Goal: Transaction & Acquisition: Purchase product/service

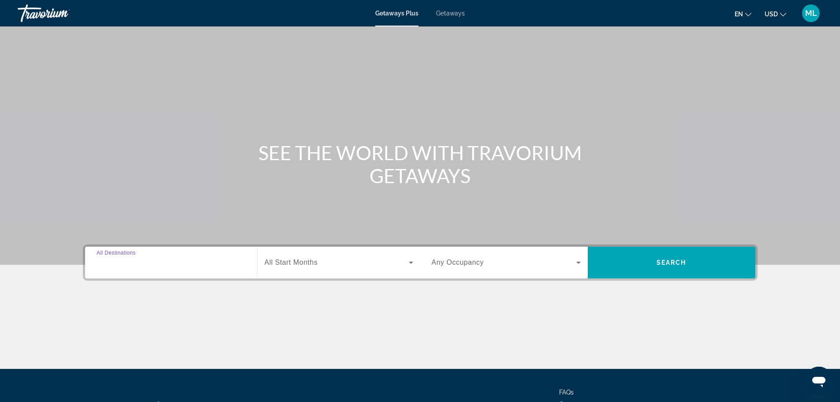
click at [173, 259] on input "Destination All Destinations" at bounding box center [171, 263] width 149 height 11
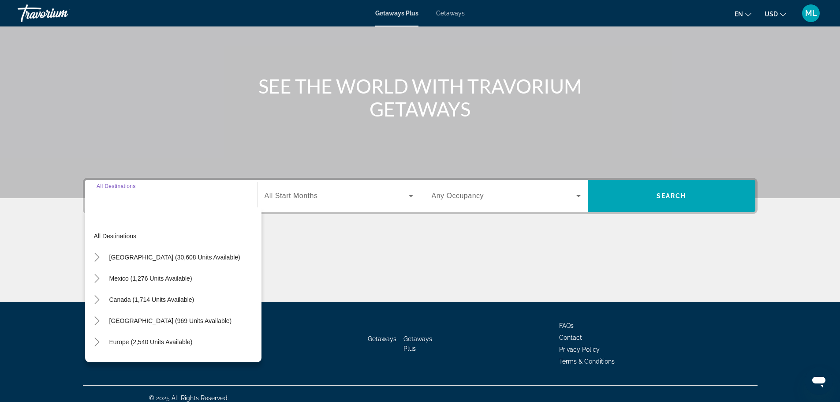
scroll to position [75, 0]
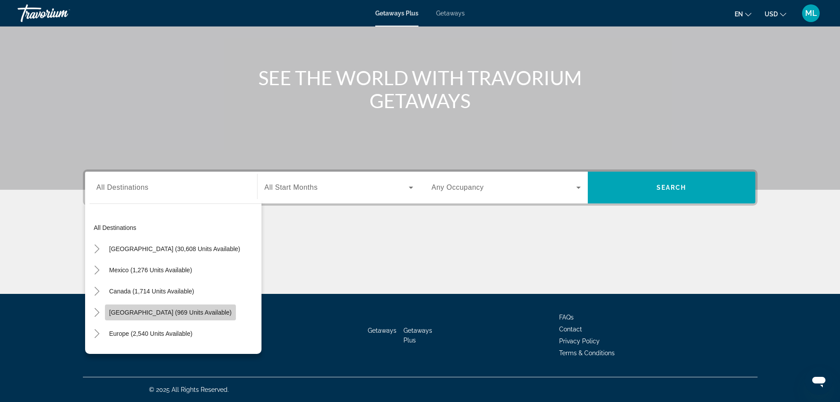
click at [168, 313] on span "[GEOGRAPHIC_DATA] (969 units available)" at bounding box center [170, 312] width 123 height 7
type input "**********"
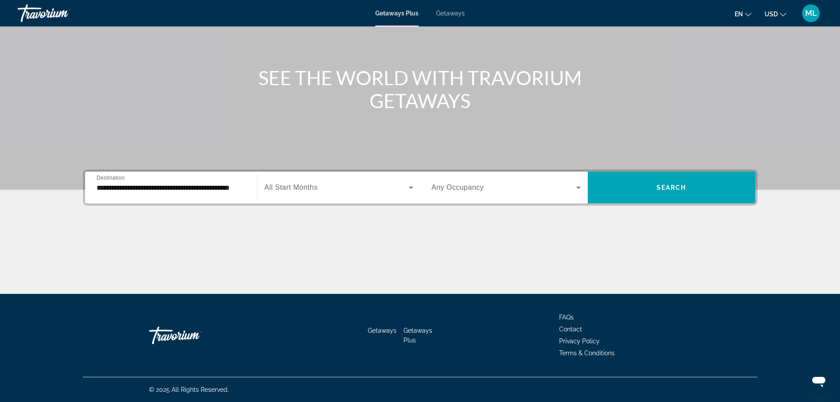
click at [307, 187] on span "All Start Months" at bounding box center [291, 188] width 53 height 8
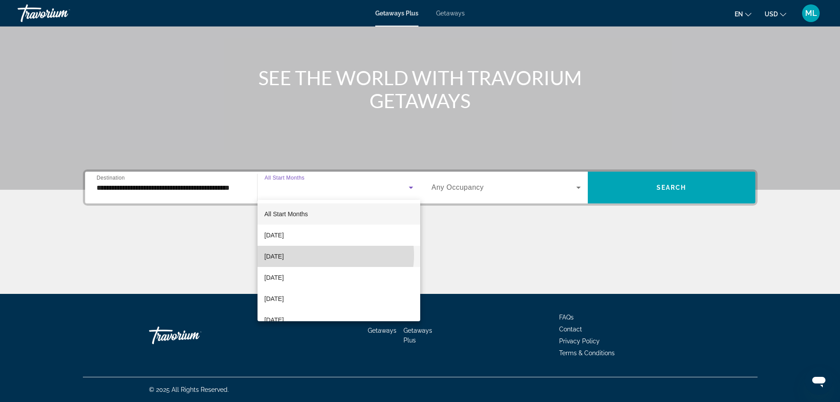
click at [326, 255] on mat-option "October 2025" at bounding box center [339, 256] width 163 height 21
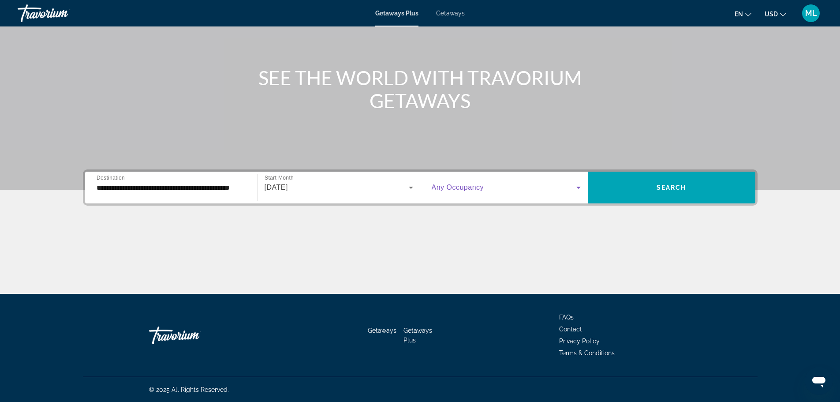
click at [579, 190] on icon "Search widget" at bounding box center [579, 187] width 11 height 11
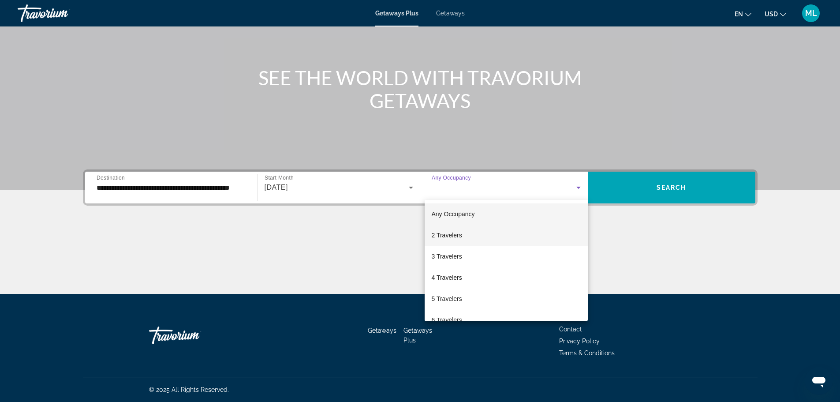
click at [548, 237] on mat-option "2 Travelers" at bounding box center [506, 235] width 163 height 21
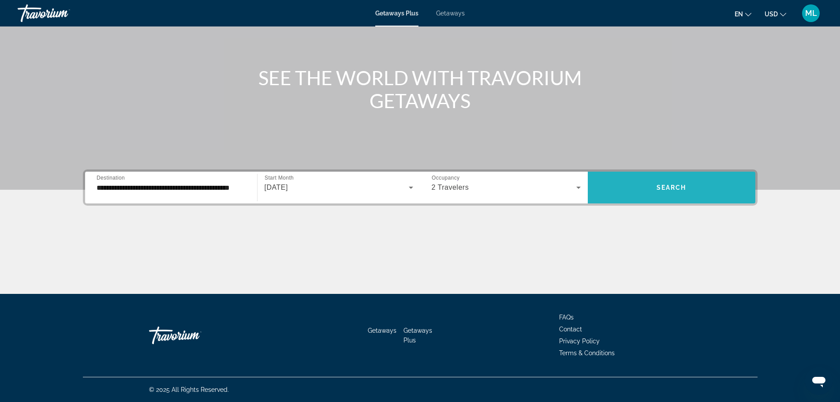
click at [682, 180] on span "Search widget" at bounding box center [672, 187] width 168 height 21
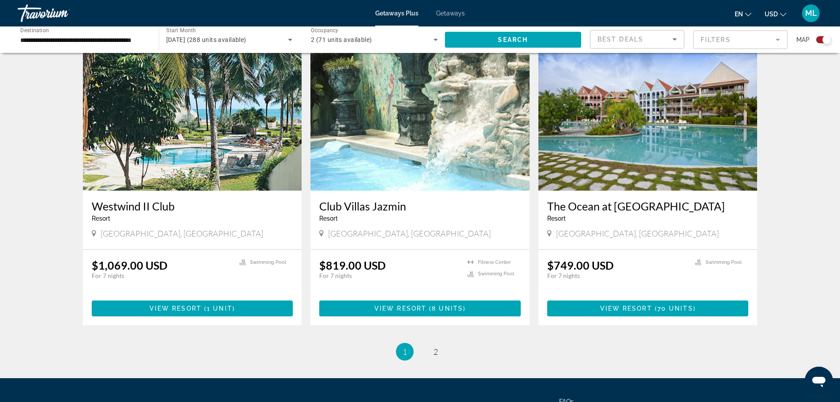
scroll to position [1218, 0]
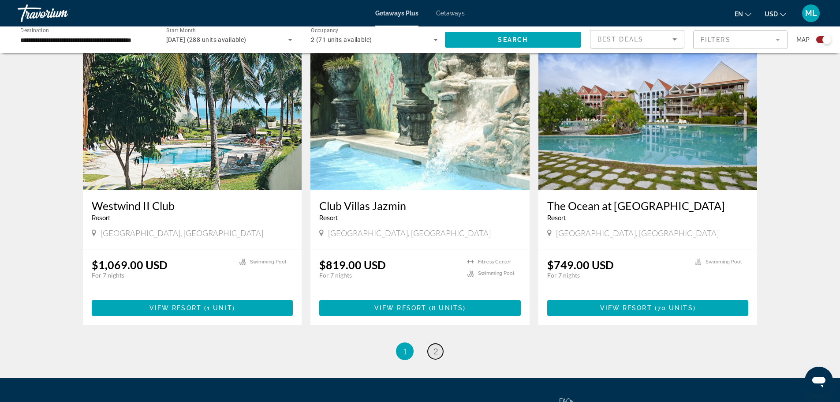
click at [434, 346] on span "2" at bounding box center [436, 351] width 4 height 10
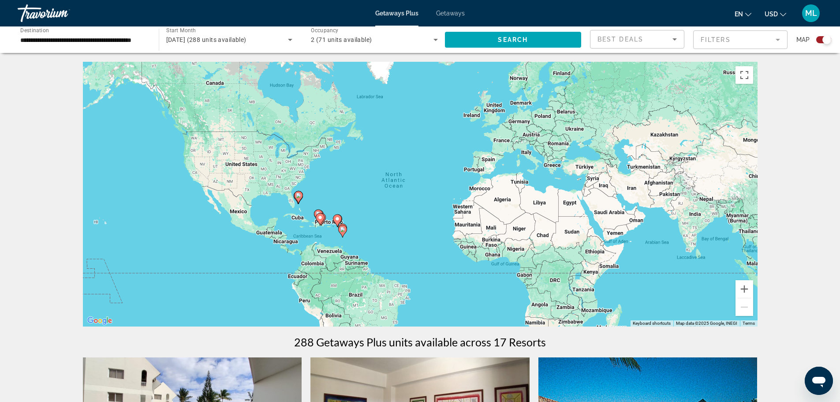
click at [776, 41] on mat-form-field "Filters" at bounding box center [741, 39] width 94 height 19
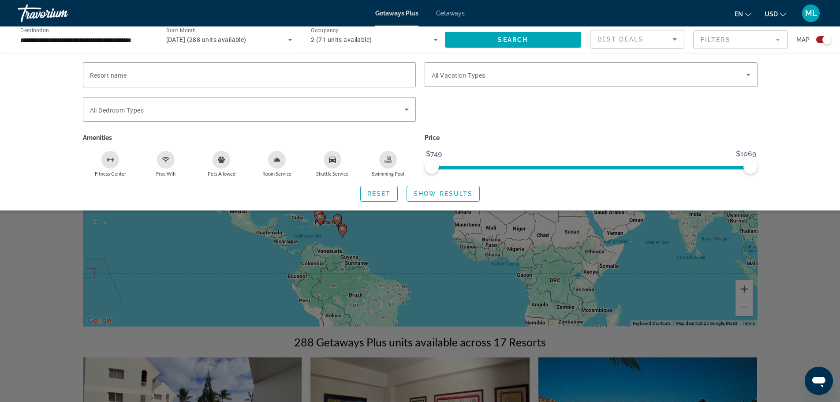
click at [776, 112] on div "Resort name Vacation Types All Vacation Types Bedroom Types All Bedroom Types A…" at bounding box center [420, 132] width 840 height 158
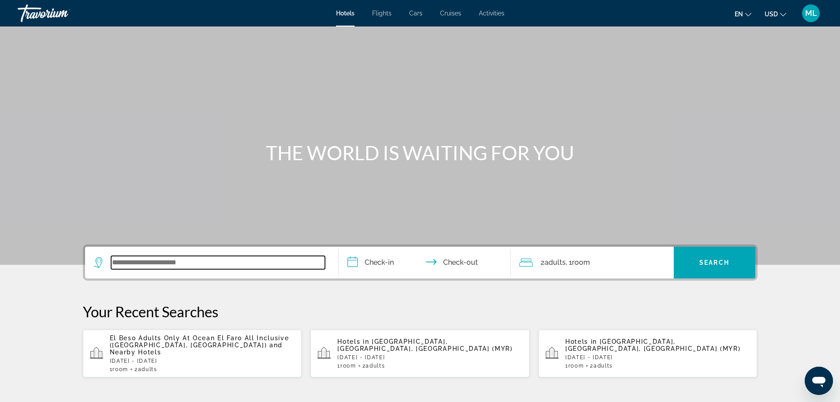
click at [199, 265] on input "Search widget" at bounding box center [218, 262] width 214 height 13
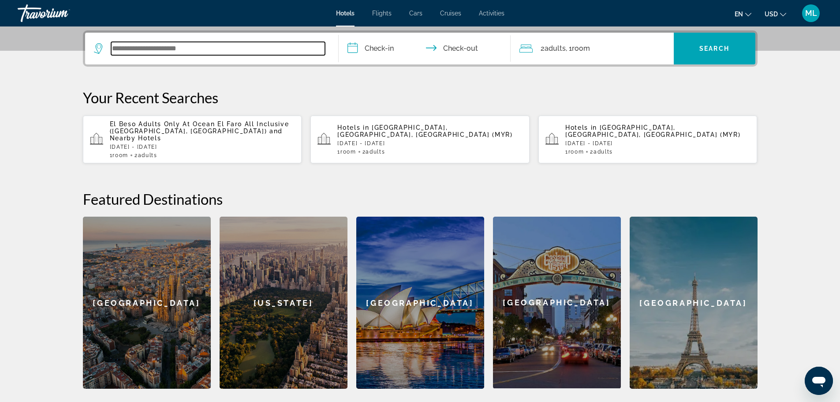
scroll to position [216, 0]
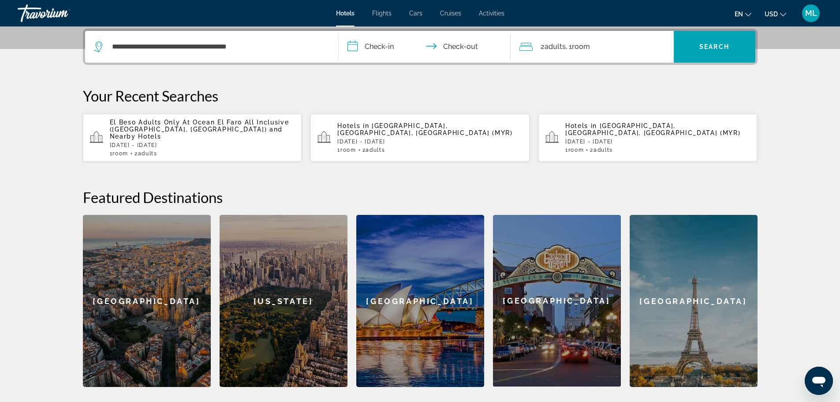
click at [45, 200] on section "**********" at bounding box center [420, 85] width 840 height 603
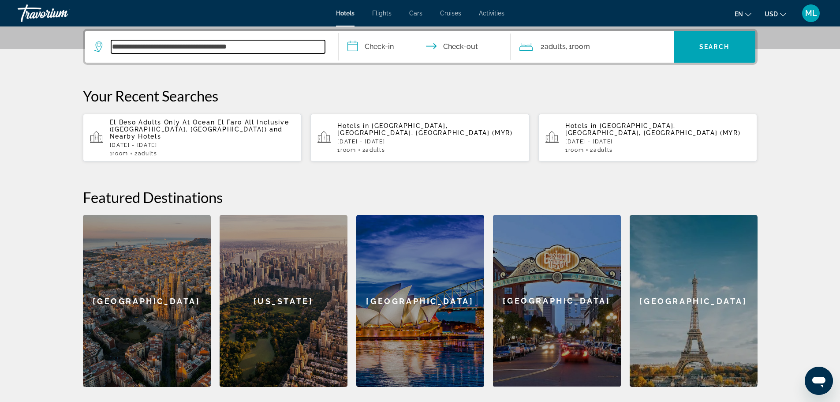
click at [278, 47] on input "**********" at bounding box center [218, 46] width 214 height 13
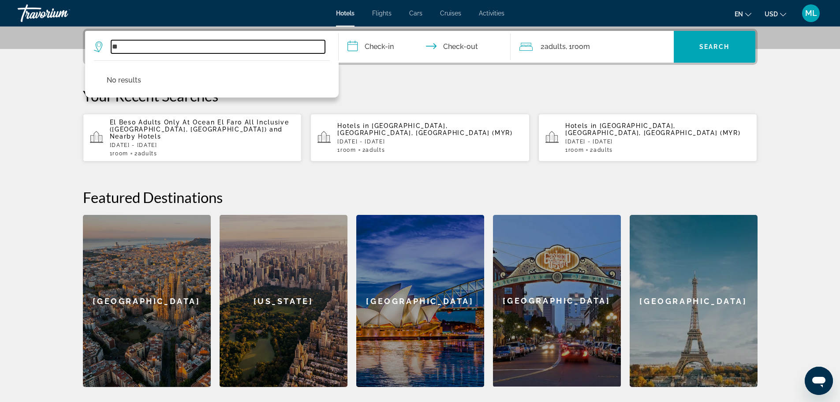
type input "*"
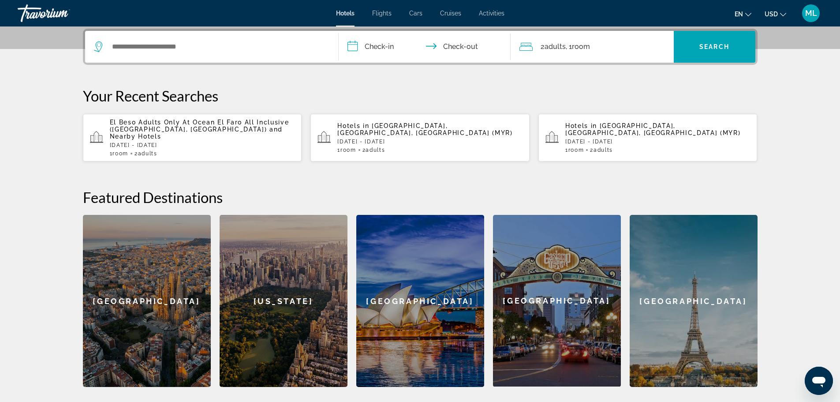
click at [27, 101] on section "**********" at bounding box center [420, 85] width 840 height 603
click at [606, 139] on p "[DATE] - [DATE]" at bounding box center [658, 142] width 185 height 6
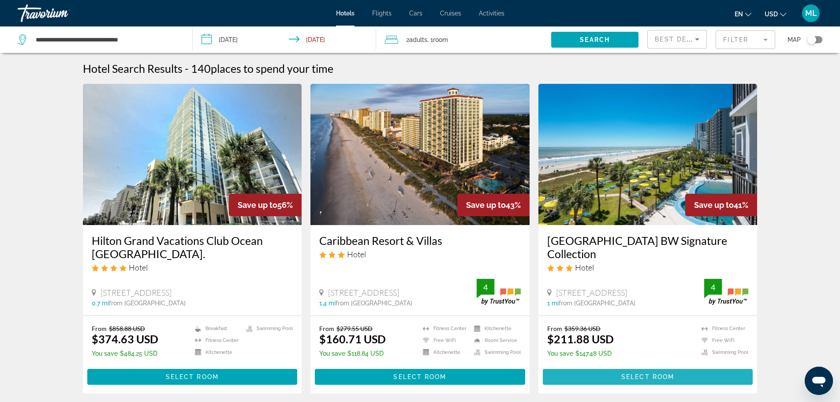
click at [645, 380] on span "Select Room" at bounding box center [648, 376] width 53 height 7
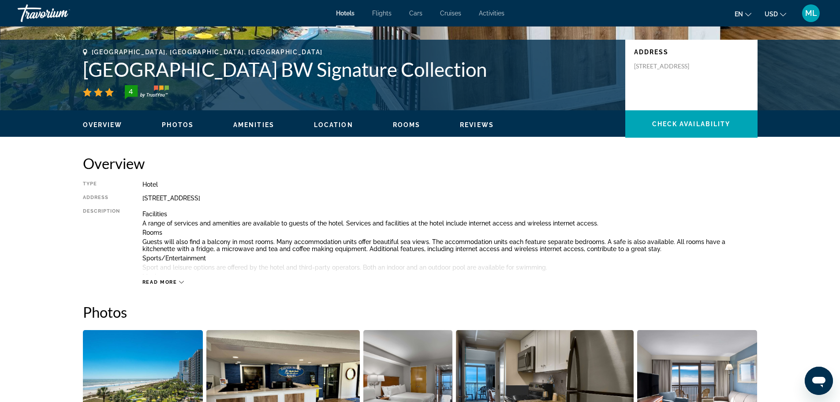
scroll to position [176, 0]
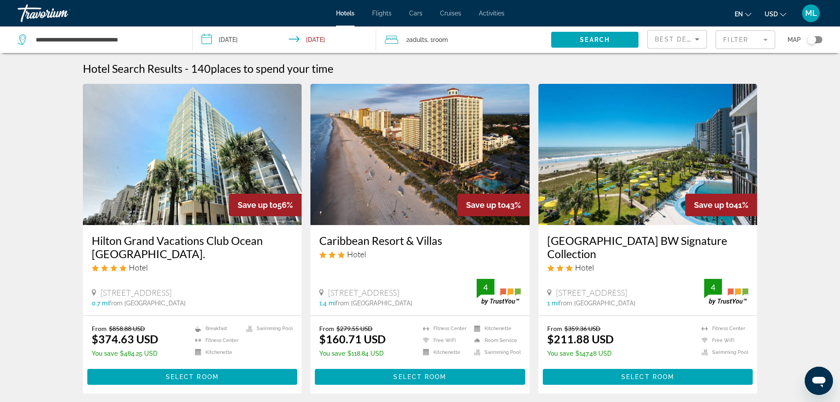
click at [206, 209] on img "Main content" at bounding box center [192, 154] width 219 height 141
click at [378, 158] on img "Main content" at bounding box center [420, 154] width 219 height 141
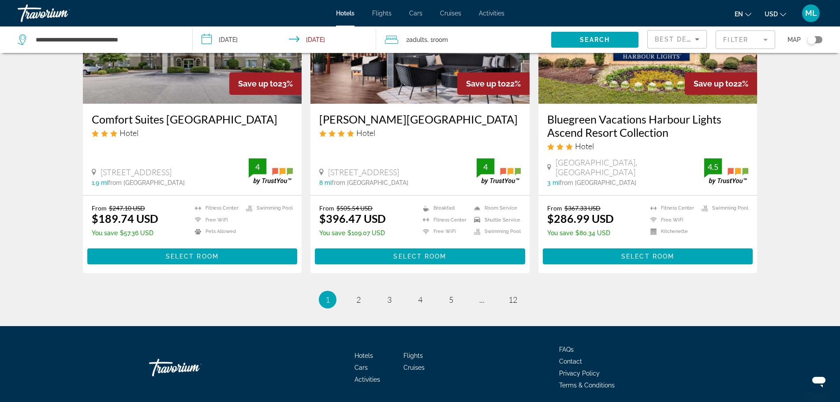
scroll to position [1109, 0]
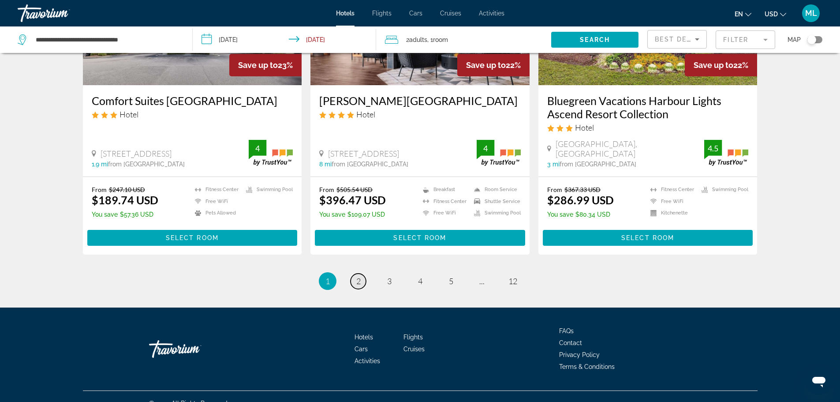
click at [356, 276] on span "2" at bounding box center [358, 281] width 4 height 10
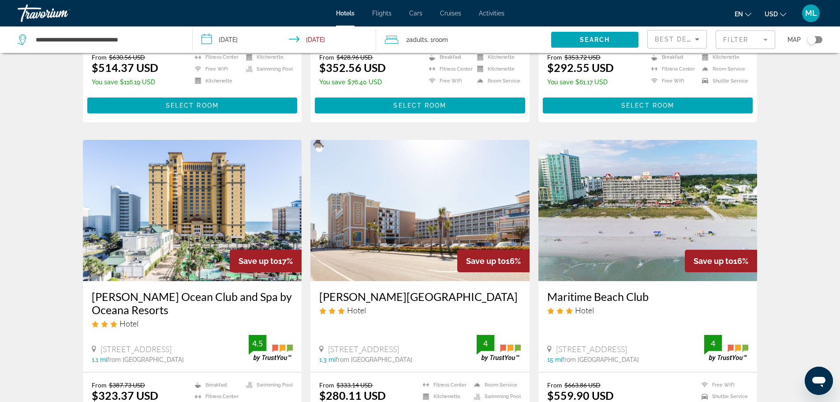
scroll to position [653, 0]
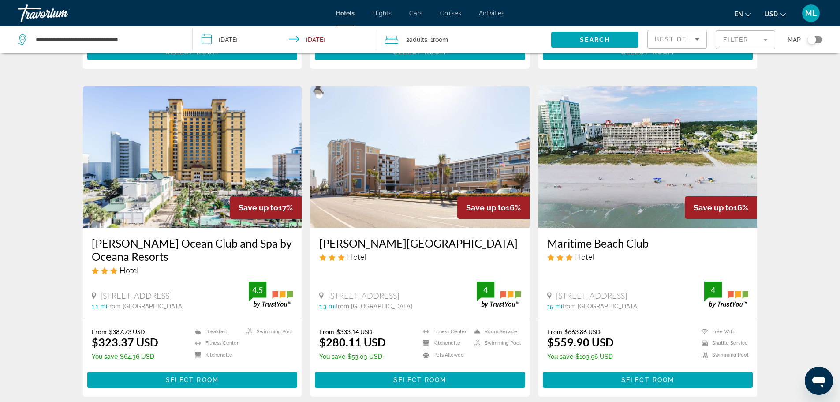
click at [383, 203] on img "Main content" at bounding box center [420, 156] width 219 height 141
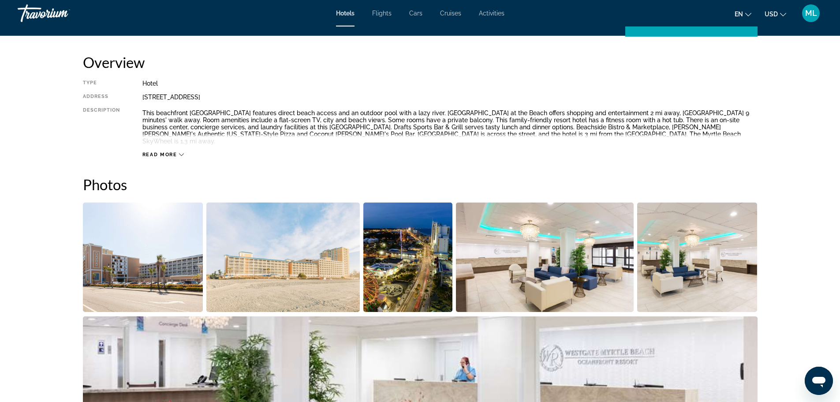
scroll to position [282, 0]
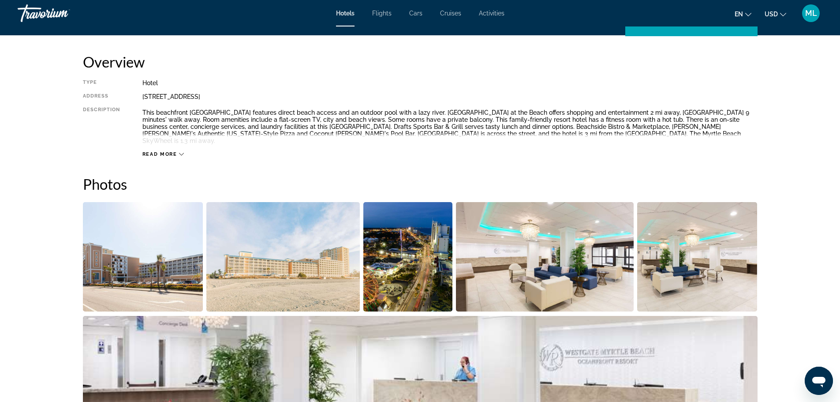
click at [163, 239] on img "Open full-screen image slider" at bounding box center [143, 256] width 120 height 109
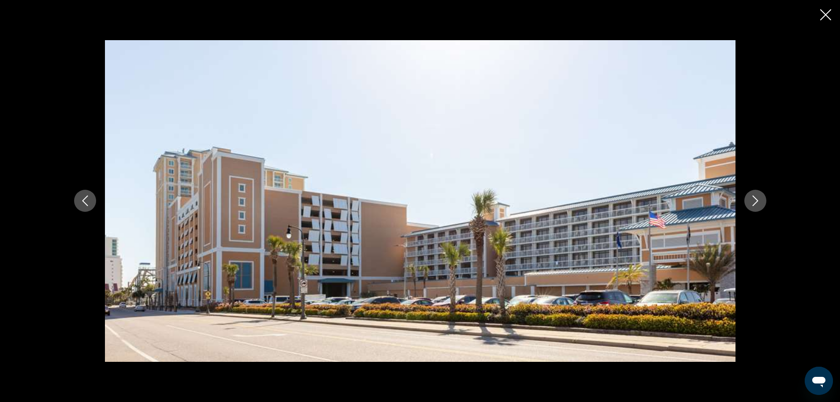
click at [755, 198] on icon "Next image" at bounding box center [756, 201] width 6 height 11
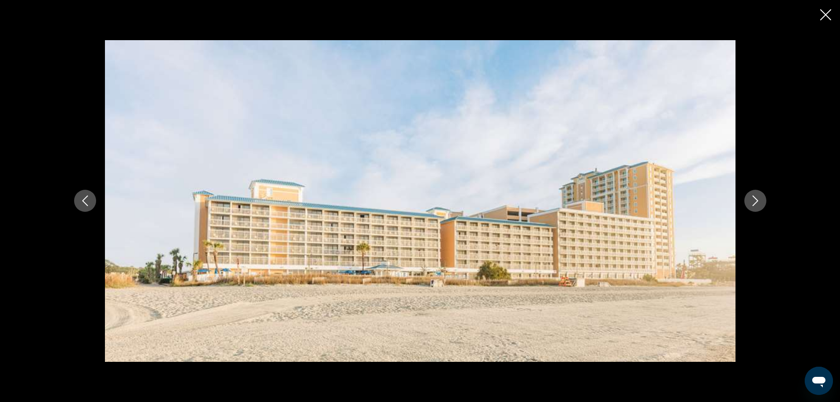
click at [755, 198] on icon "Next image" at bounding box center [756, 201] width 6 height 11
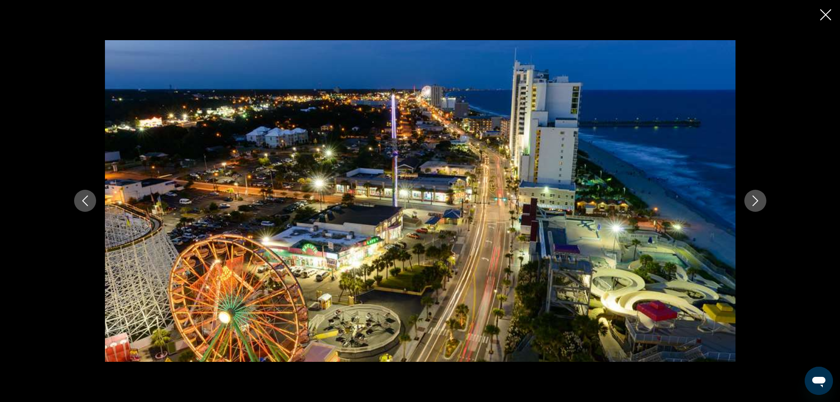
click at [755, 198] on icon "Next image" at bounding box center [756, 201] width 6 height 11
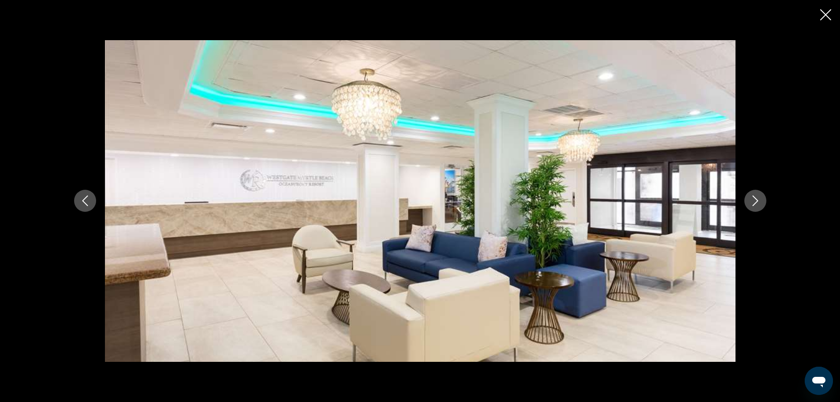
click at [755, 198] on icon "Next image" at bounding box center [756, 201] width 6 height 11
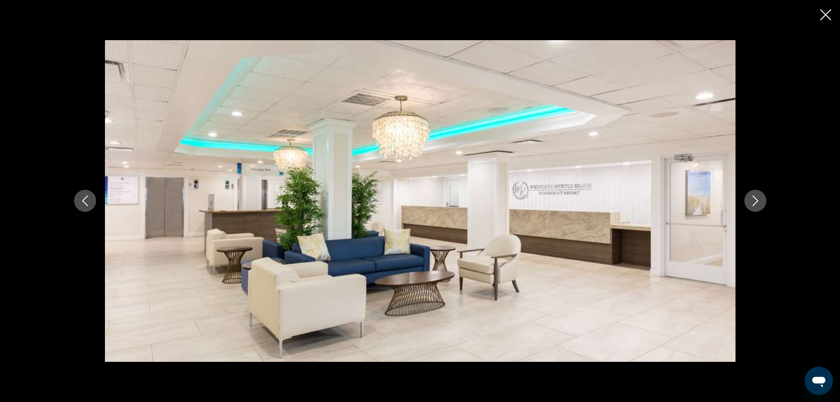
click at [755, 198] on icon "Next image" at bounding box center [756, 201] width 6 height 11
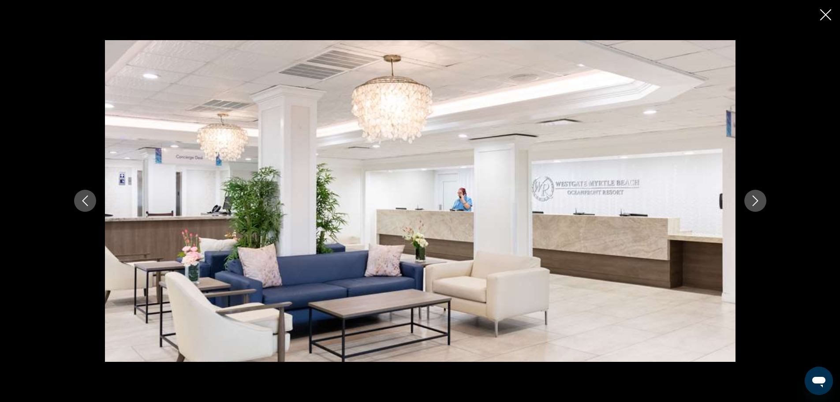
click at [755, 198] on icon "Next image" at bounding box center [756, 201] width 6 height 11
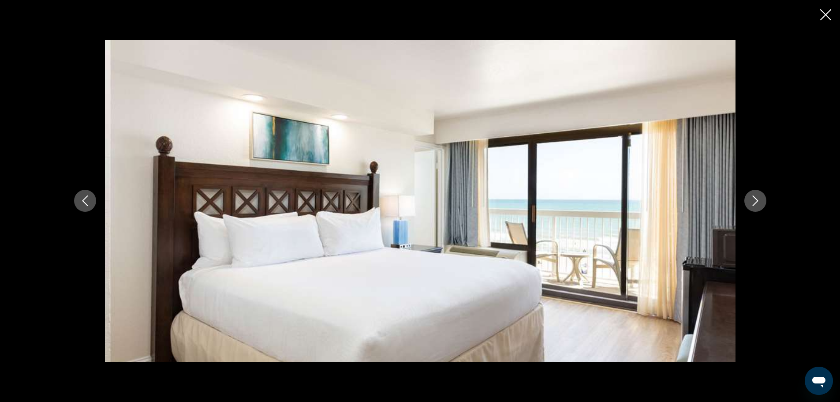
click at [755, 198] on icon "Next image" at bounding box center [756, 201] width 6 height 11
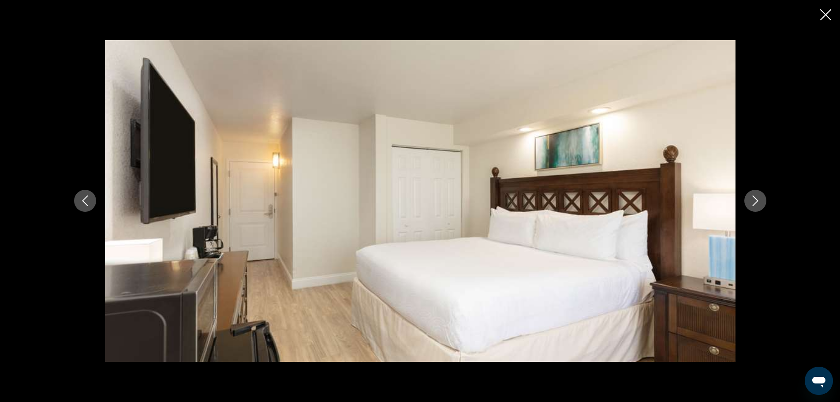
click at [755, 198] on icon "Next image" at bounding box center [756, 201] width 6 height 11
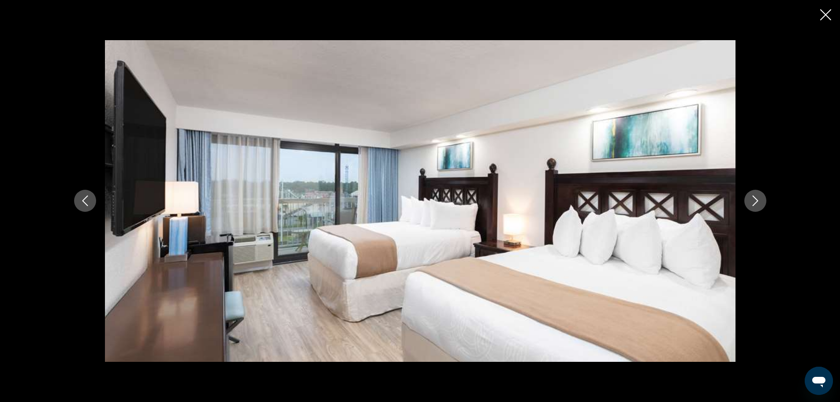
click at [755, 198] on icon "Next image" at bounding box center [756, 201] width 6 height 11
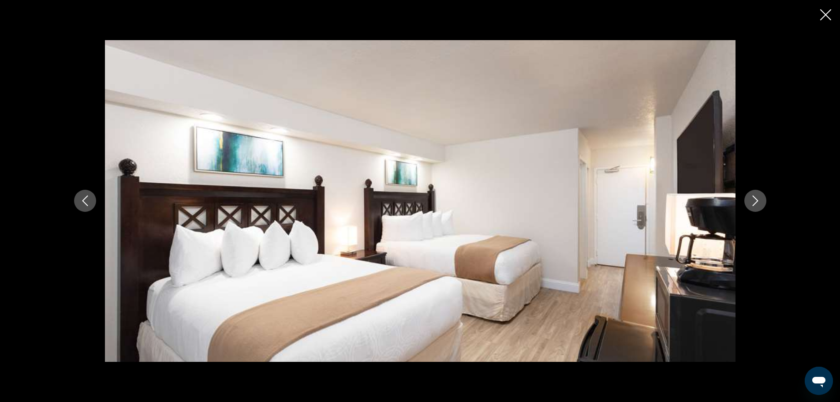
click at [755, 198] on icon "Next image" at bounding box center [756, 201] width 6 height 11
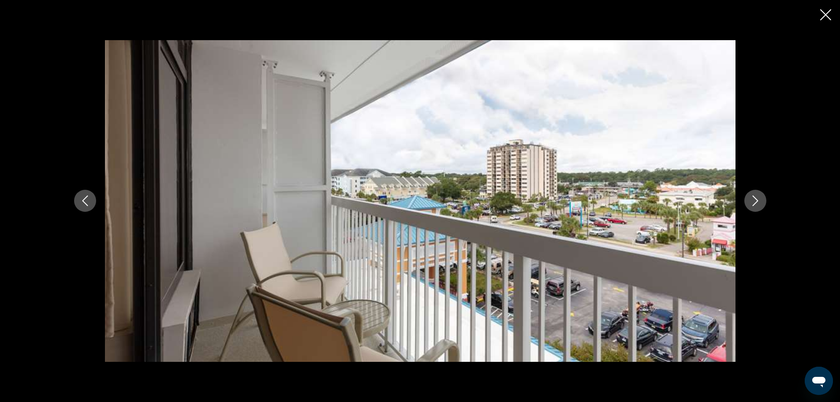
click at [755, 198] on icon "Next image" at bounding box center [756, 201] width 6 height 11
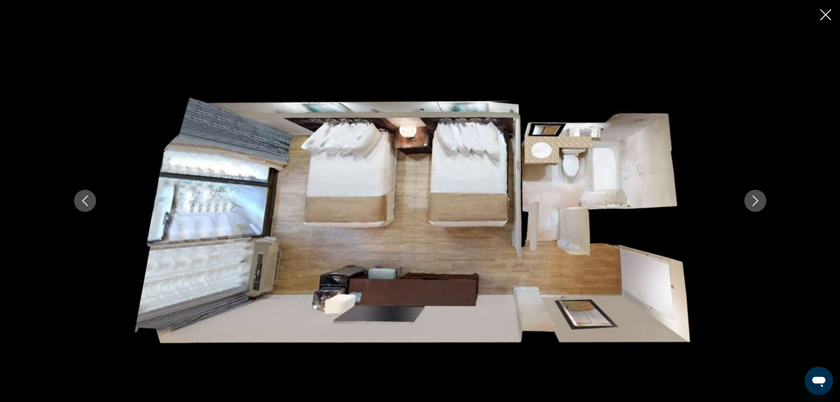
click at [755, 198] on icon "Next image" at bounding box center [756, 201] width 6 height 11
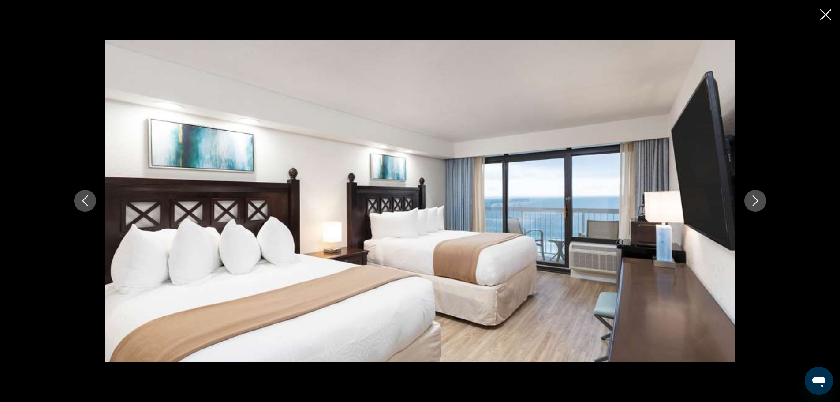
click at [755, 198] on icon "Next image" at bounding box center [756, 201] width 6 height 11
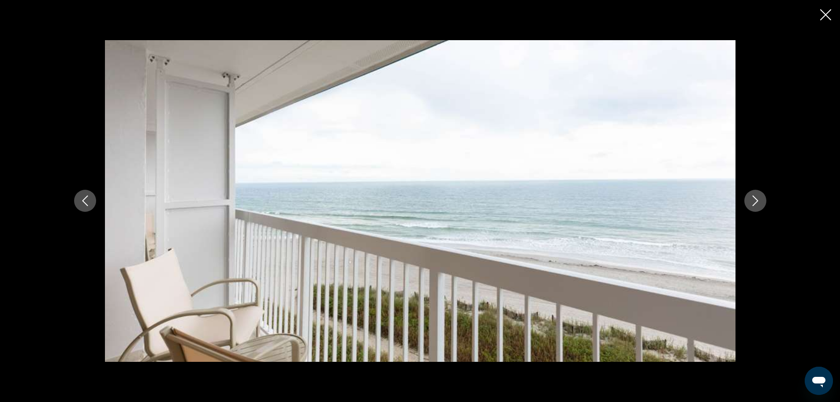
click at [755, 198] on icon "Next image" at bounding box center [756, 201] width 6 height 11
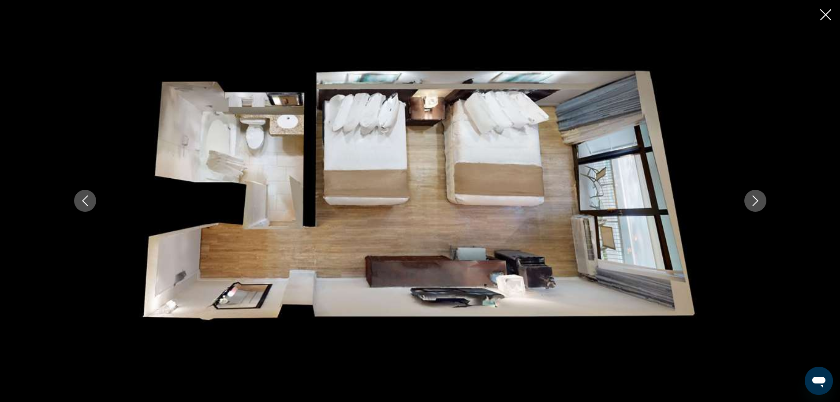
click at [755, 198] on icon "Next image" at bounding box center [756, 201] width 6 height 11
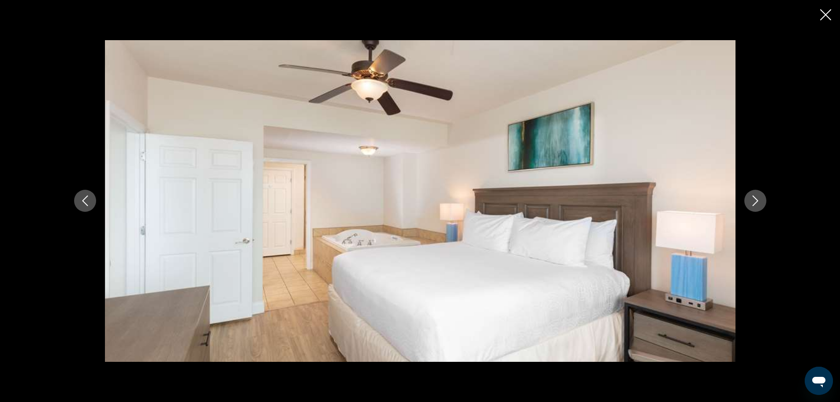
click at [755, 198] on icon "Next image" at bounding box center [756, 201] width 6 height 11
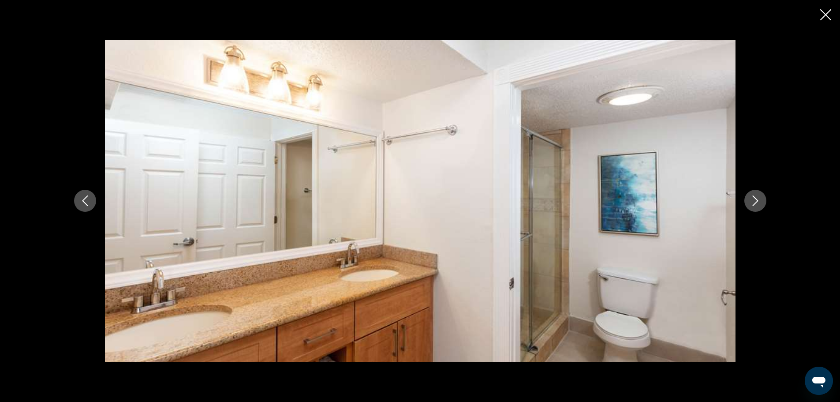
click at [755, 198] on icon "Next image" at bounding box center [756, 201] width 6 height 11
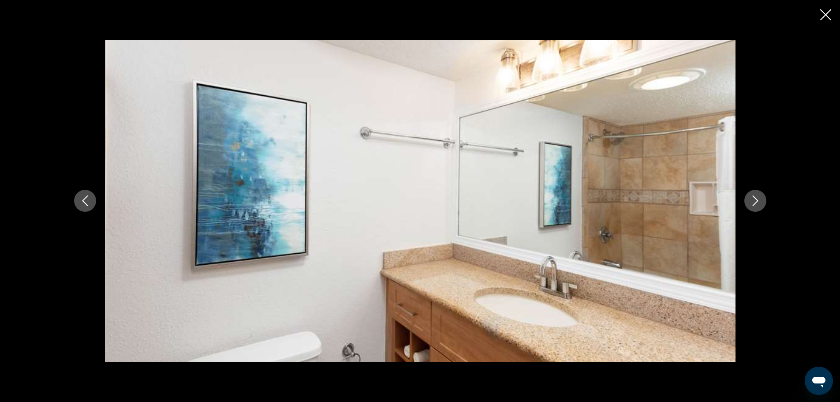
click at [755, 198] on icon "Next image" at bounding box center [756, 201] width 6 height 11
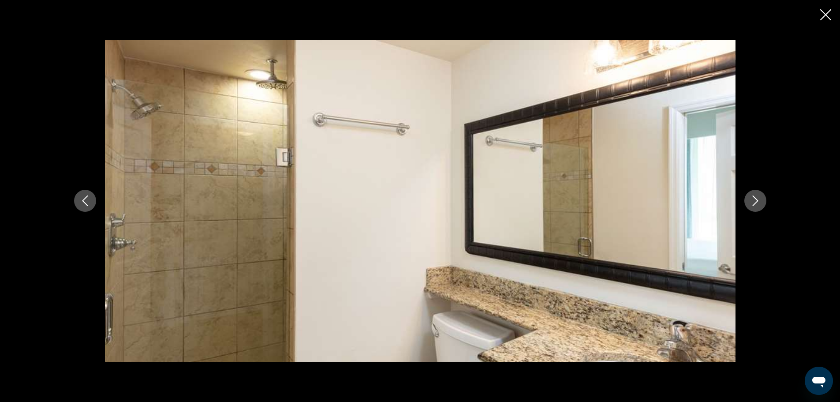
click at [755, 198] on icon "Next image" at bounding box center [756, 201] width 6 height 11
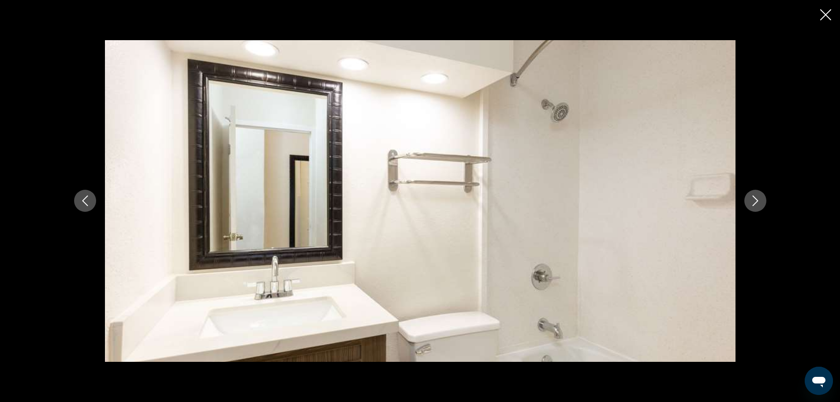
click at [755, 198] on icon "Next image" at bounding box center [756, 201] width 6 height 11
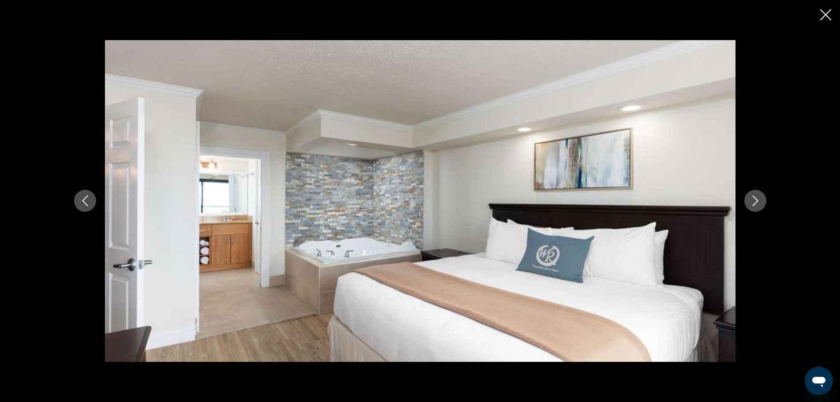
click at [755, 198] on icon "Next image" at bounding box center [756, 201] width 6 height 11
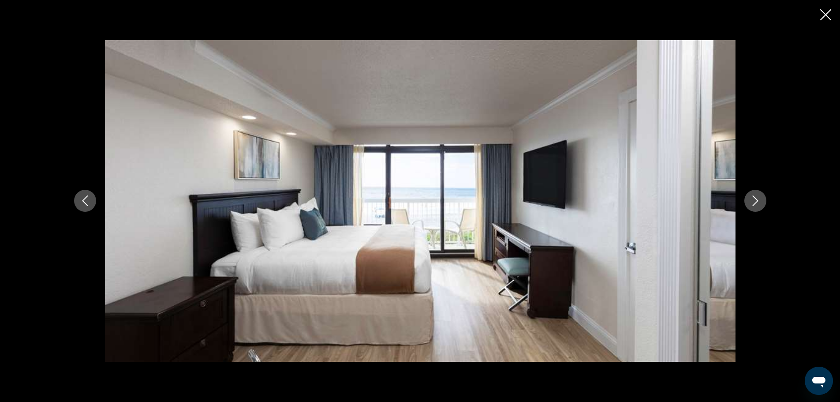
click at [755, 198] on icon "Next image" at bounding box center [756, 201] width 6 height 11
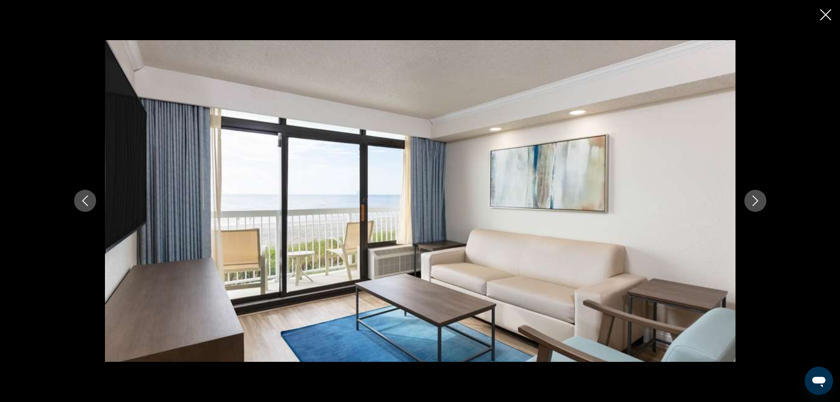
click at [755, 198] on icon "Next image" at bounding box center [756, 201] width 6 height 11
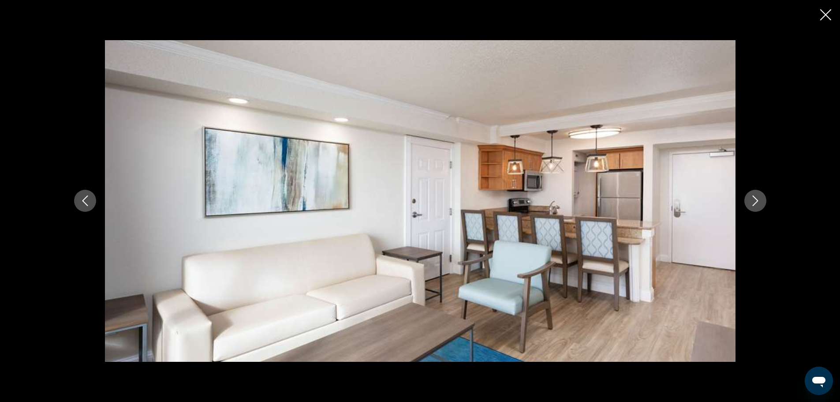
click at [755, 198] on icon "Next image" at bounding box center [756, 201] width 6 height 11
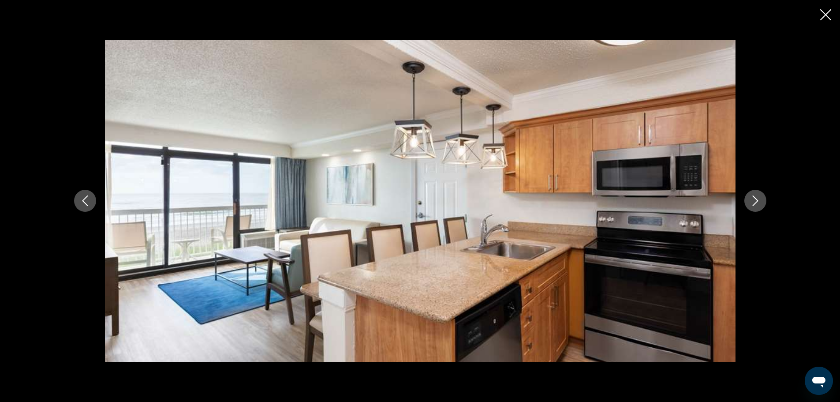
click at [755, 198] on icon "Next image" at bounding box center [756, 201] width 6 height 11
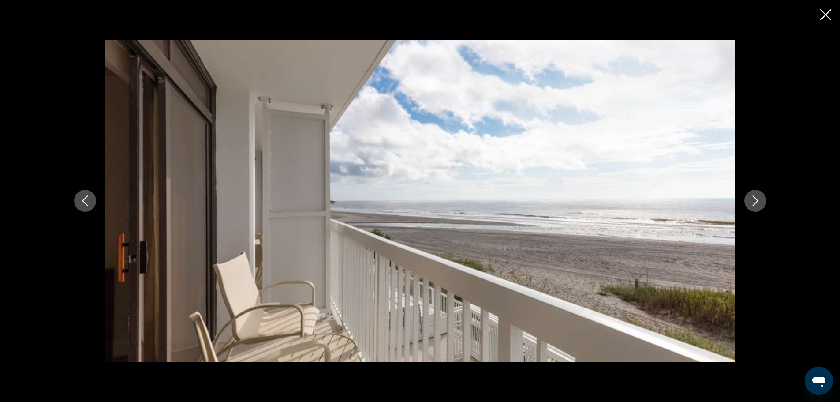
click at [755, 198] on icon "Next image" at bounding box center [756, 201] width 6 height 11
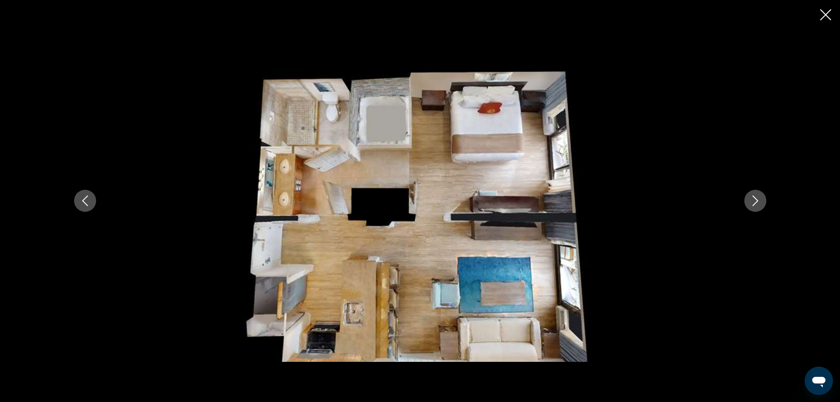
click at [755, 198] on icon "Next image" at bounding box center [756, 201] width 6 height 11
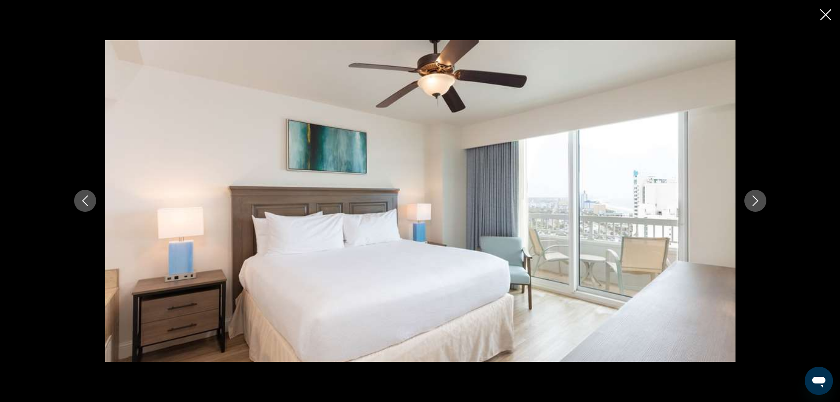
click at [755, 198] on icon "Next image" at bounding box center [756, 201] width 6 height 11
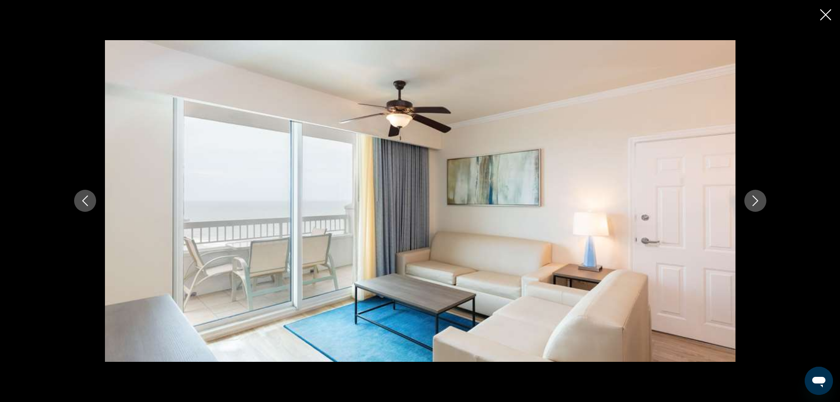
click at [755, 198] on icon "Next image" at bounding box center [756, 201] width 6 height 11
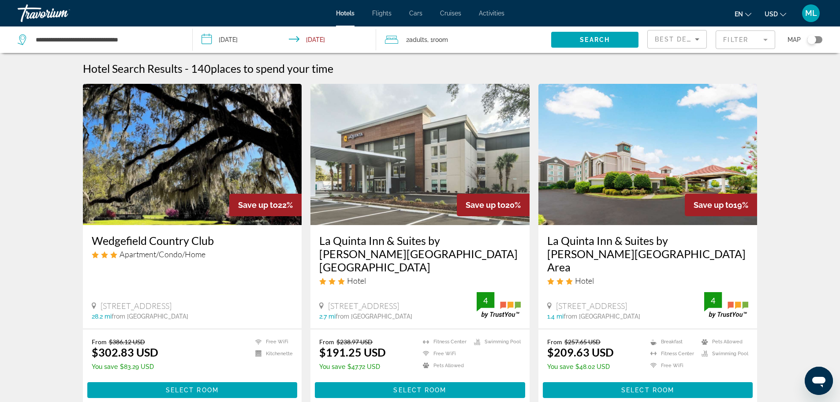
click at [209, 38] on input "**********" at bounding box center [287, 40] width 188 height 29
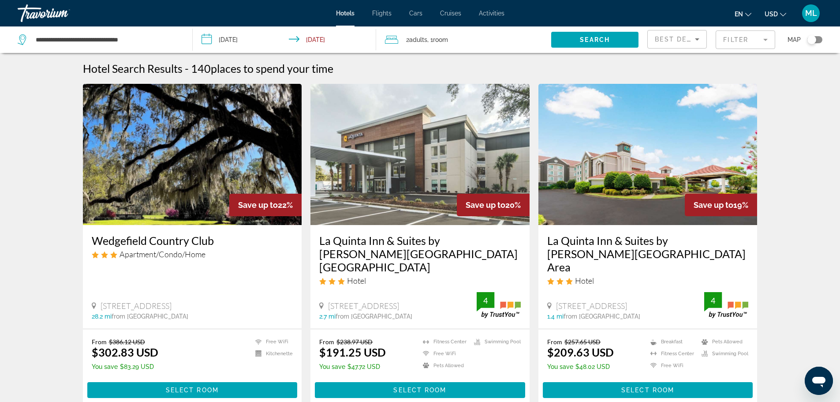
click at [203, 40] on input "**********" at bounding box center [287, 40] width 188 height 29
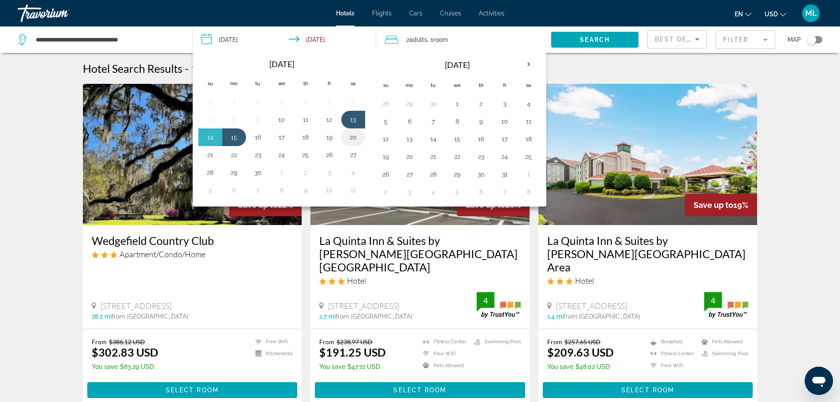
click at [349, 136] on button "20" at bounding box center [353, 137] width 14 height 12
click at [234, 154] on button "22" at bounding box center [234, 155] width 14 height 12
type input "**********"
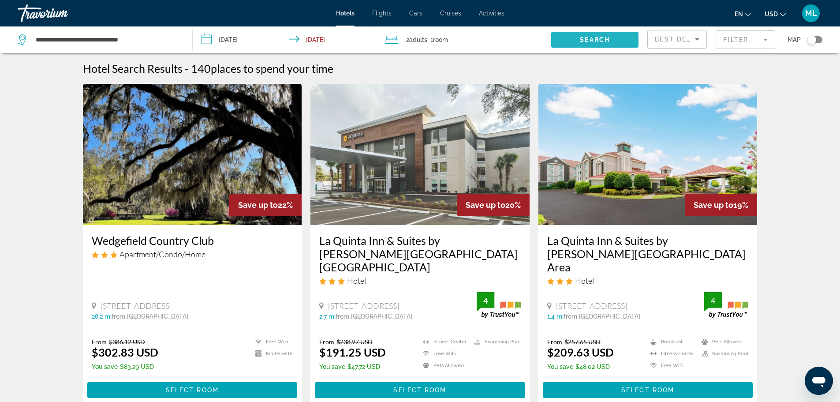
click at [593, 34] on span "Search widget" at bounding box center [594, 39] width 87 height 21
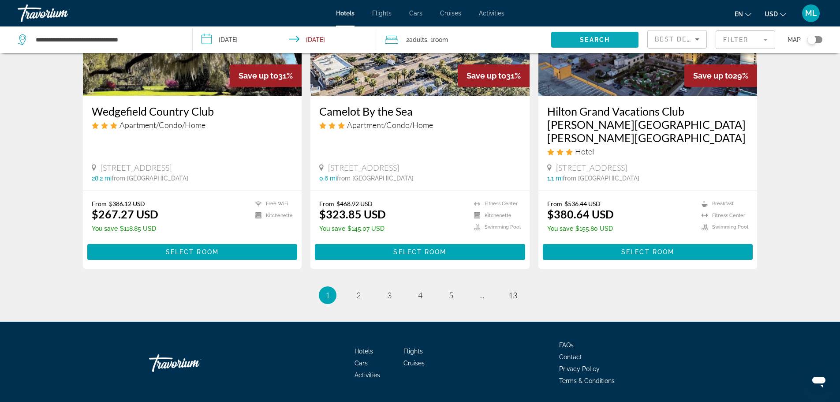
scroll to position [1100, 0]
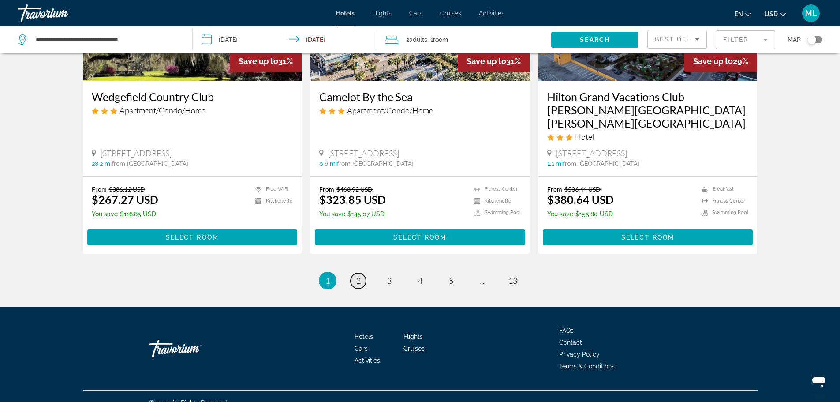
click at [359, 276] on span "2" at bounding box center [358, 281] width 4 height 10
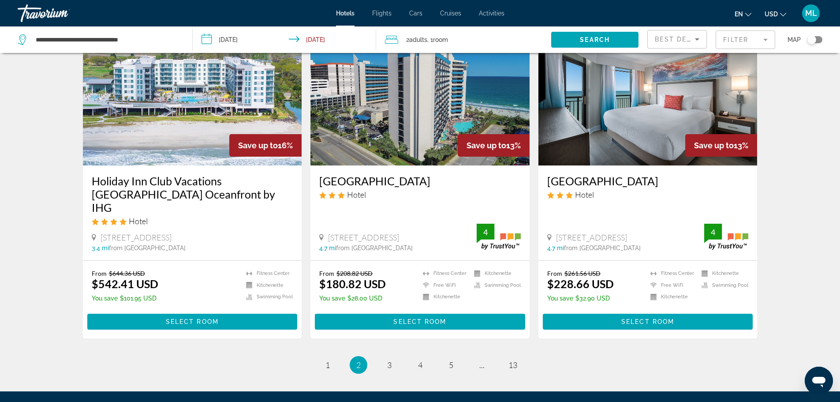
scroll to position [1059, 0]
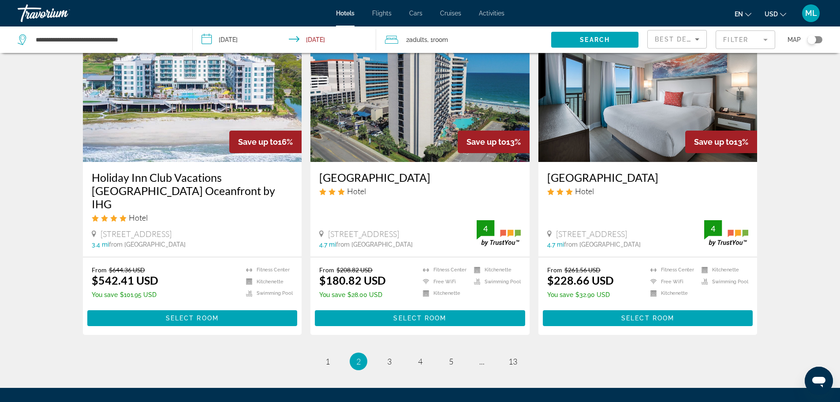
click at [443, 90] on img "Main content" at bounding box center [420, 91] width 219 height 141
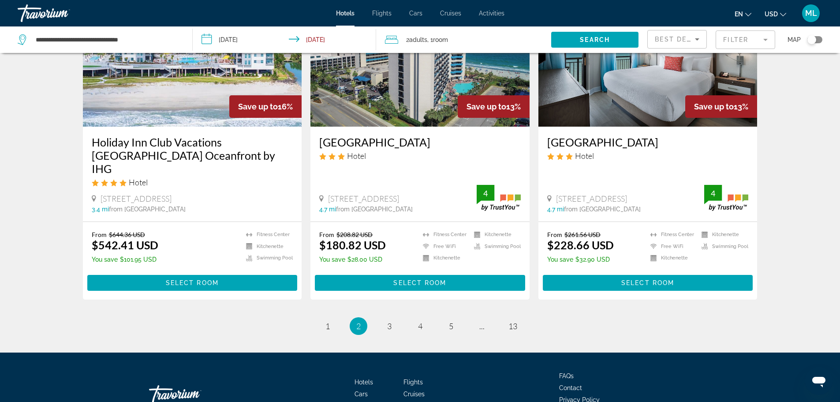
scroll to position [1113, 0]
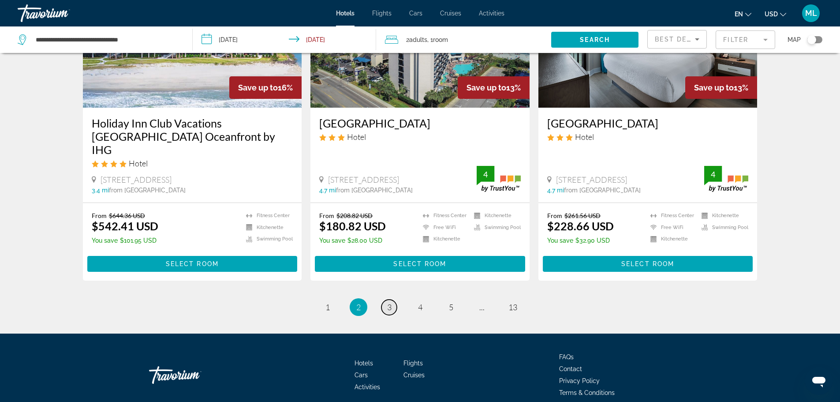
click at [387, 302] on span "3" at bounding box center [389, 307] width 4 height 10
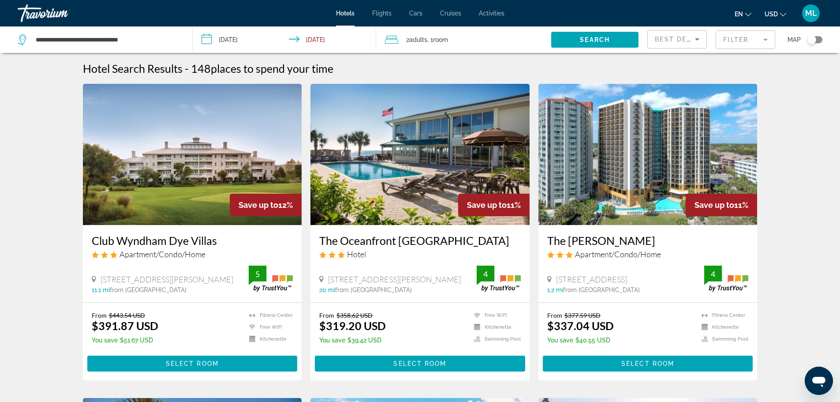
click at [700, 158] on img "Main content" at bounding box center [648, 154] width 219 height 141
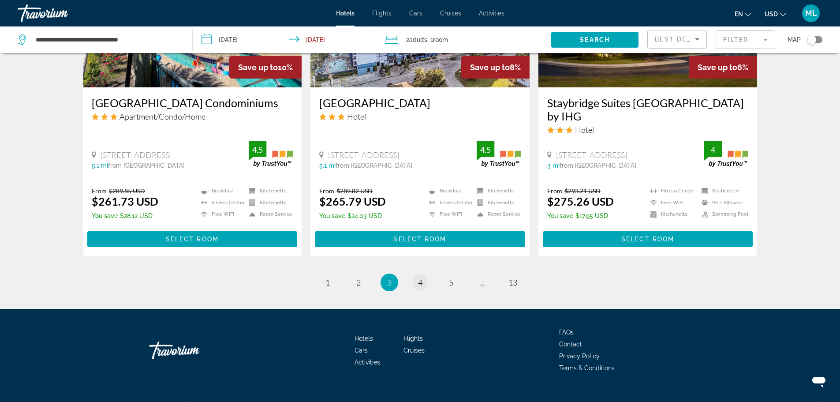
scroll to position [1122, 0]
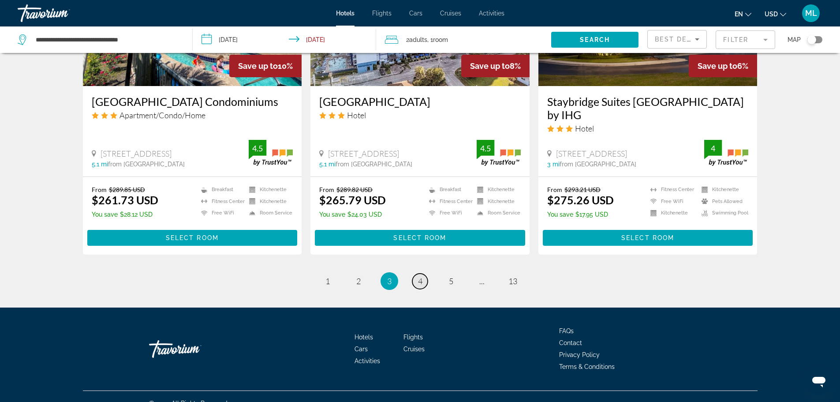
click at [421, 276] on span "4" at bounding box center [420, 281] width 4 height 10
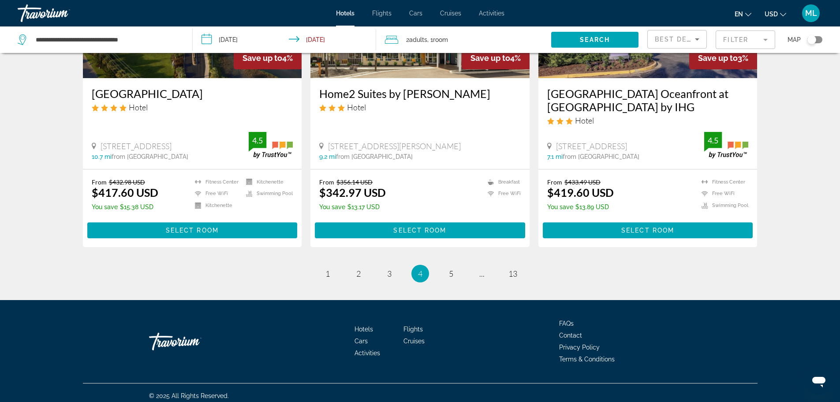
scroll to position [1122, 0]
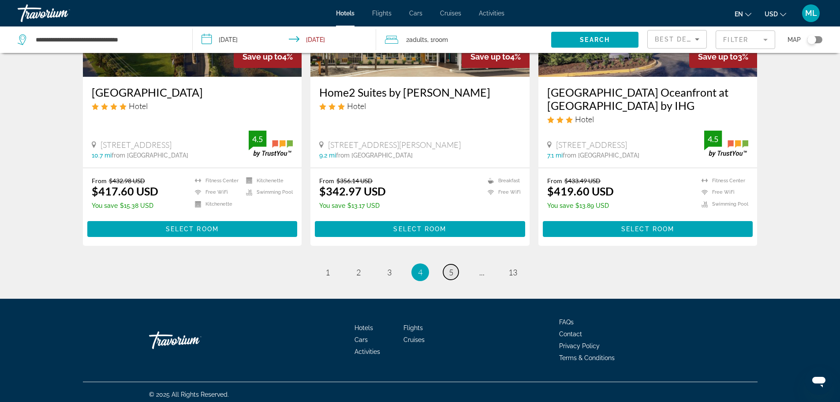
click at [453, 267] on span "5" at bounding box center [451, 272] width 4 height 10
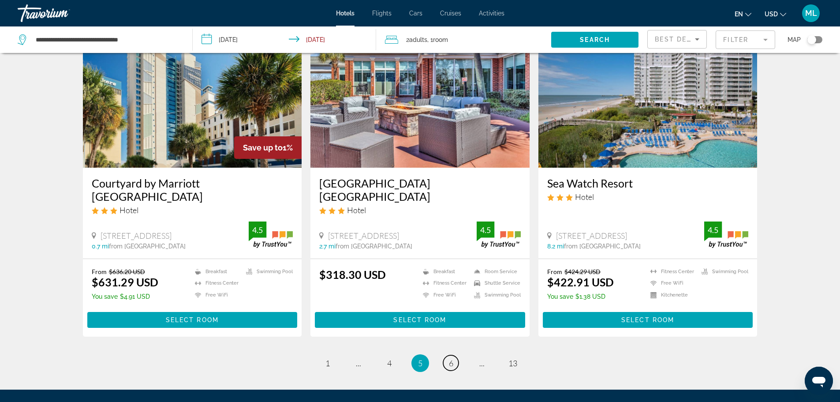
scroll to position [1006, 0]
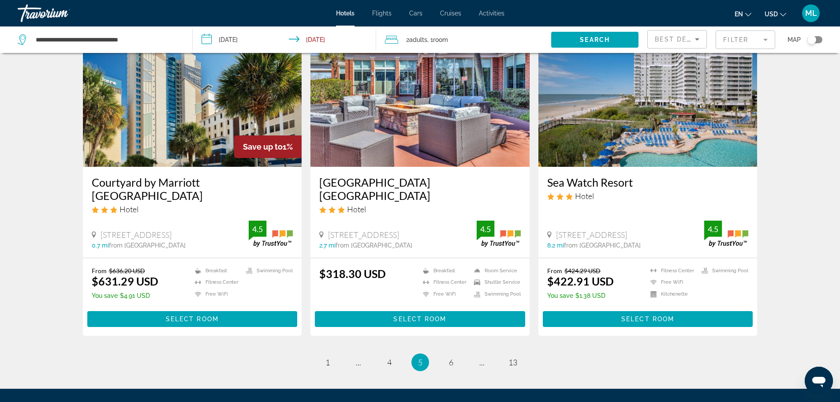
click at [477, 120] on img "Main content" at bounding box center [420, 96] width 219 height 141
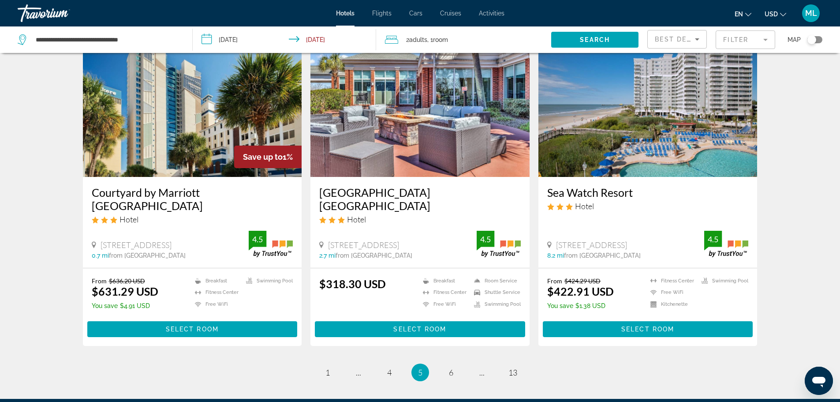
scroll to position [1006, 0]
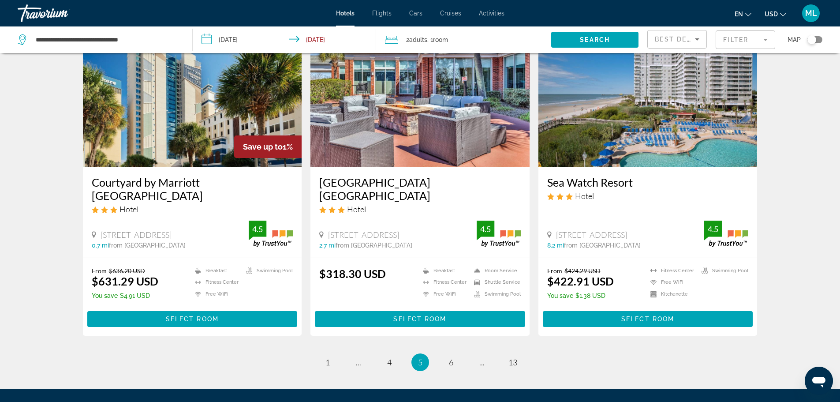
click at [628, 132] on img "Main content" at bounding box center [648, 96] width 219 height 141
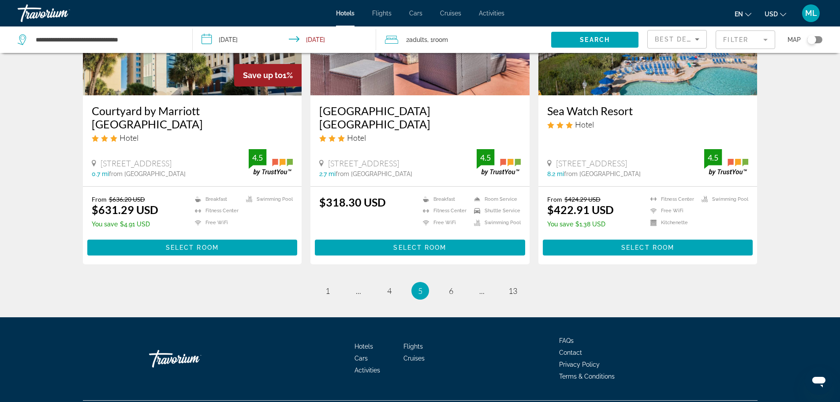
scroll to position [1102, 0]
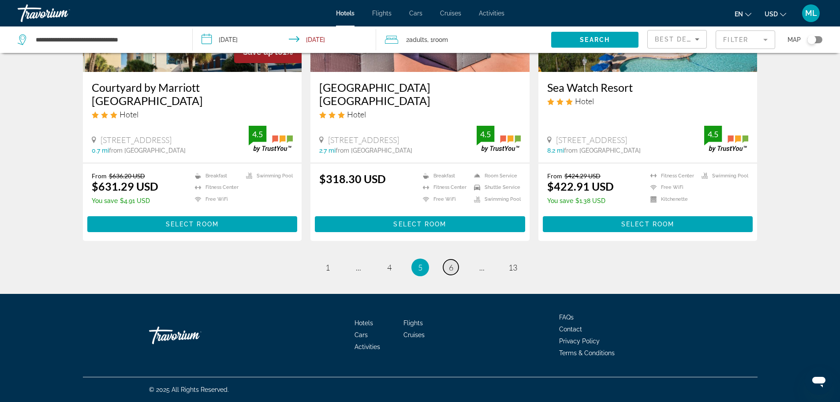
click at [453, 266] on span "6" at bounding box center [451, 268] width 4 height 10
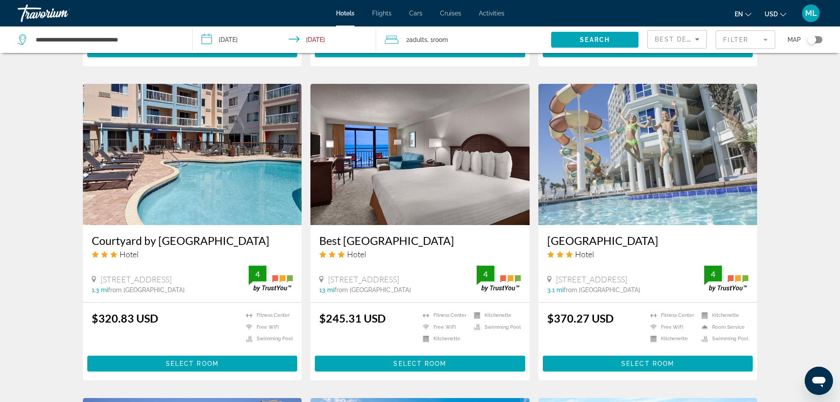
scroll to position [688, 0]
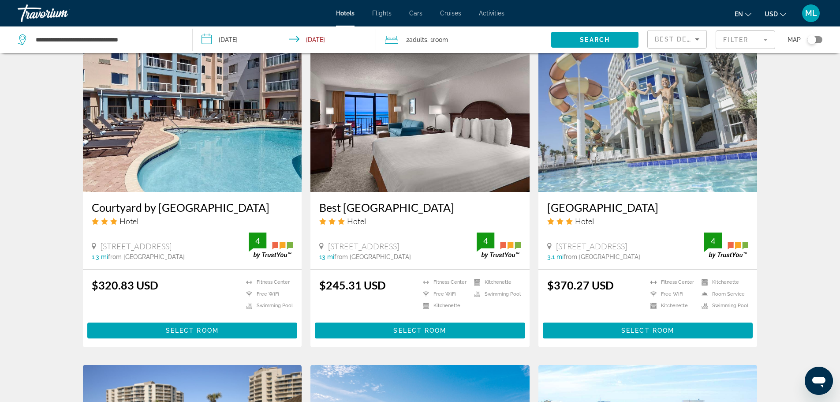
click at [458, 133] on img "Main content" at bounding box center [420, 121] width 219 height 141
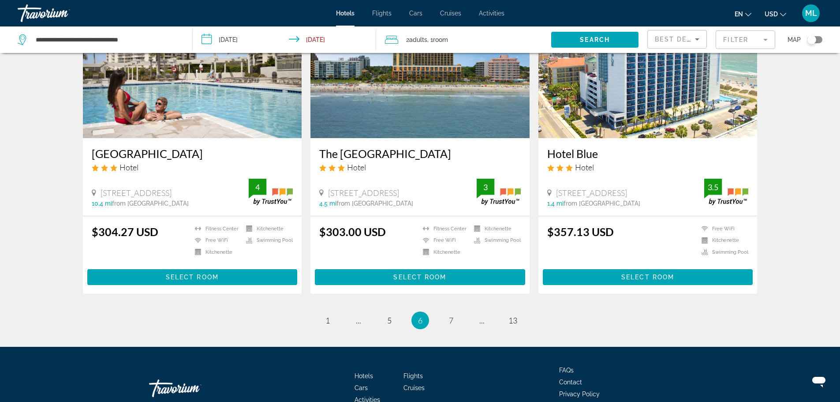
scroll to position [1059, 0]
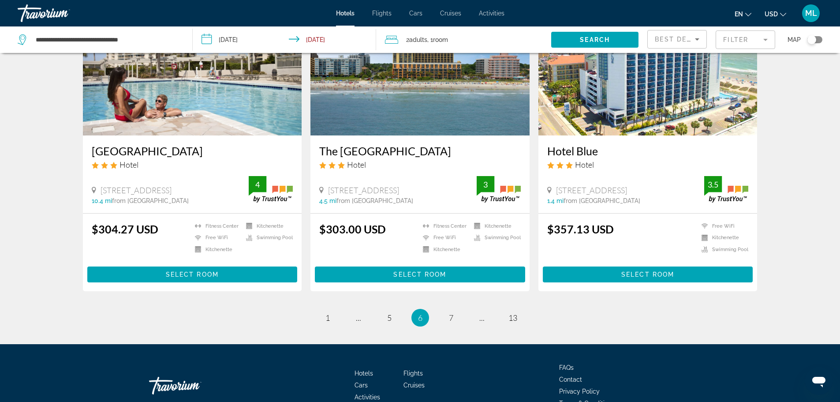
click at [236, 124] on img "Main content" at bounding box center [192, 64] width 219 height 141
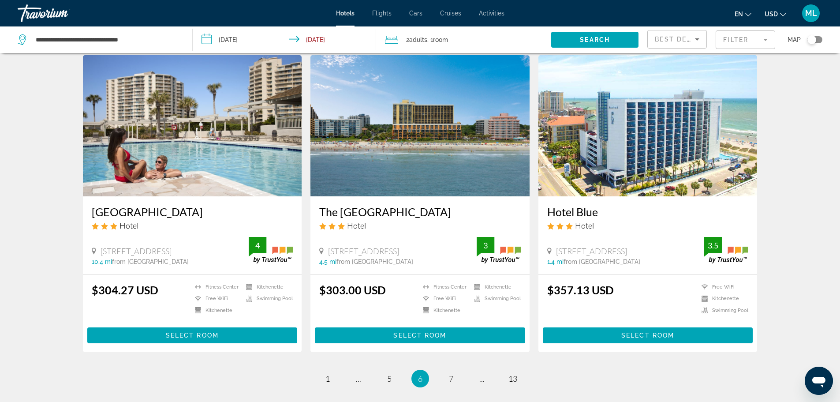
scroll to position [1024, 0]
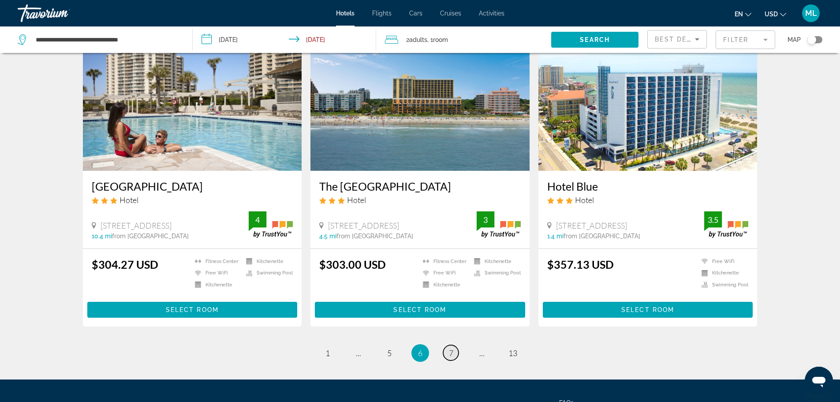
click at [453, 358] on span "7" at bounding box center [451, 353] width 4 height 10
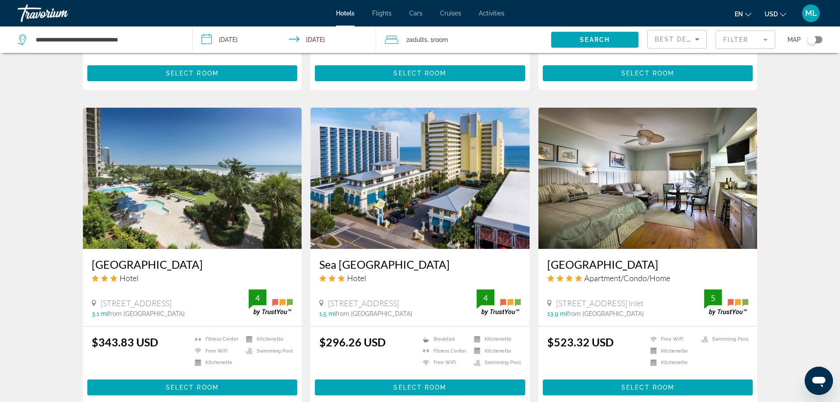
scroll to position [953, 0]
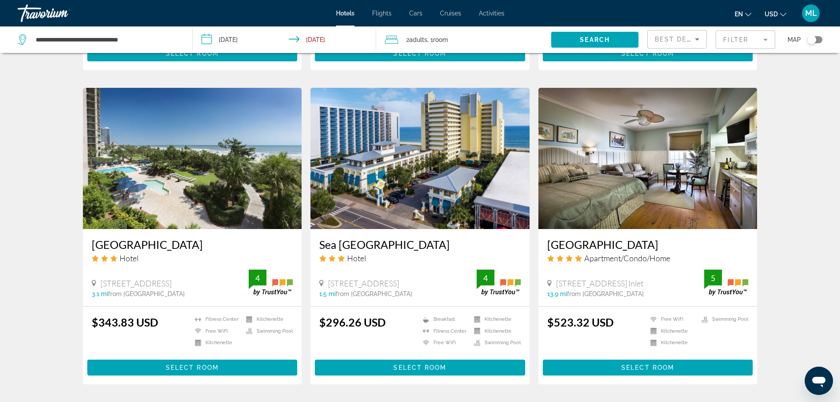
click at [435, 206] on img "Main content" at bounding box center [420, 158] width 219 height 141
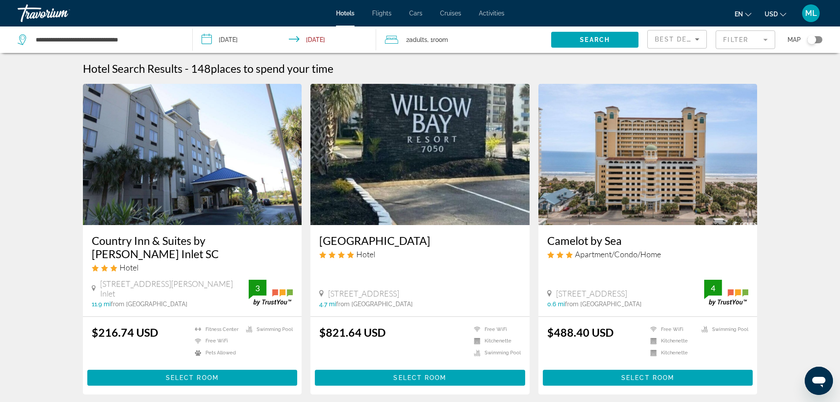
click at [169, 203] on img "Main content" at bounding box center [192, 154] width 219 height 141
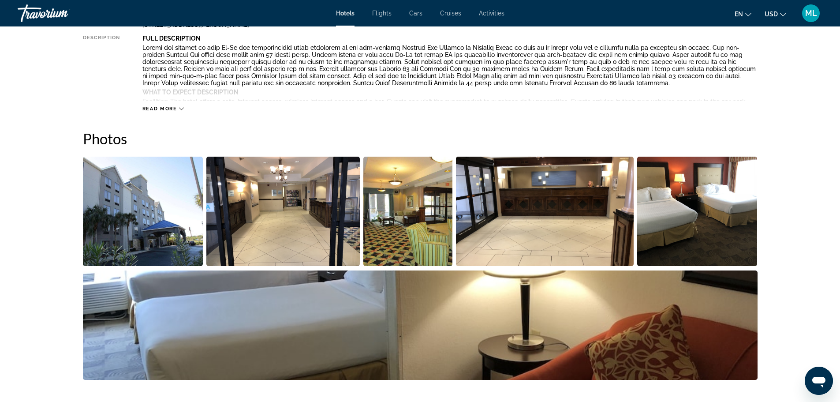
scroll to position [353, 0]
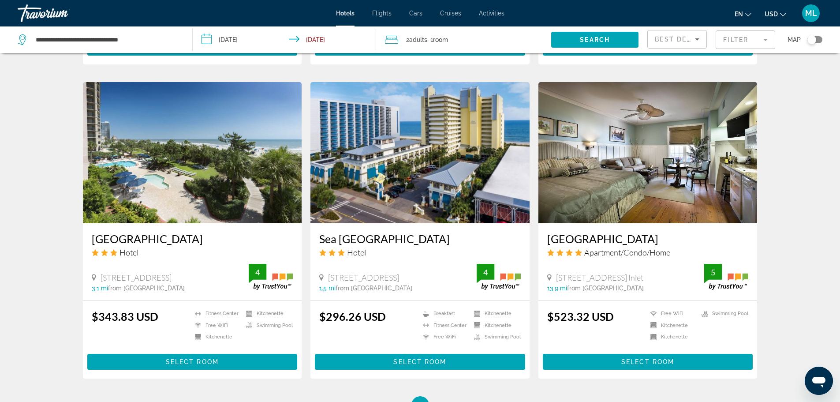
scroll to position [988, 0]
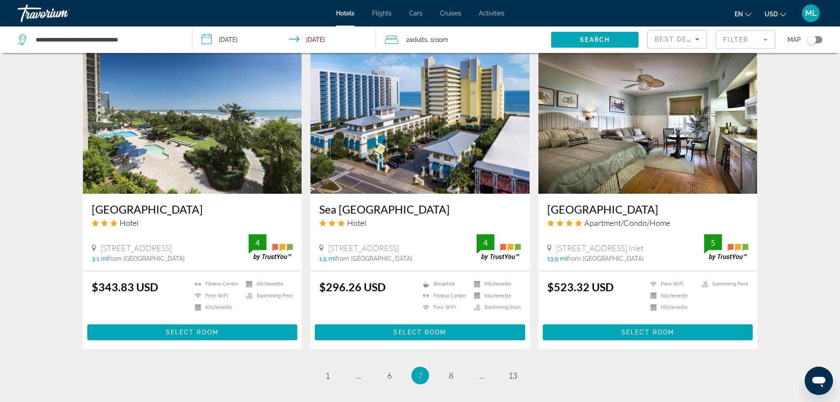
click at [231, 128] on img "Main content" at bounding box center [192, 123] width 219 height 141
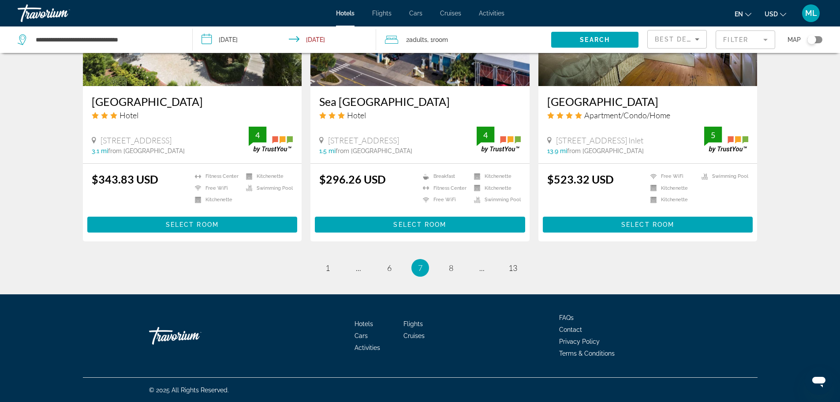
scroll to position [1096, 0]
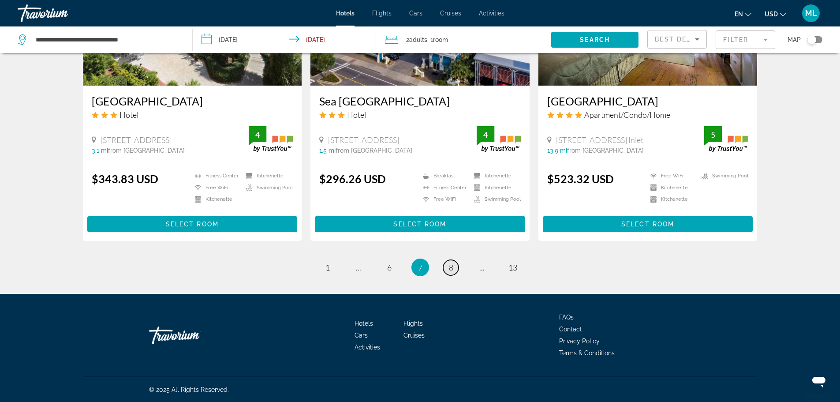
click at [454, 268] on link "page 8" at bounding box center [450, 267] width 15 height 15
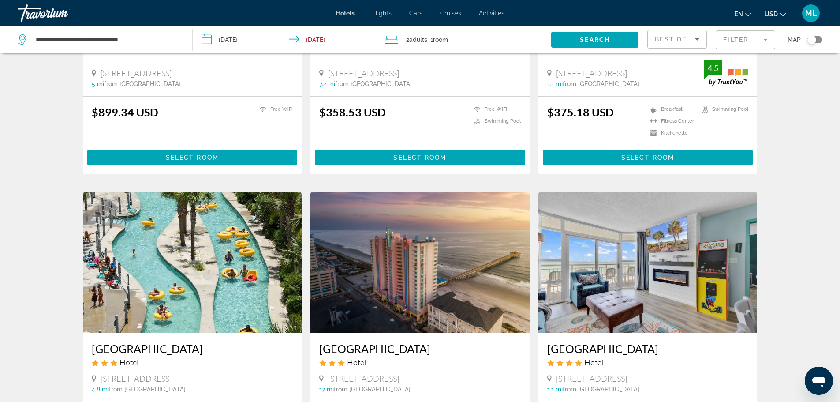
scroll to position [318, 0]
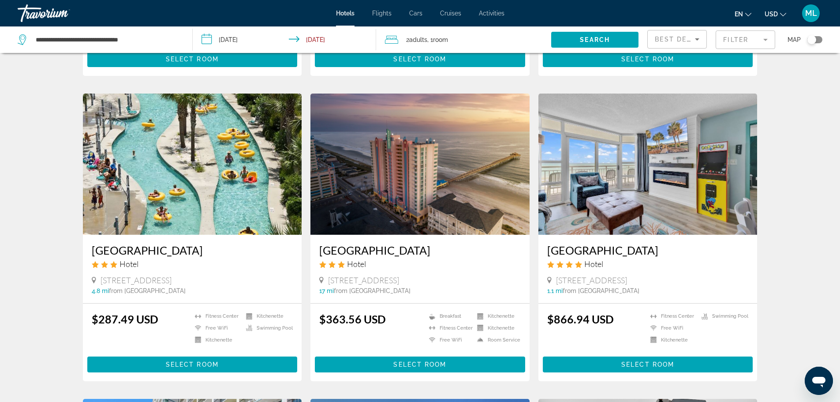
click at [251, 197] on img "Main content" at bounding box center [192, 164] width 219 height 141
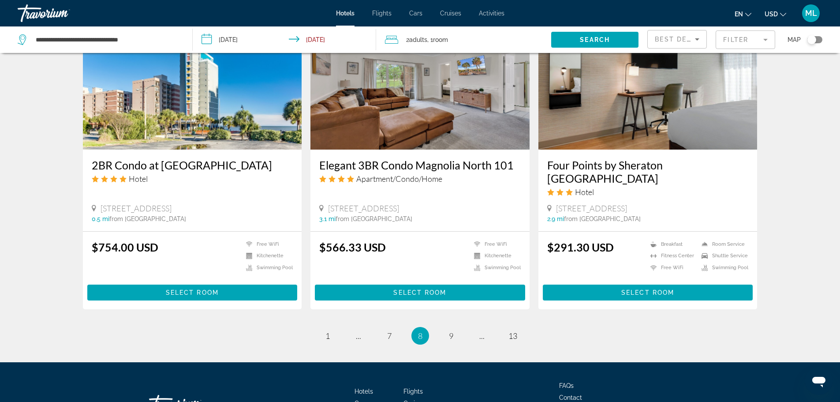
scroll to position [1041, 0]
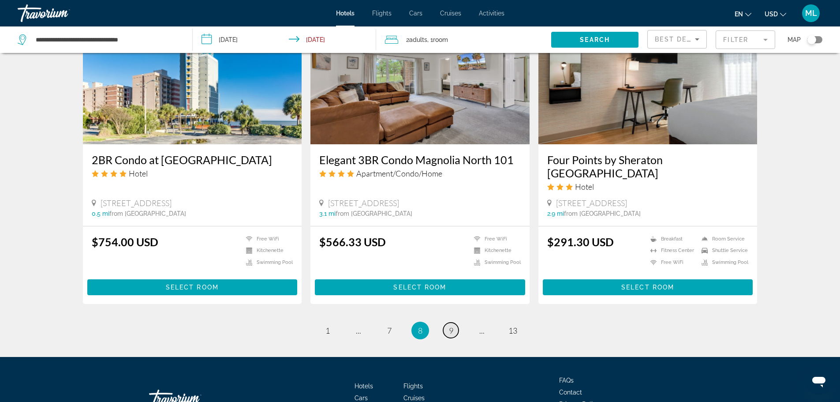
click at [450, 326] on span "9" at bounding box center [451, 331] width 4 height 10
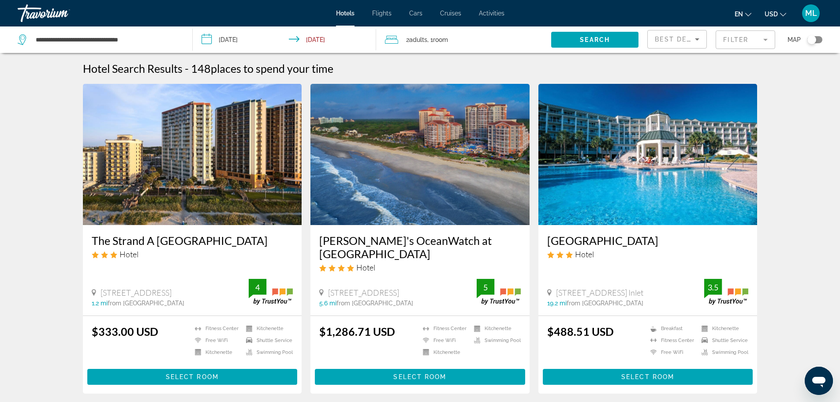
click at [663, 189] on img "Main content" at bounding box center [648, 154] width 219 height 141
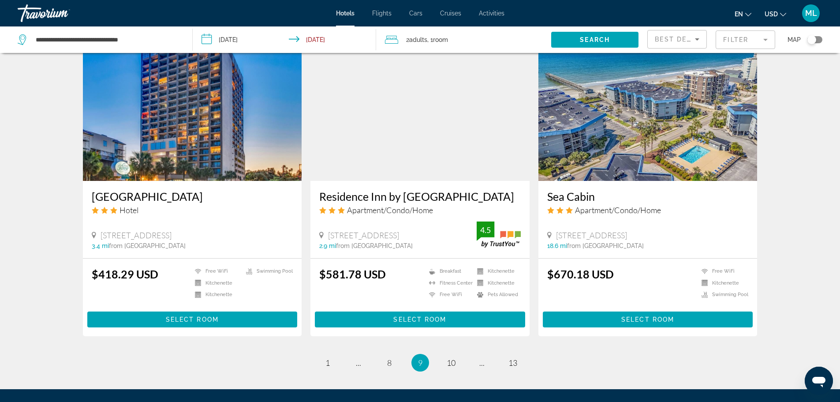
scroll to position [1041, 0]
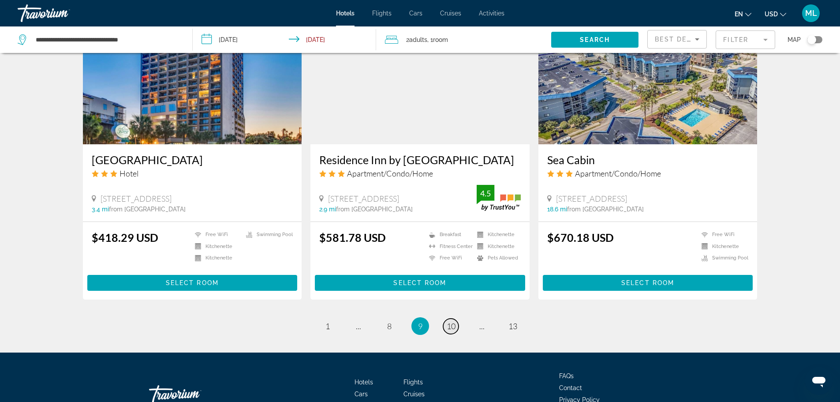
click at [448, 321] on span "10" at bounding box center [451, 326] width 9 height 10
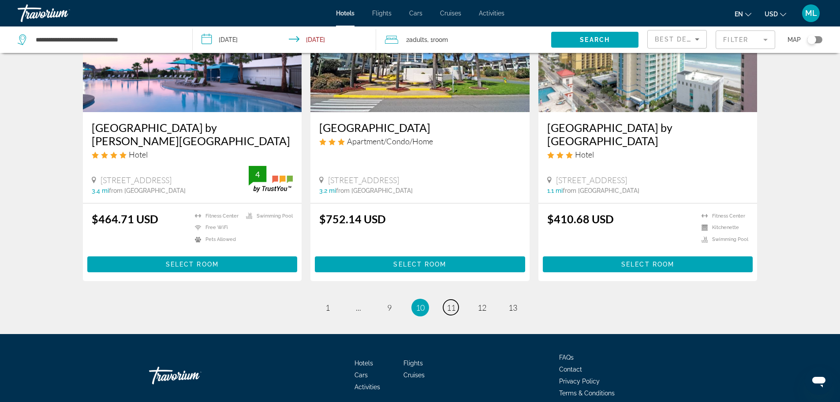
scroll to position [1094, 0]
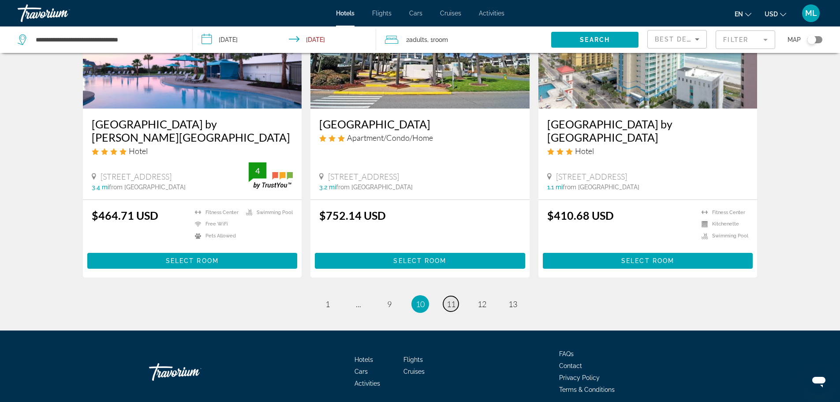
click at [451, 299] on span "11" at bounding box center [451, 304] width 9 height 10
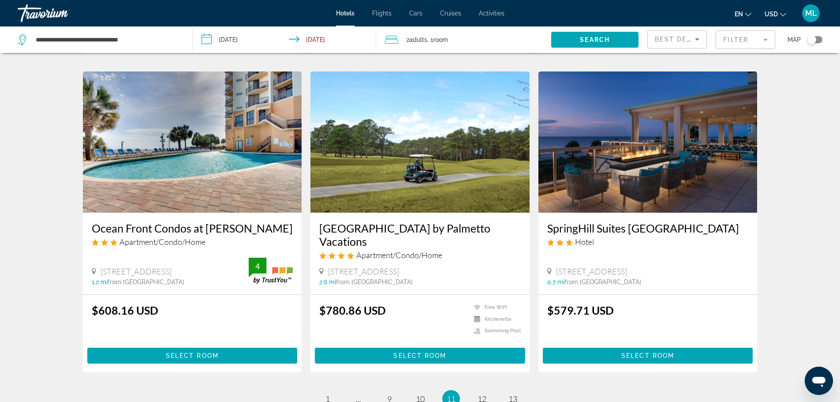
scroll to position [988, 0]
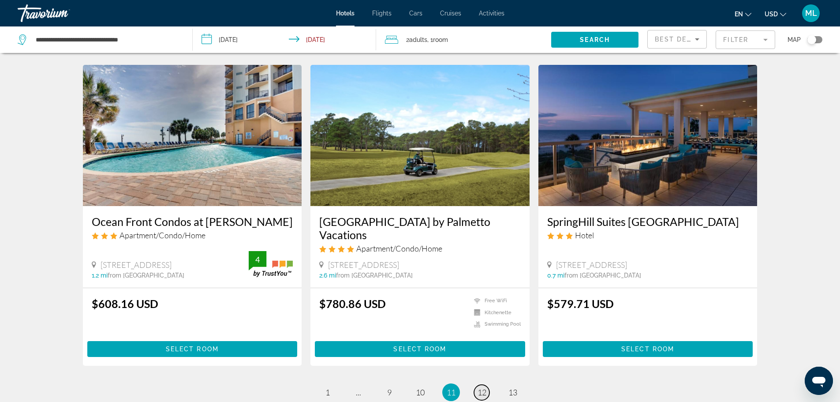
click at [484, 387] on span "12" at bounding box center [482, 392] width 9 height 10
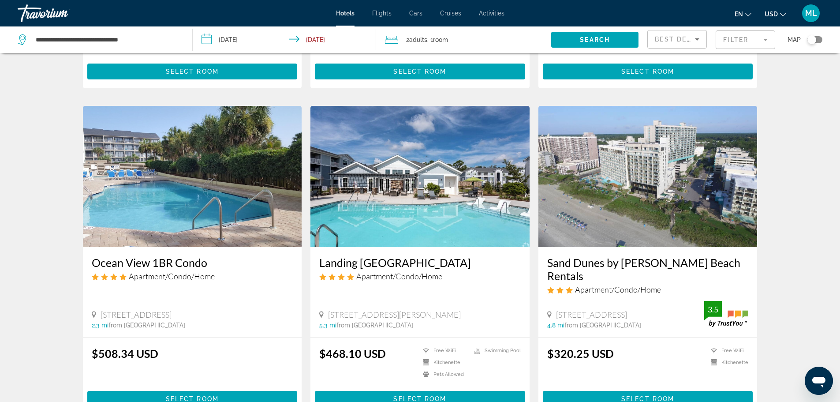
scroll to position [1024, 0]
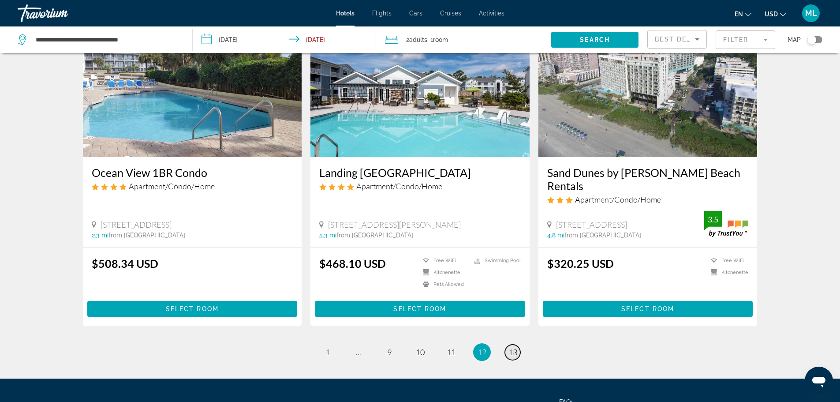
click at [509, 347] on span "13" at bounding box center [513, 352] width 9 height 10
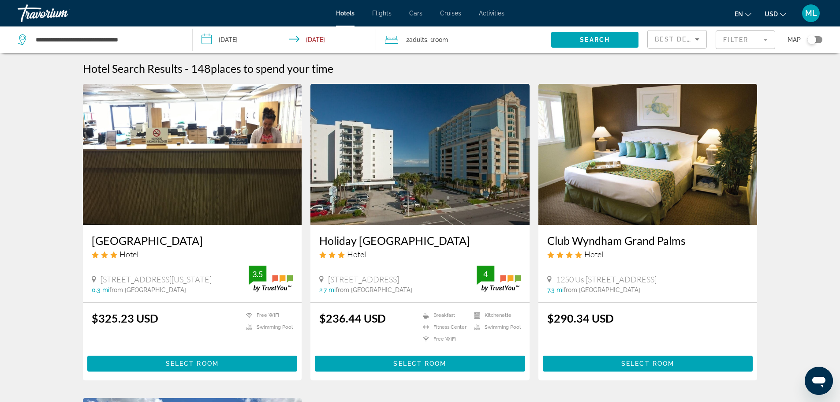
click at [205, 41] on input "**********" at bounding box center [287, 40] width 188 height 29
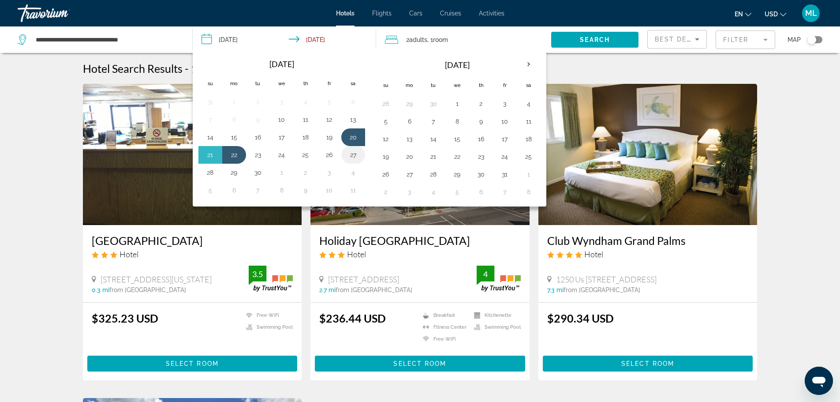
click at [352, 154] on button "27" at bounding box center [353, 155] width 14 height 12
click at [236, 171] on button "29" at bounding box center [234, 172] width 14 height 12
type input "**********"
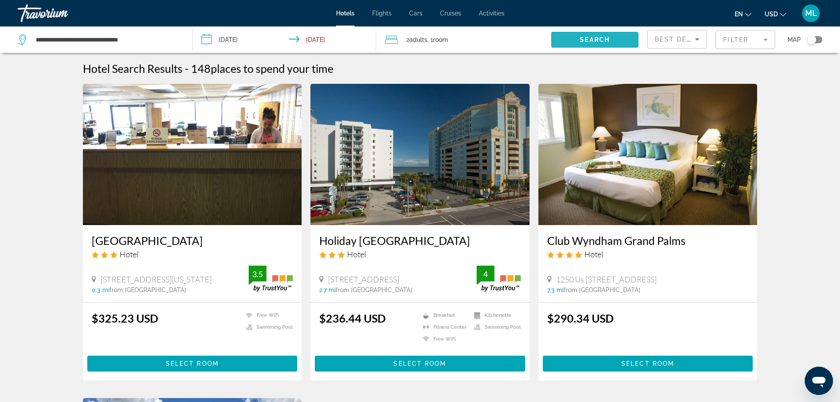
click at [610, 37] on span "Search" at bounding box center [595, 39] width 30 height 7
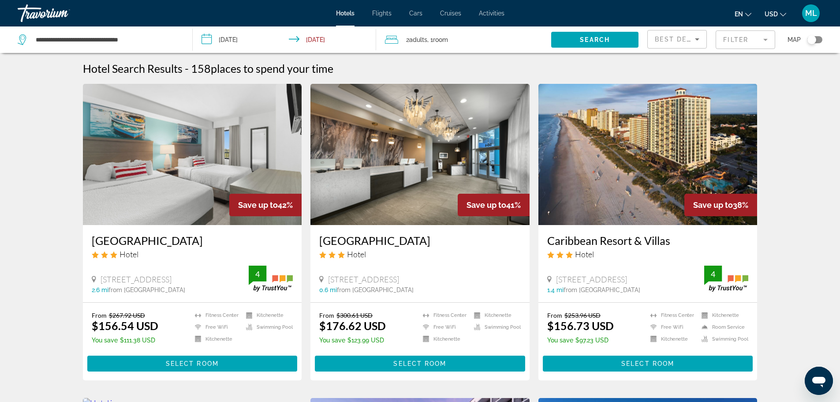
click at [648, 165] on img "Main content" at bounding box center [648, 154] width 219 height 141
click at [428, 167] on img "Main content" at bounding box center [420, 154] width 219 height 141
click at [203, 177] on img "Main content" at bounding box center [192, 154] width 219 height 141
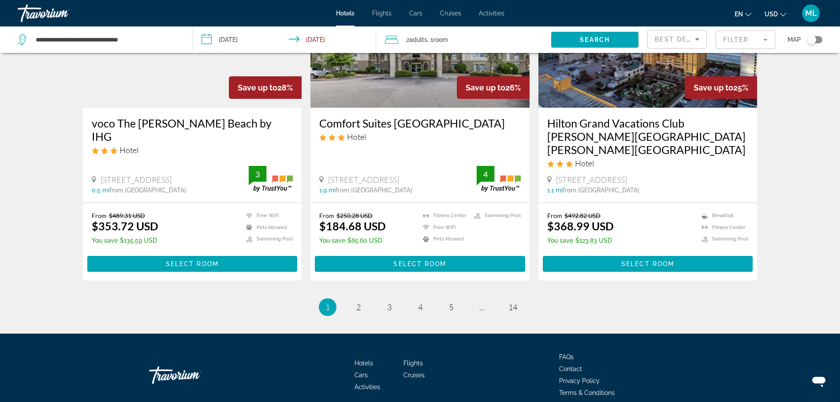
scroll to position [1094, 0]
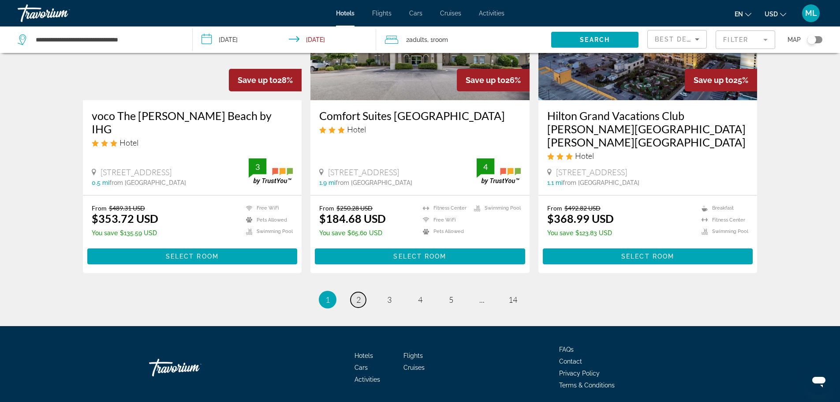
click at [358, 295] on span "2" at bounding box center [358, 300] width 4 height 10
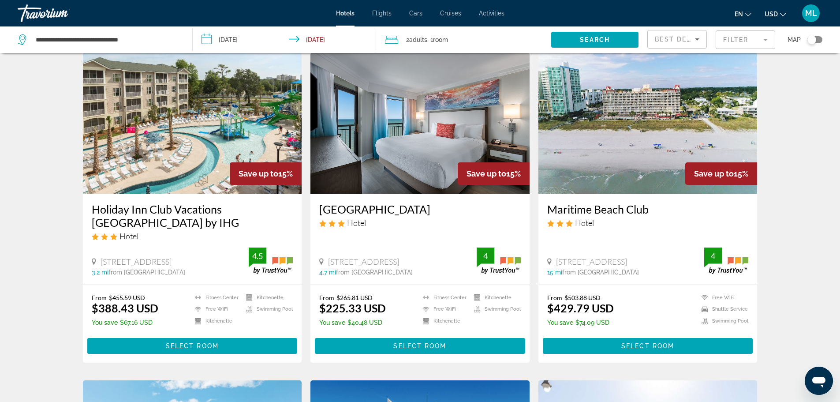
scroll to position [706, 0]
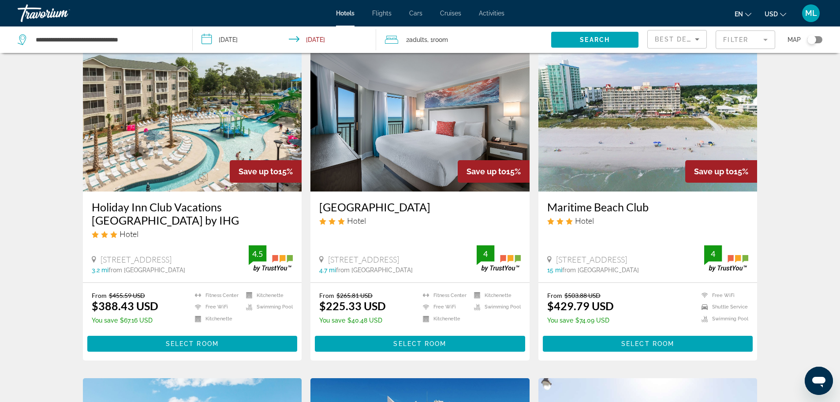
click at [415, 142] on img "Main content" at bounding box center [420, 120] width 219 height 141
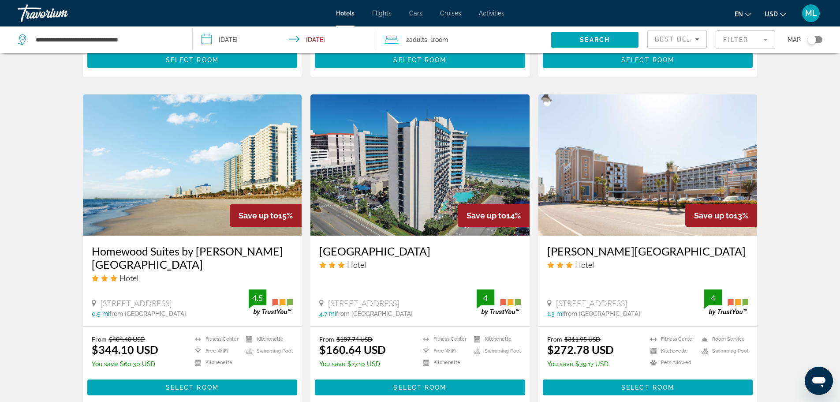
scroll to position [1041, 0]
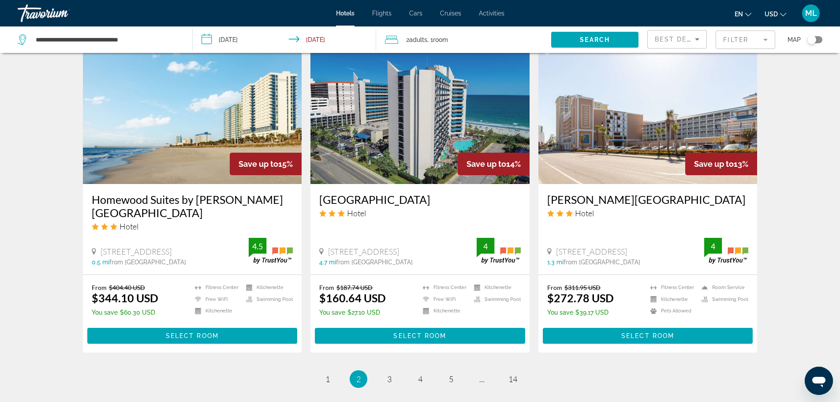
click at [636, 116] on img "Main content" at bounding box center [648, 113] width 219 height 141
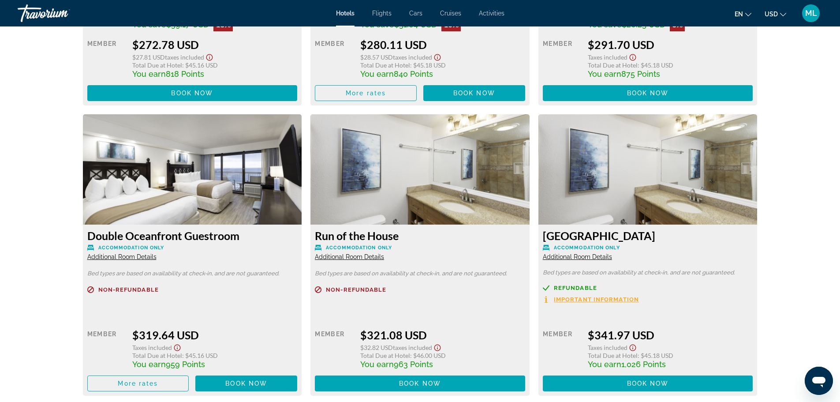
scroll to position [1412, 0]
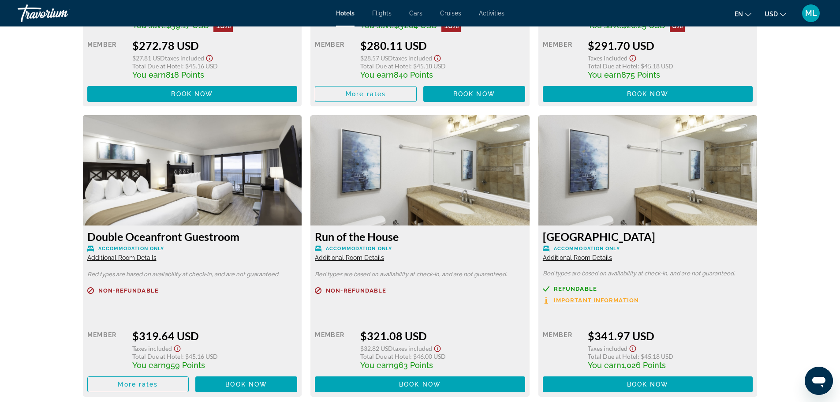
click at [262, 176] on img "Main content" at bounding box center [192, 170] width 219 height 110
click at [255, 381] on span "Book now" at bounding box center [246, 384] width 42 height 7
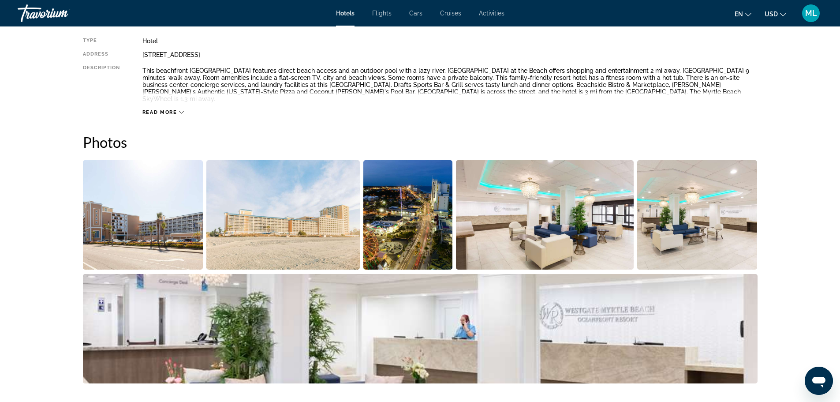
scroll to position [335, 0]
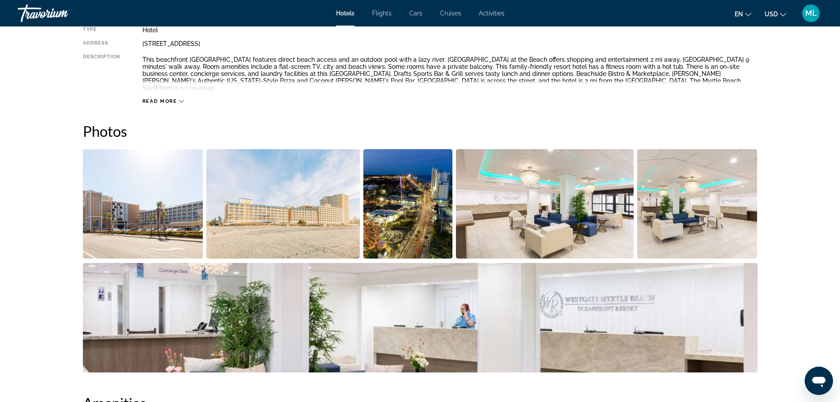
click at [153, 195] on img "Open full-screen image slider" at bounding box center [143, 203] width 120 height 109
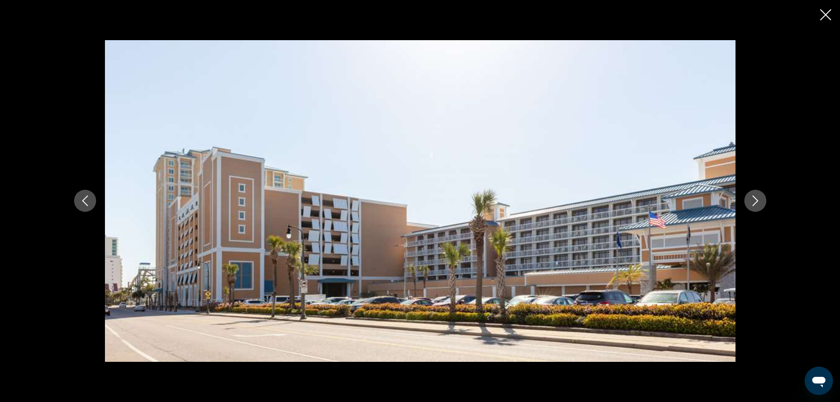
click at [758, 199] on icon "Next image" at bounding box center [755, 200] width 11 height 11
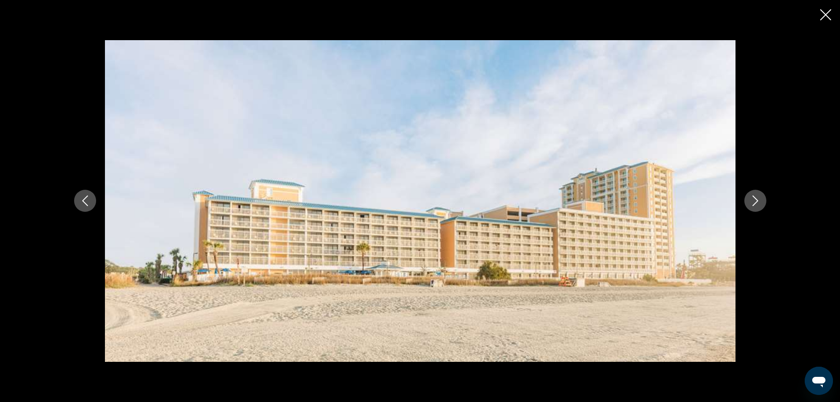
click at [758, 199] on icon "Next image" at bounding box center [755, 200] width 11 height 11
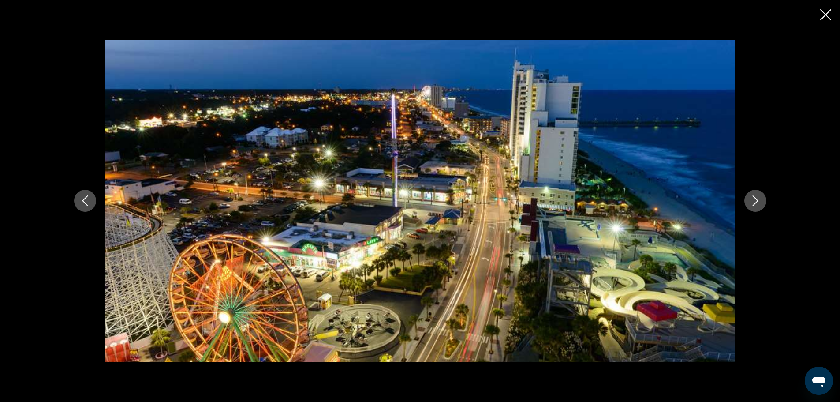
click at [758, 199] on icon "Next image" at bounding box center [755, 200] width 11 height 11
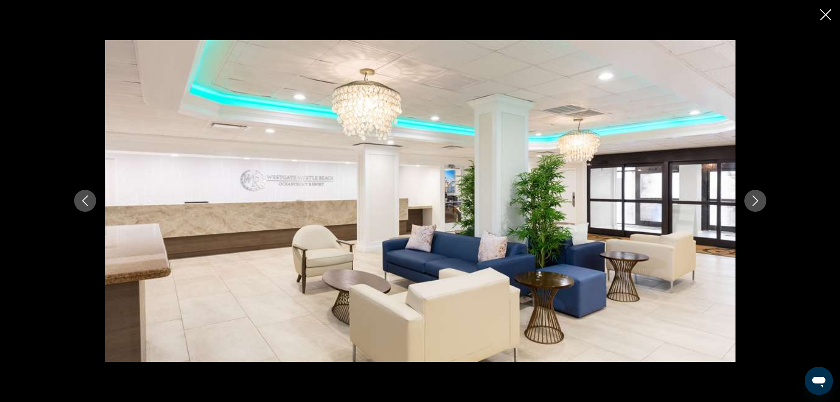
click at [758, 199] on icon "Next image" at bounding box center [755, 200] width 11 height 11
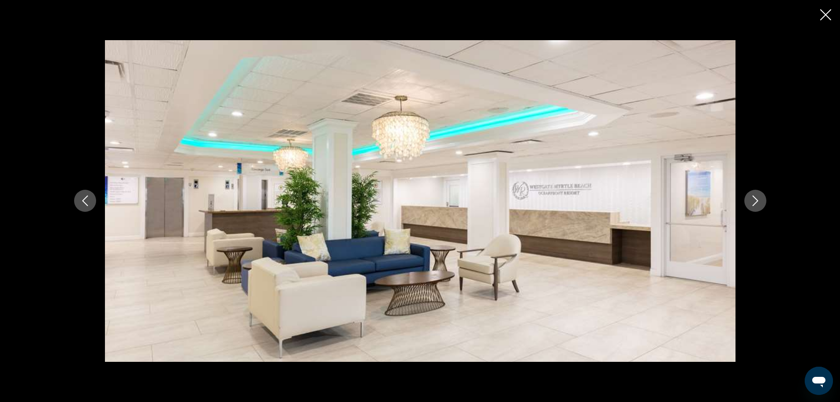
click at [758, 199] on icon "Next image" at bounding box center [755, 200] width 11 height 11
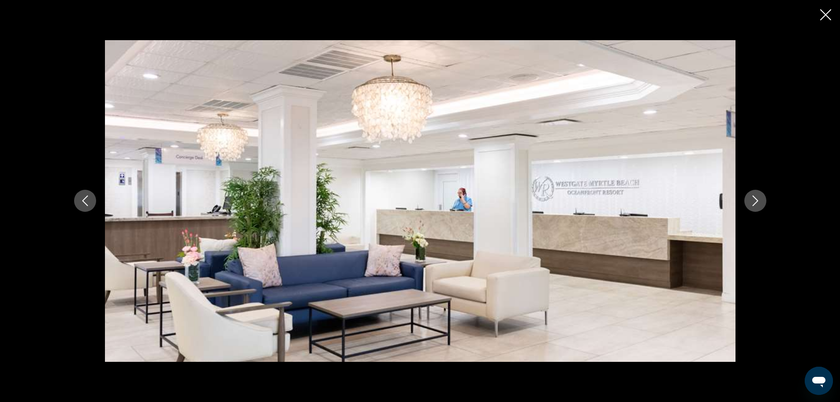
click at [758, 199] on icon "Next image" at bounding box center [755, 200] width 11 height 11
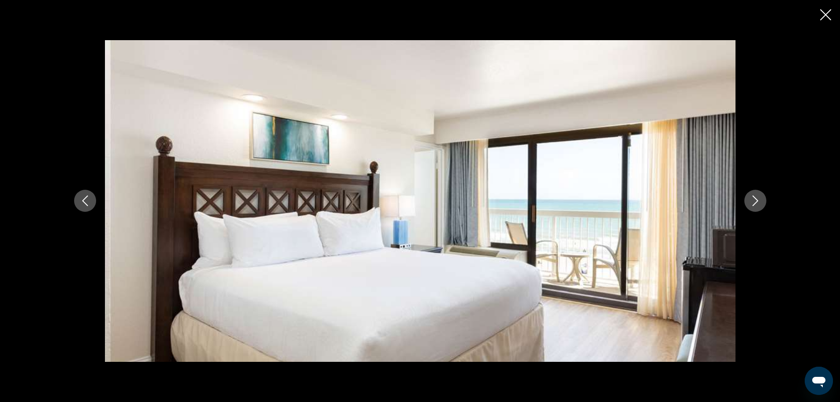
click at [758, 199] on icon "Next image" at bounding box center [755, 200] width 11 height 11
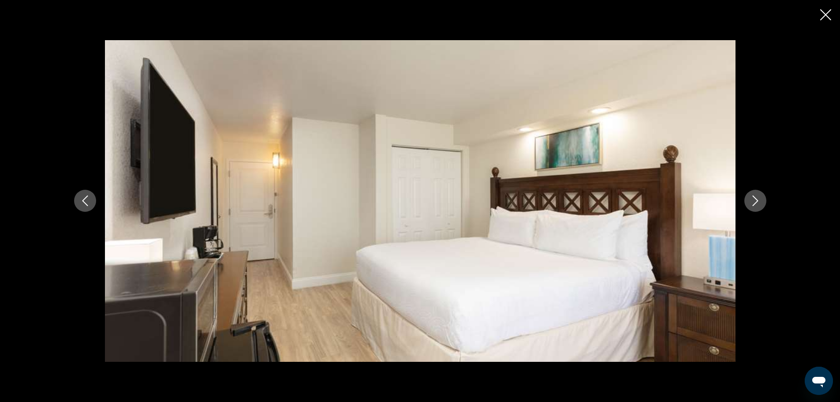
click at [758, 199] on icon "Next image" at bounding box center [755, 200] width 11 height 11
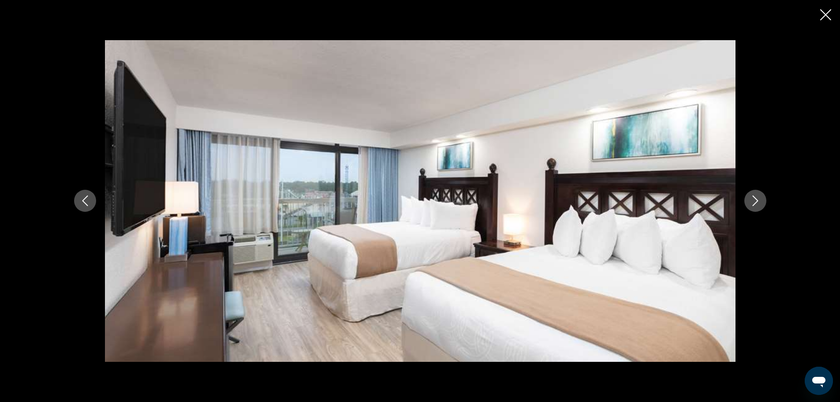
click at [758, 199] on icon "Next image" at bounding box center [755, 200] width 11 height 11
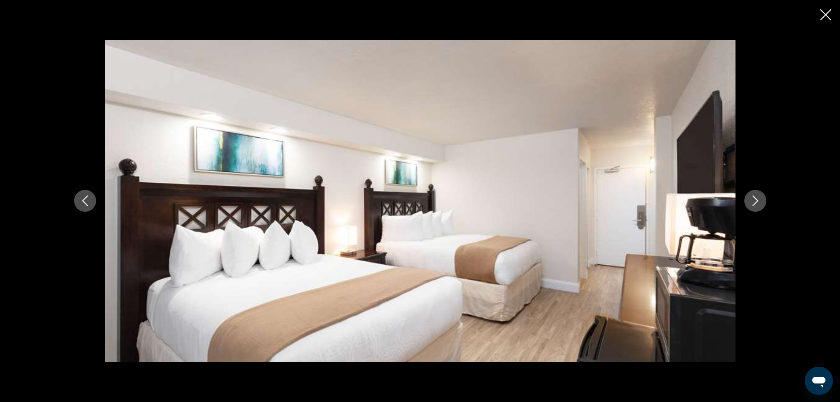
click at [758, 199] on icon "Next image" at bounding box center [755, 200] width 11 height 11
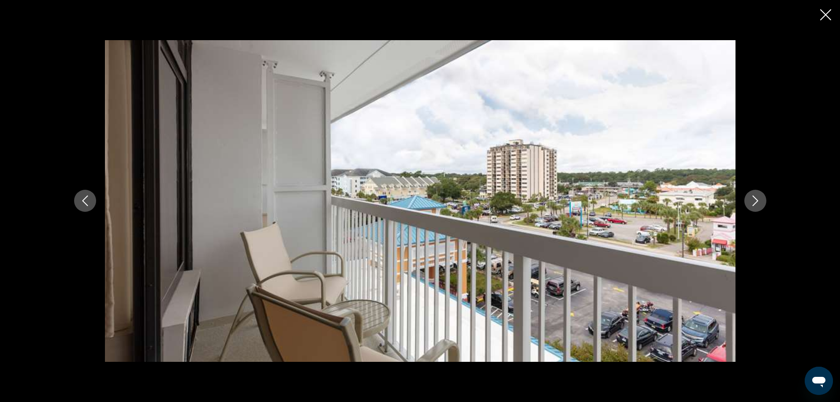
click at [758, 199] on icon "Next image" at bounding box center [755, 200] width 11 height 11
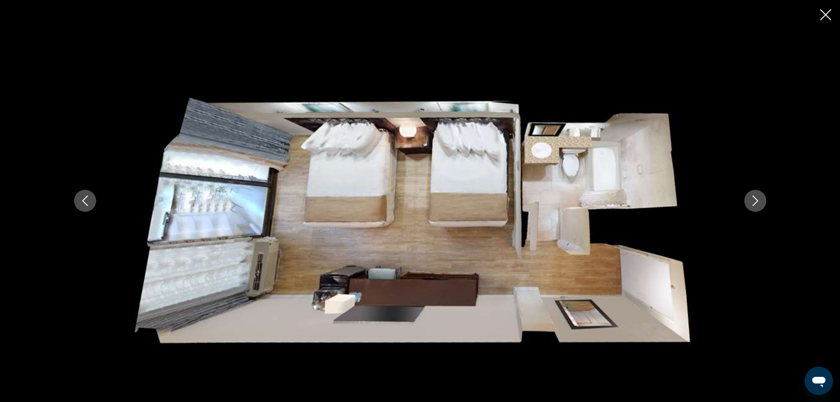
click at [758, 199] on icon "Next image" at bounding box center [755, 200] width 11 height 11
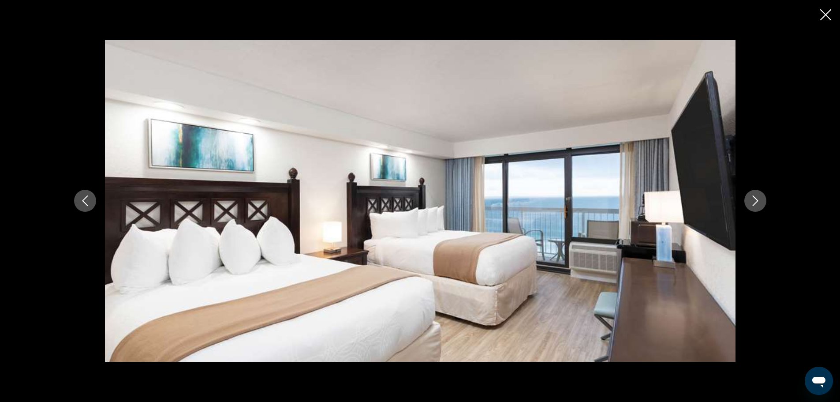
click at [758, 199] on icon "Next image" at bounding box center [755, 200] width 11 height 11
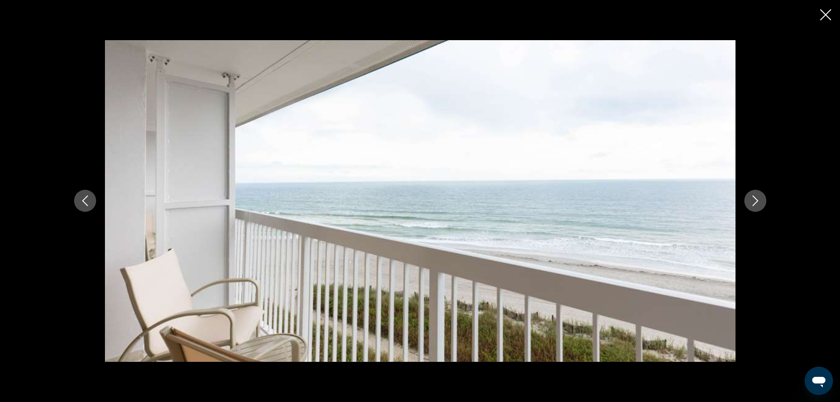
click at [758, 199] on icon "Next image" at bounding box center [755, 200] width 11 height 11
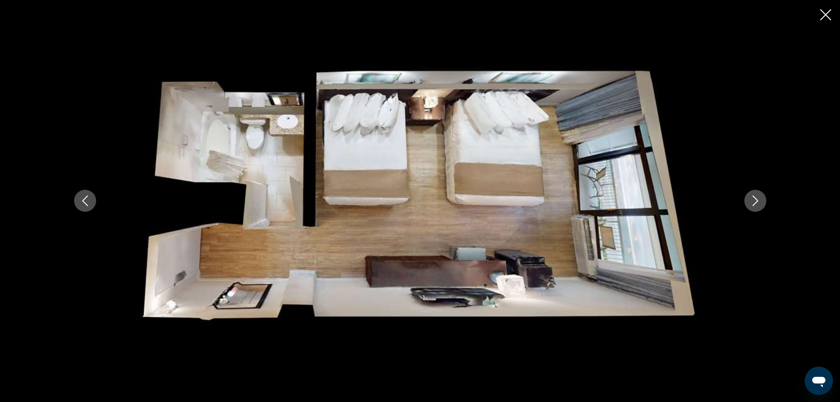
click at [758, 199] on icon "Next image" at bounding box center [755, 200] width 11 height 11
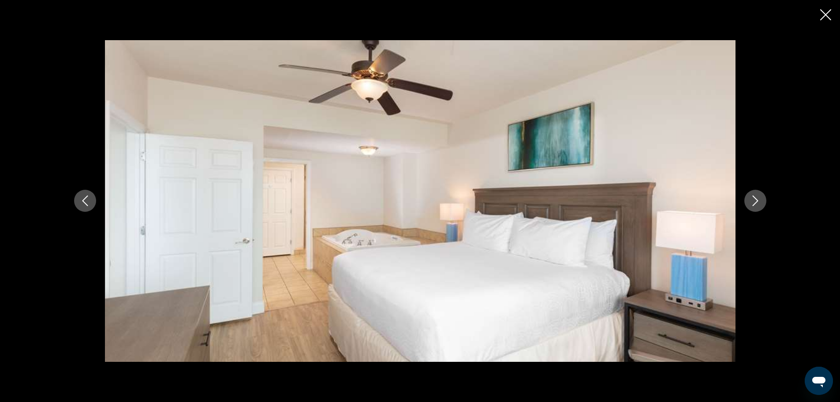
click at [758, 199] on icon "Next image" at bounding box center [755, 200] width 11 height 11
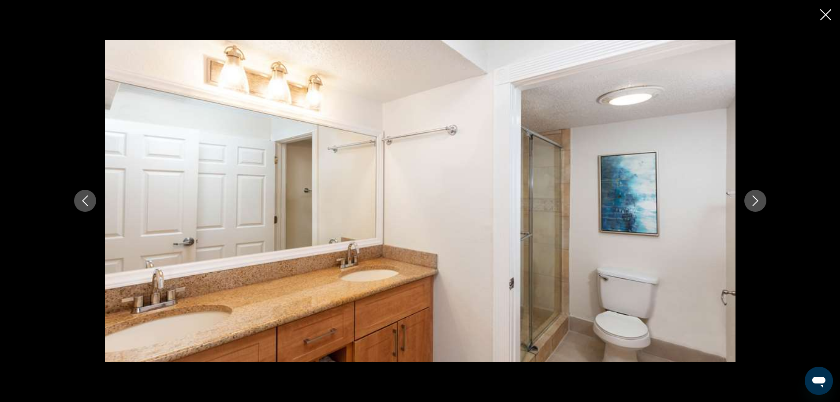
click at [758, 199] on icon "Next image" at bounding box center [755, 200] width 11 height 11
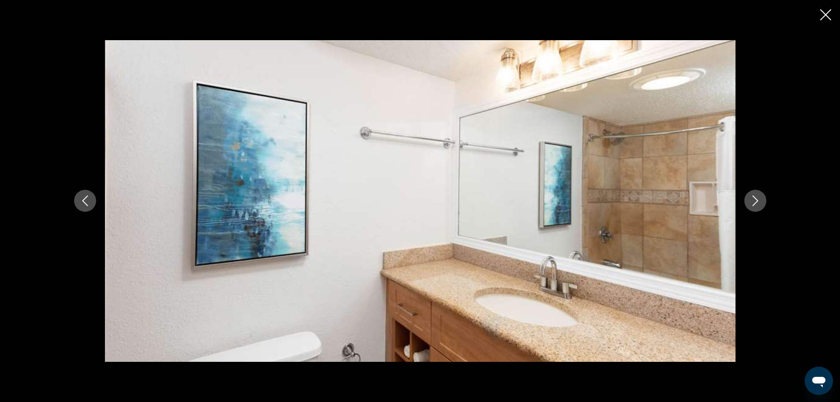
click at [758, 199] on icon "Next image" at bounding box center [755, 200] width 11 height 11
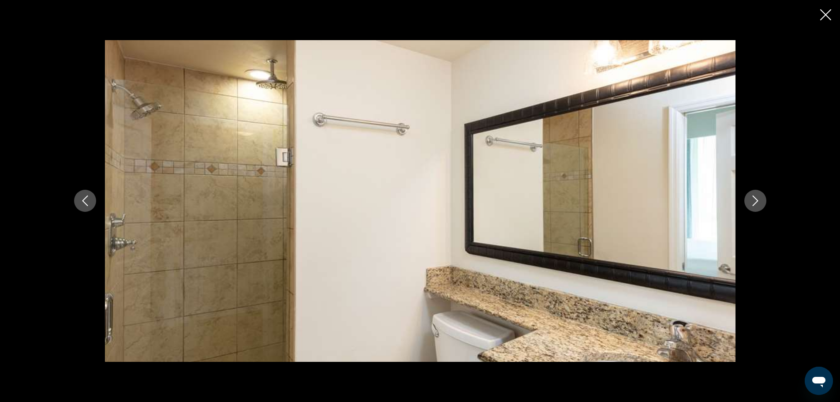
click at [758, 199] on icon "Next image" at bounding box center [755, 200] width 11 height 11
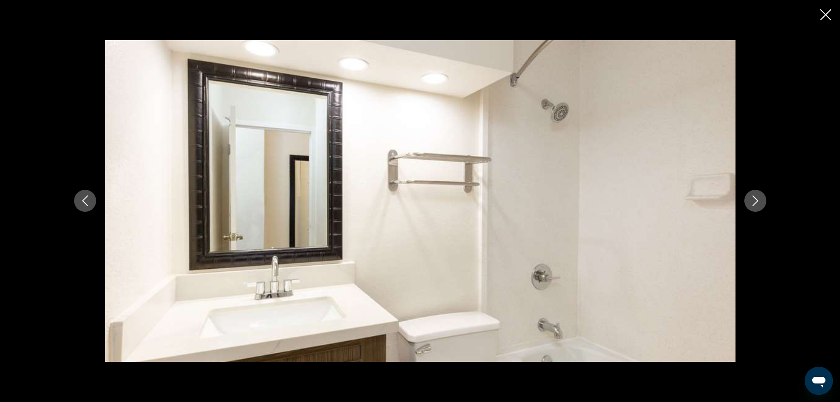
click at [758, 199] on icon "Next image" at bounding box center [755, 200] width 11 height 11
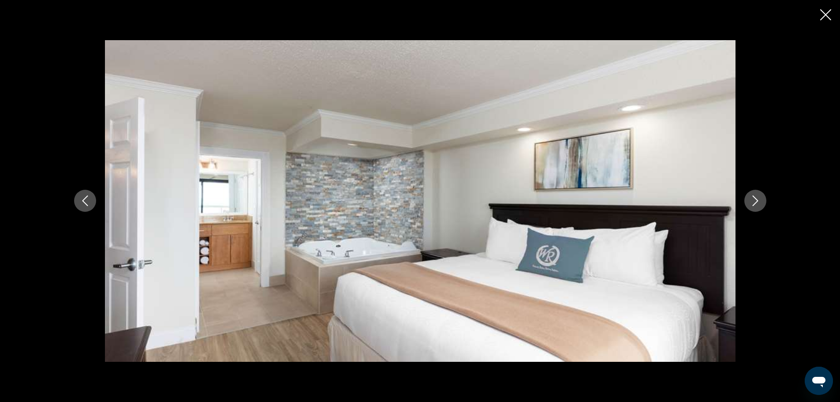
click at [758, 199] on icon "Next image" at bounding box center [755, 200] width 11 height 11
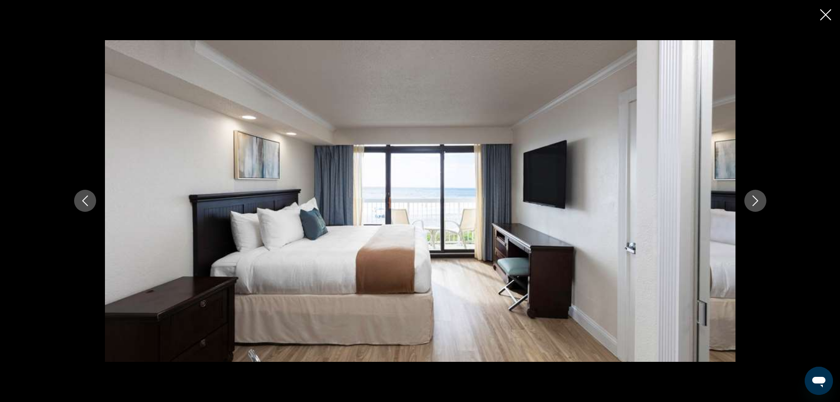
click at [758, 199] on icon "Next image" at bounding box center [755, 200] width 11 height 11
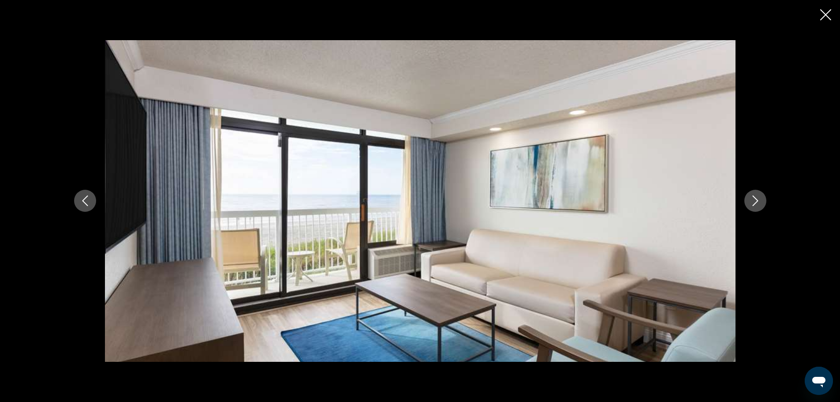
click at [758, 199] on icon "Next image" at bounding box center [755, 200] width 11 height 11
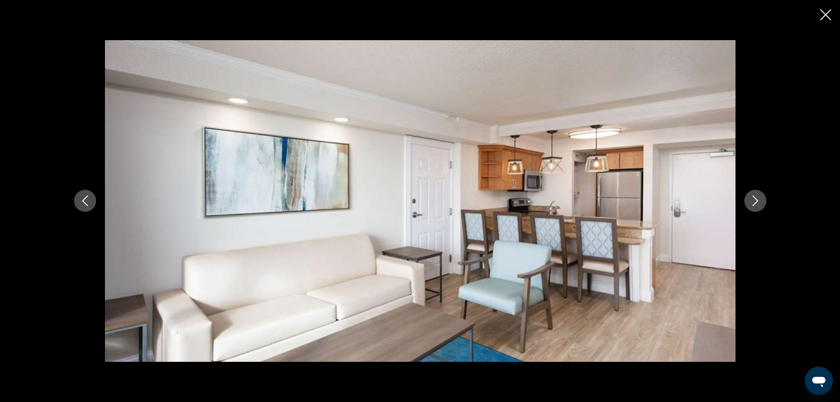
click at [758, 199] on icon "Next image" at bounding box center [755, 200] width 11 height 11
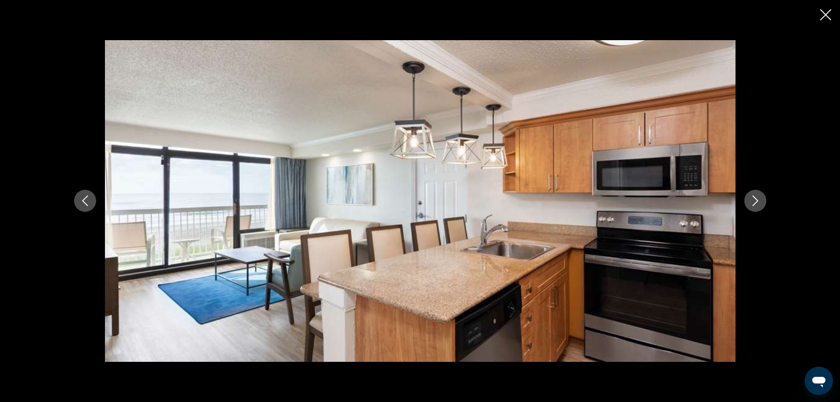
click at [758, 199] on icon "Next image" at bounding box center [755, 200] width 11 height 11
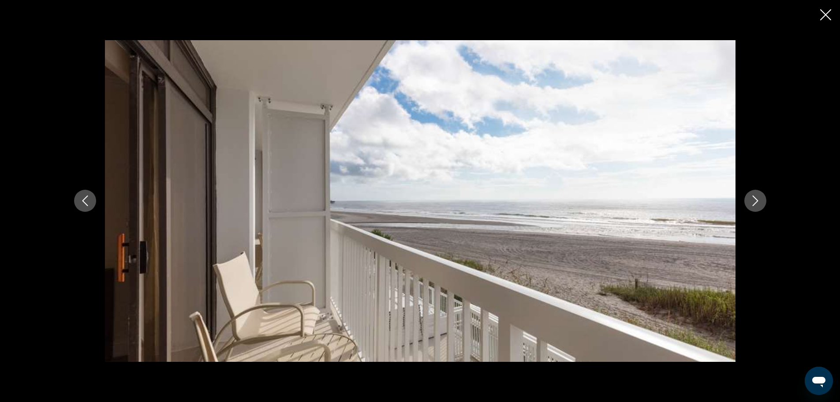
click at [758, 199] on icon "Next image" at bounding box center [755, 200] width 11 height 11
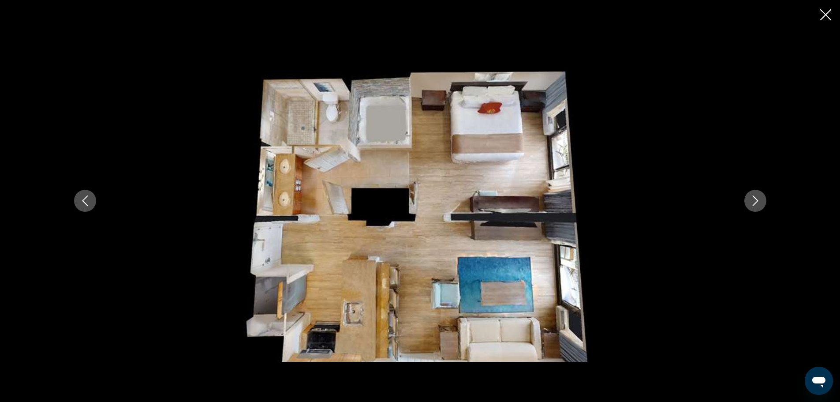
click at [758, 199] on icon "Next image" at bounding box center [755, 200] width 11 height 11
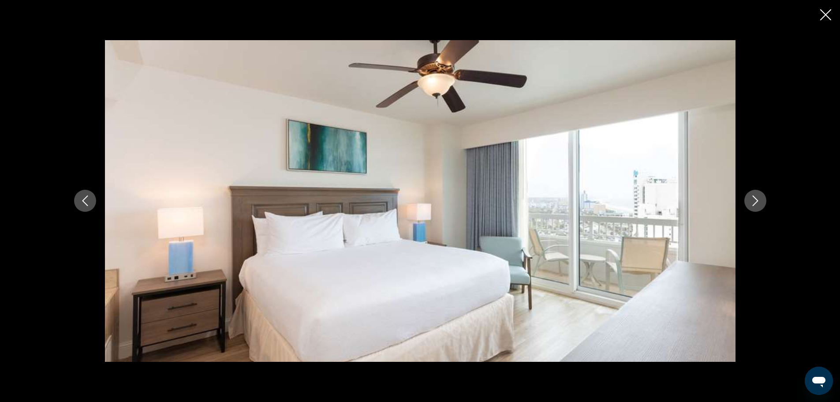
click at [758, 199] on icon "Next image" at bounding box center [755, 200] width 11 height 11
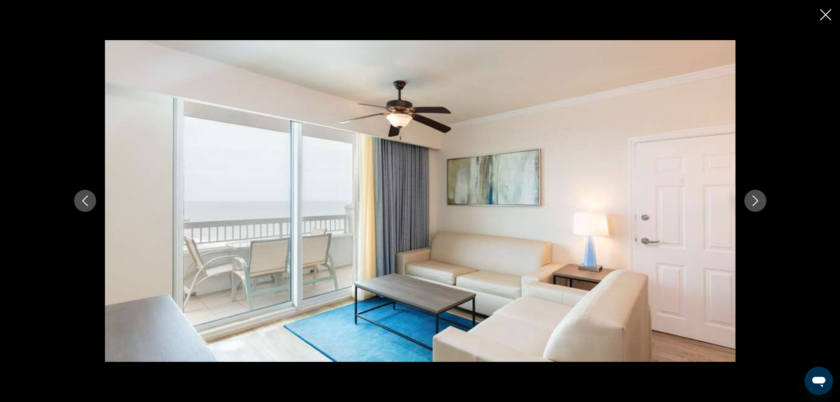
click at [758, 199] on icon "Next image" at bounding box center [755, 200] width 11 height 11
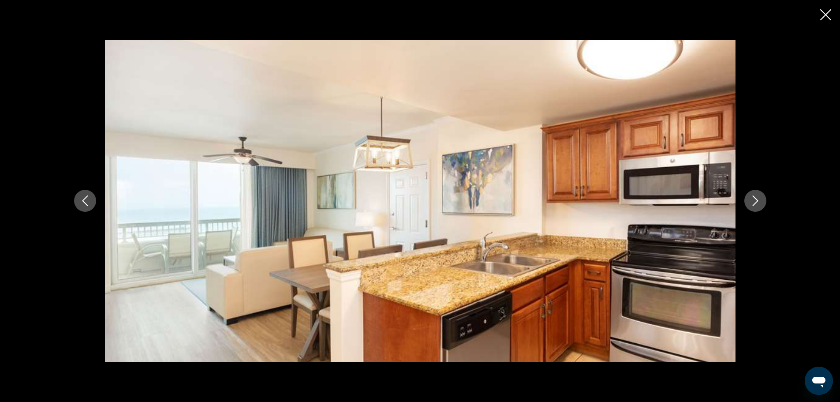
click at [758, 199] on icon "Next image" at bounding box center [755, 200] width 11 height 11
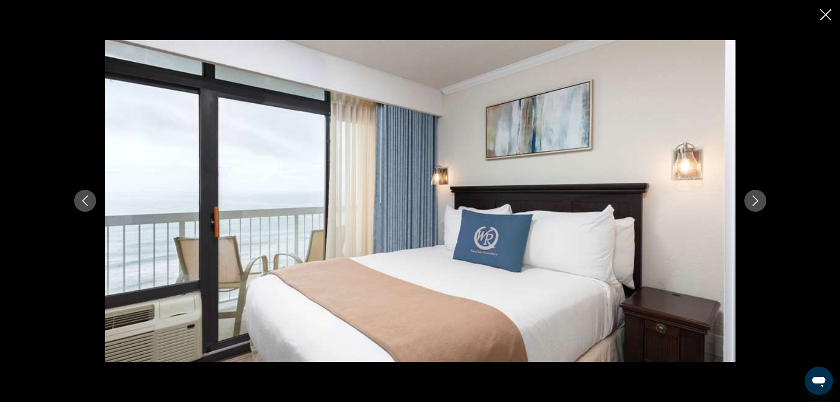
click at [758, 199] on icon "Next image" at bounding box center [755, 200] width 11 height 11
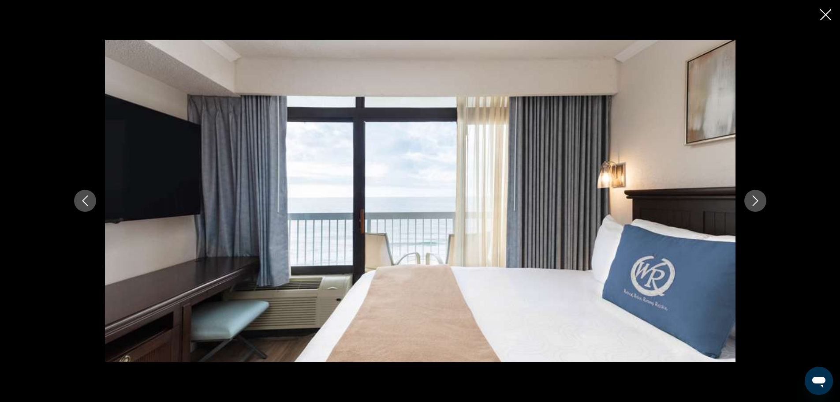
click at [758, 199] on icon "Next image" at bounding box center [755, 200] width 11 height 11
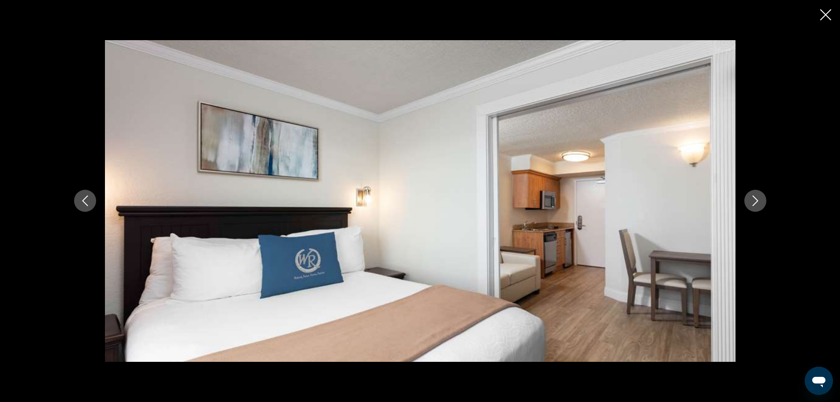
click at [758, 199] on icon "Next image" at bounding box center [755, 200] width 11 height 11
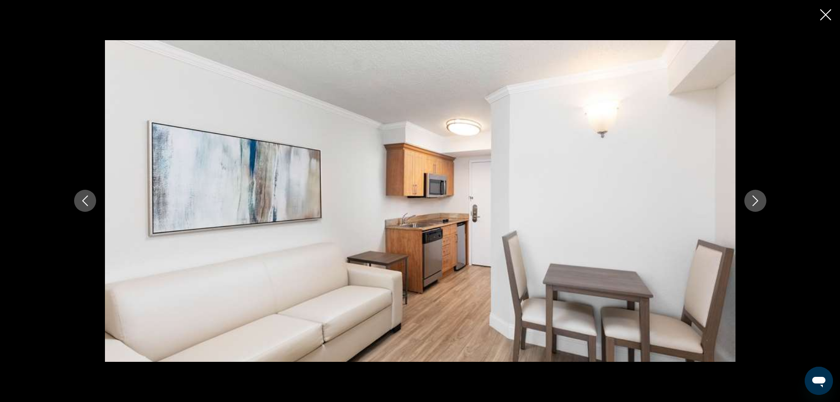
click at [758, 199] on icon "Next image" at bounding box center [755, 200] width 11 height 11
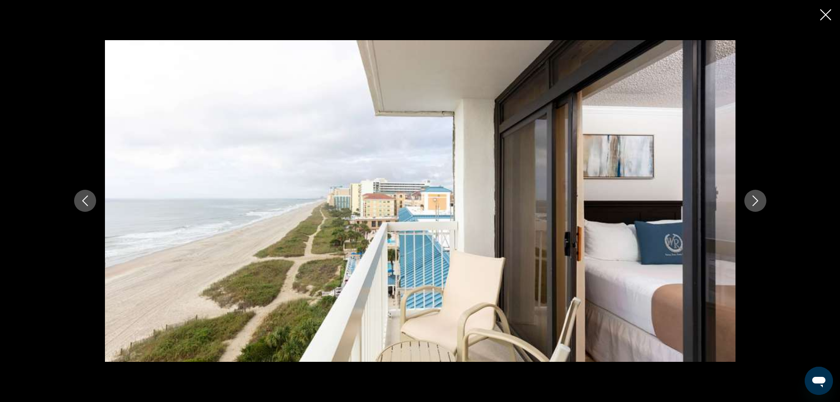
click at [758, 199] on icon "Next image" at bounding box center [755, 200] width 11 height 11
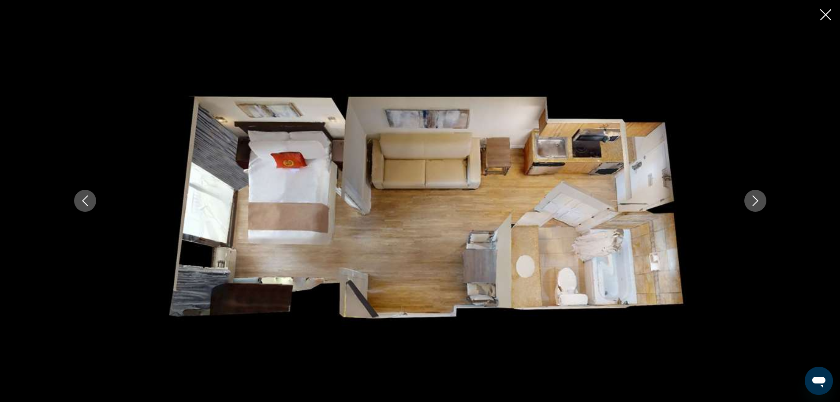
click at [758, 199] on icon "Next image" at bounding box center [755, 200] width 11 height 11
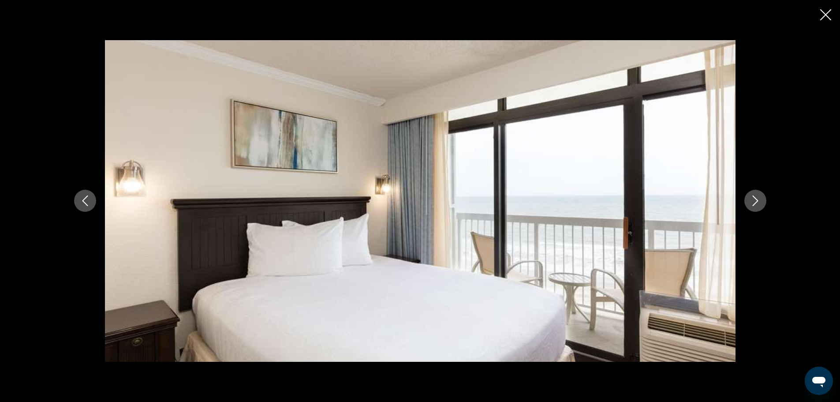
click at [758, 199] on icon "Next image" at bounding box center [755, 200] width 11 height 11
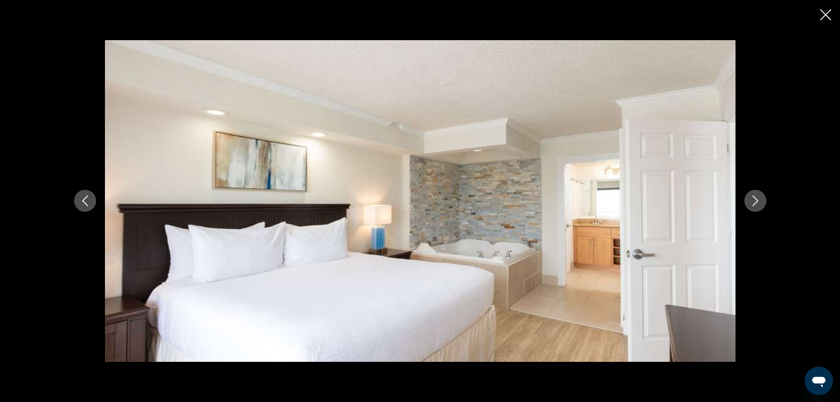
click at [758, 199] on icon "Next image" at bounding box center [755, 200] width 11 height 11
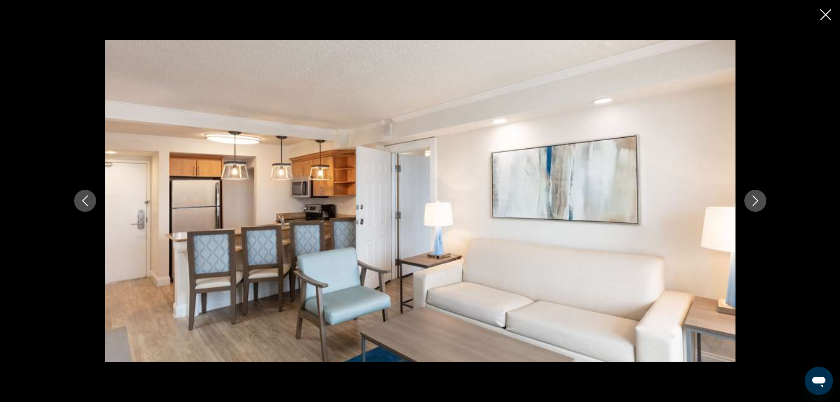
click at [758, 199] on icon "Next image" at bounding box center [755, 200] width 11 height 11
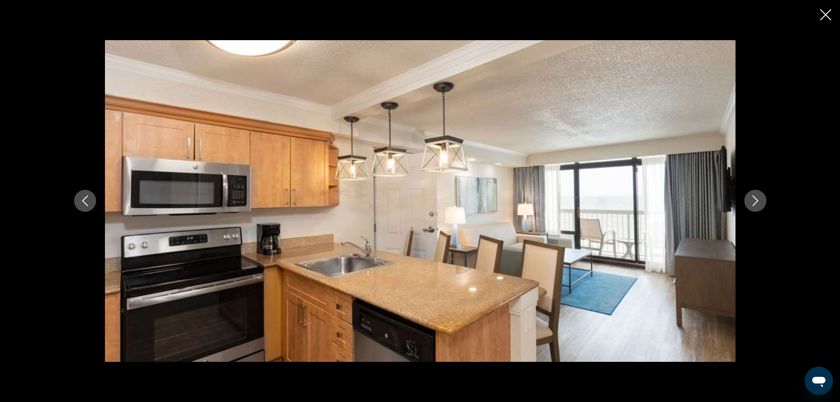
click at [758, 199] on icon "Next image" at bounding box center [755, 200] width 11 height 11
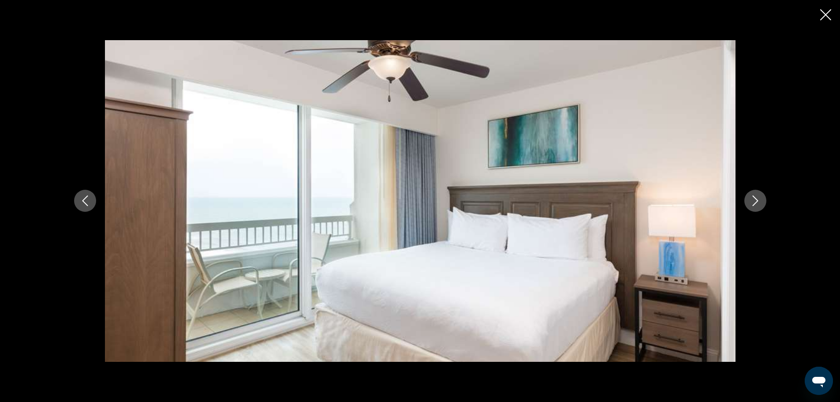
click at [758, 199] on icon "Next image" at bounding box center [755, 200] width 11 height 11
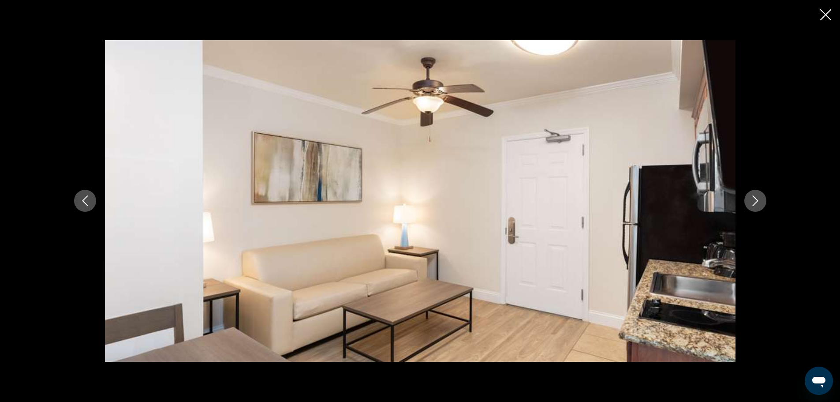
click at [758, 199] on icon "Next image" at bounding box center [755, 200] width 11 height 11
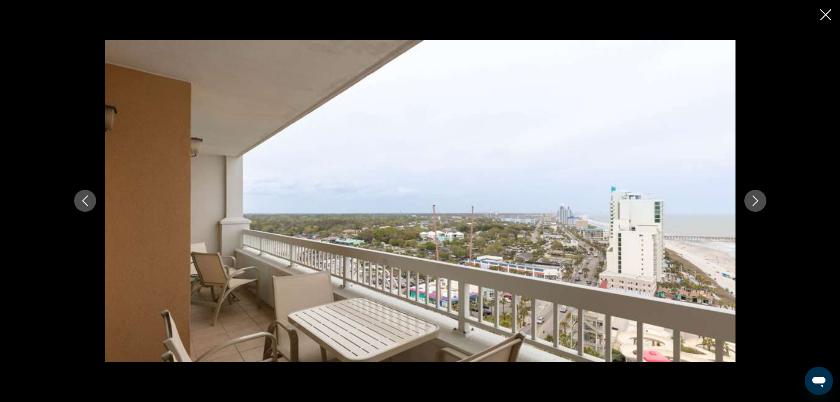
click at [758, 199] on icon "Next image" at bounding box center [755, 200] width 11 height 11
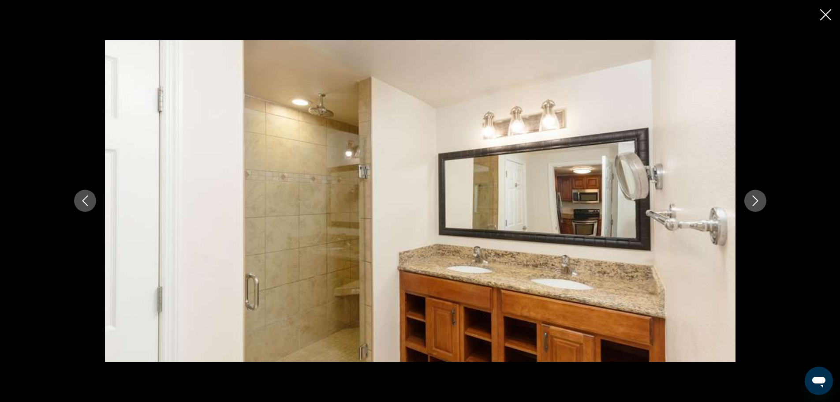
click at [758, 199] on icon "Next image" at bounding box center [755, 200] width 11 height 11
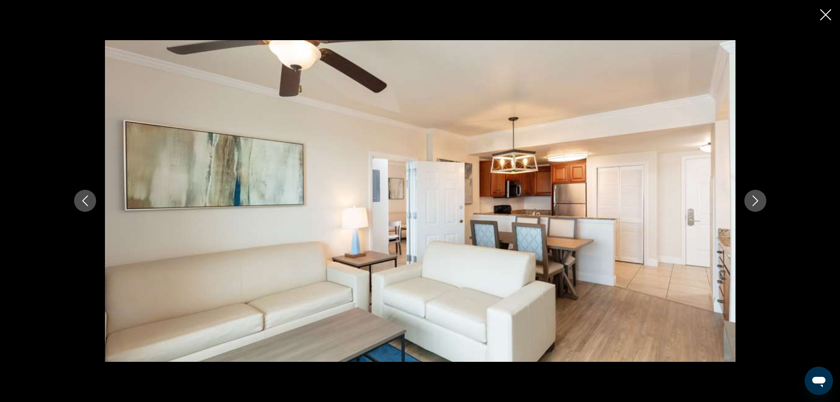
click at [758, 199] on icon "Next image" at bounding box center [755, 200] width 11 height 11
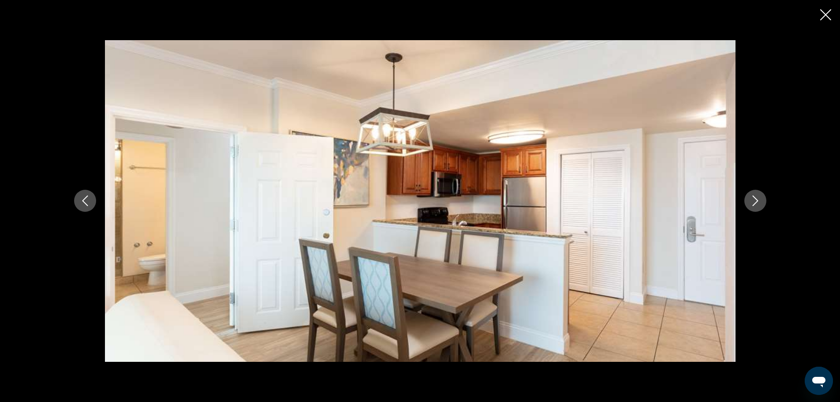
click at [758, 199] on icon "Next image" at bounding box center [755, 200] width 11 height 11
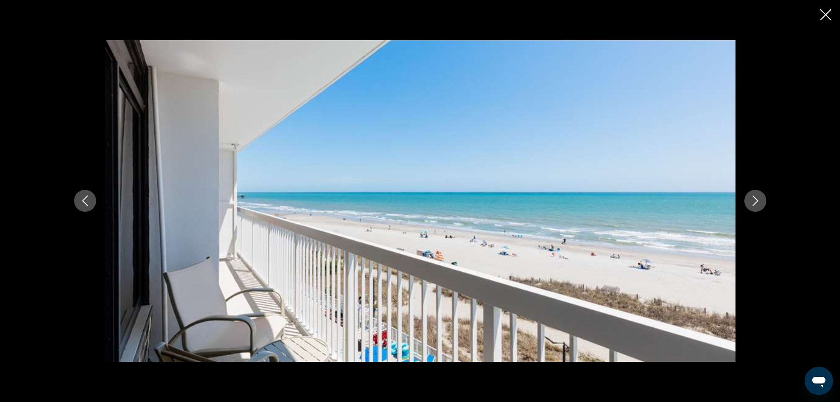
click at [758, 199] on icon "Next image" at bounding box center [755, 200] width 11 height 11
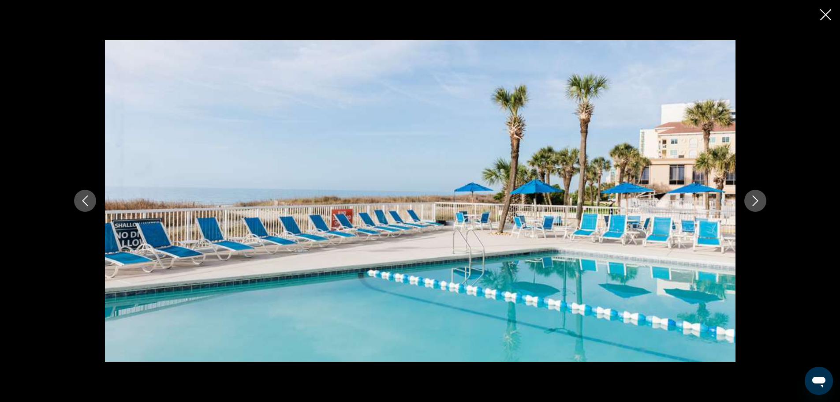
click at [758, 199] on icon "Next image" at bounding box center [755, 200] width 11 height 11
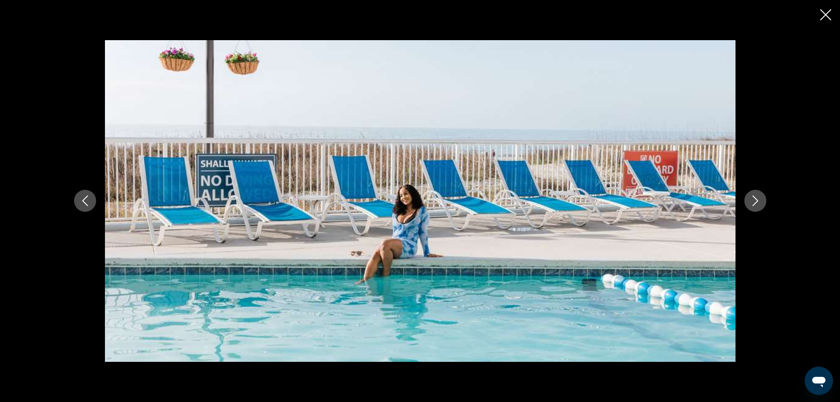
click at [758, 199] on icon "Next image" at bounding box center [755, 200] width 11 height 11
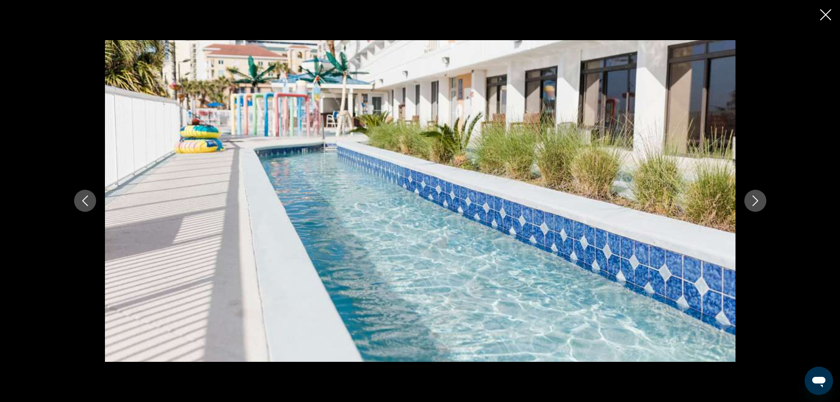
click at [758, 199] on icon "Next image" at bounding box center [755, 200] width 11 height 11
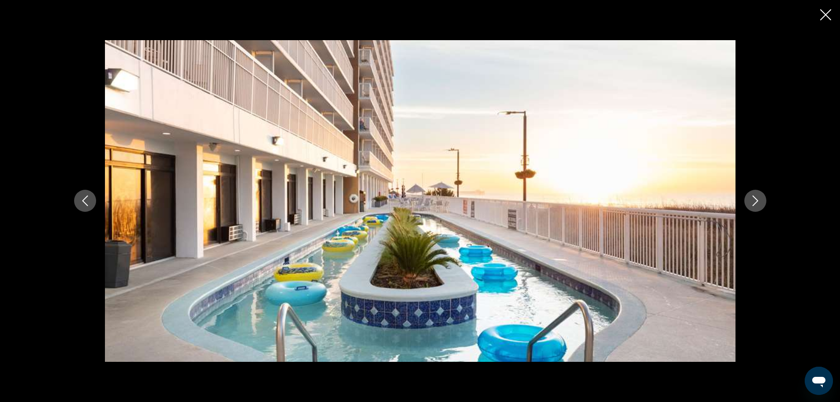
click at [758, 199] on icon "Next image" at bounding box center [755, 200] width 11 height 11
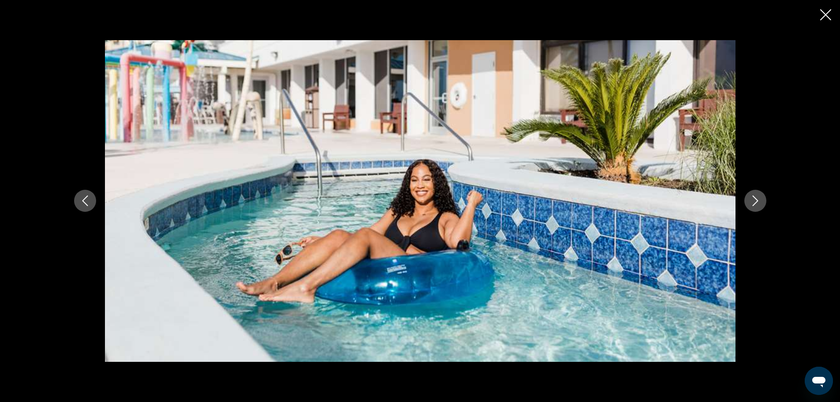
click at [758, 199] on icon "Next image" at bounding box center [755, 200] width 11 height 11
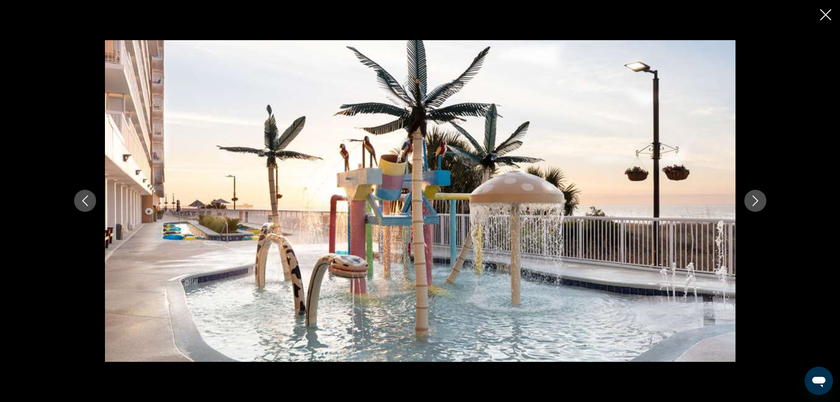
click at [758, 199] on icon "Next image" at bounding box center [755, 200] width 11 height 11
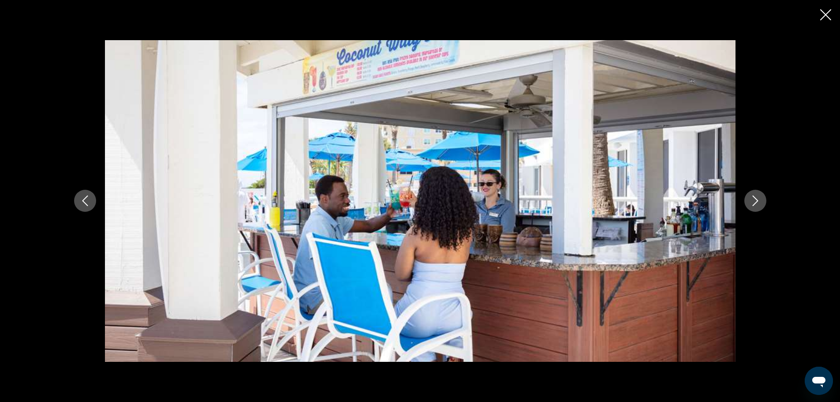
click at [758, 199] on icon "Next image" at bounding box center [755, 200] width 11 height 11
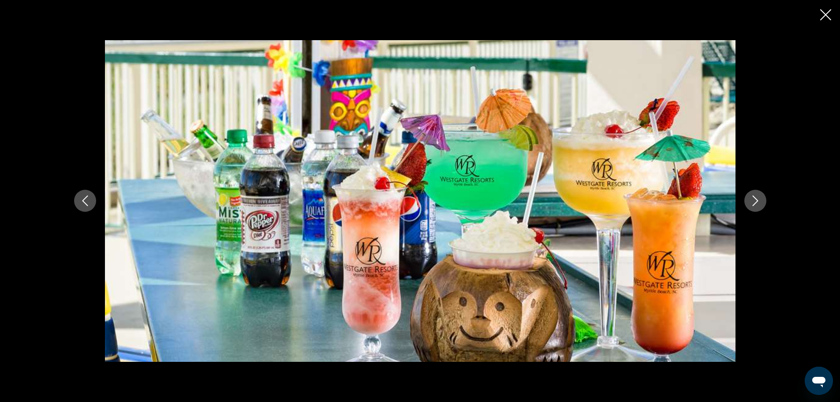
click at [758, 199] on icon "Next image" at bounding box center [755, 200] width 11 height 11
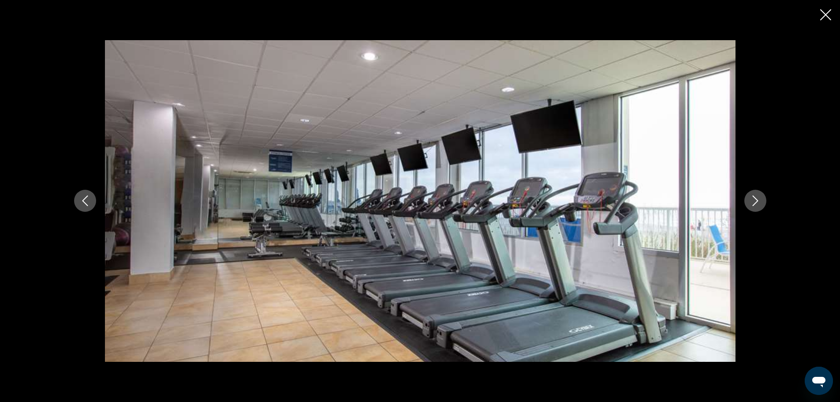
click at [758, 199] on icon "Next image" at bounding box center [755, 200] width 11 height 11
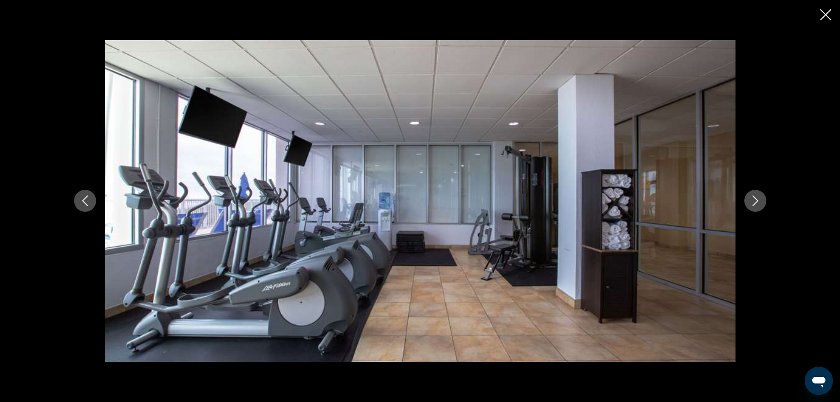
click at [758, 199] on icon "Next image" at bounding box center [755, 200] width 11 height 11
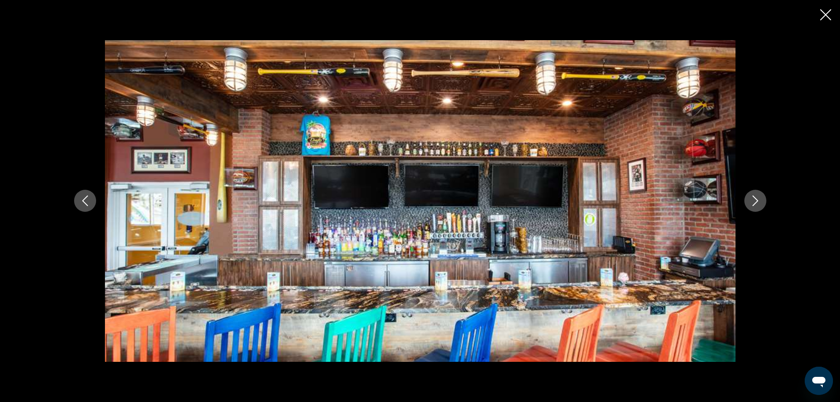
click at [758, 199] on icon "Next image" at bounding box center [755, 200] width 11 height 11
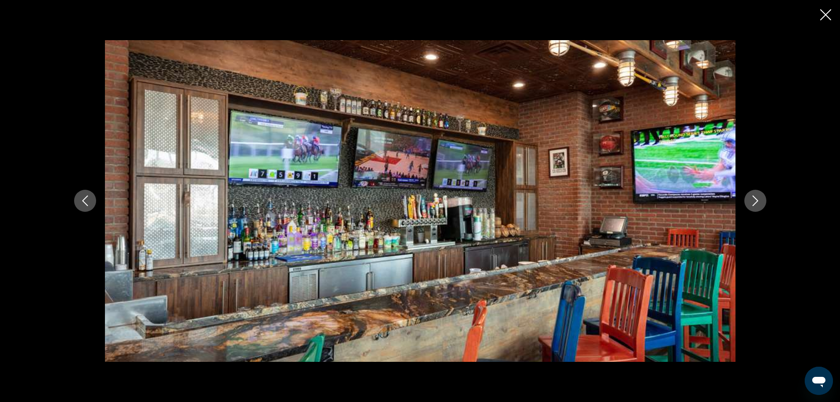
click at [758, 199] on icon "Next image" at bounding box center [755, 200] width 11 height 11
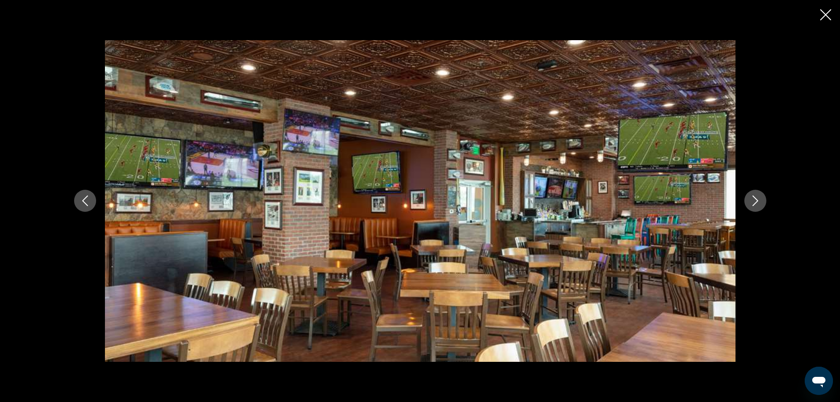
click at [758, 199] on icon "Next image" at bounding box center [755, 200] width 11 height 11
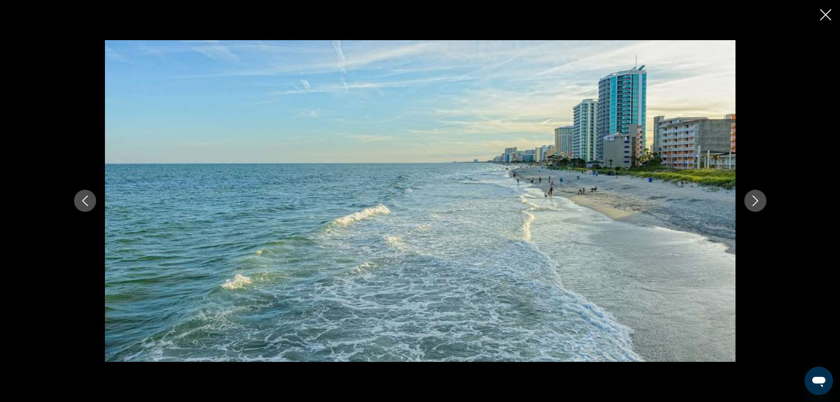
click at [758, 199] on icon "Next image" at bounding box center [755, 200] width 11 height 11
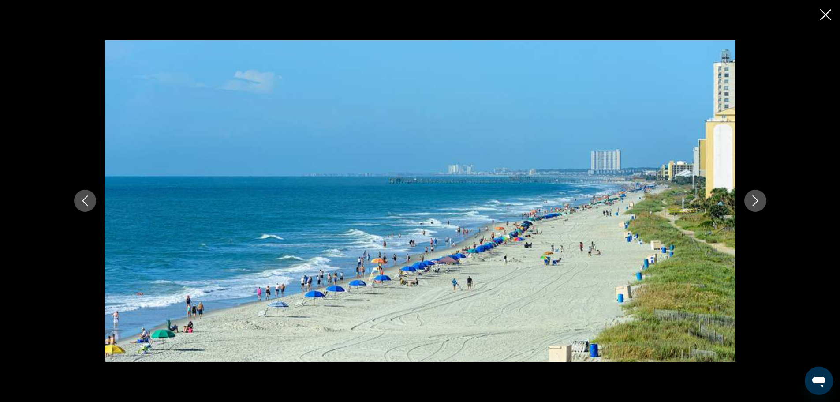
click at [758, 199] on icon "Next image" at bounding box center [755, 200] width 11 height 11
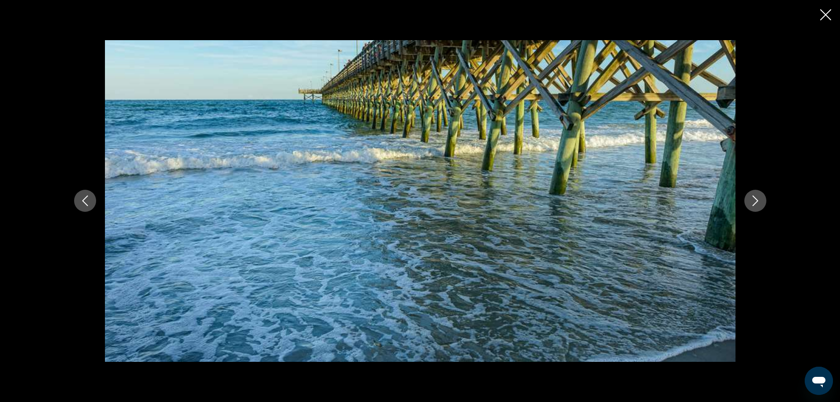
click at [758, 199] on icon "Next image" at bounding box center [755, 200] width 11 height 11
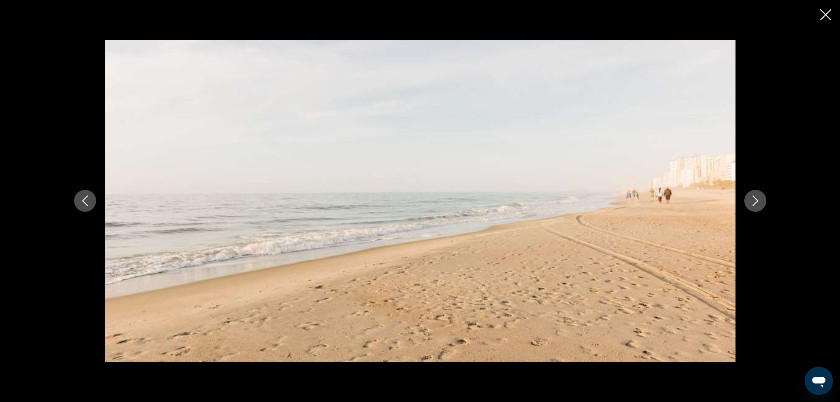
click at [758, 199] on icon "Next image" at bounding box center [755, 200] width 11 height 11
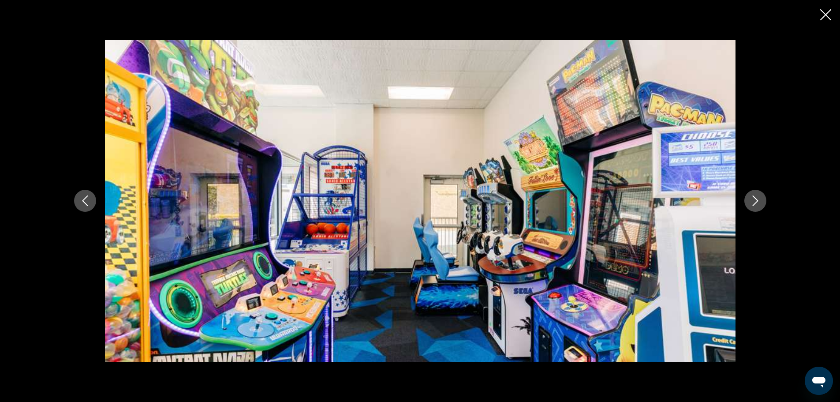
click at [758, 199] on icon "Next image" at bounding box center [755, 200] width 11 height 11
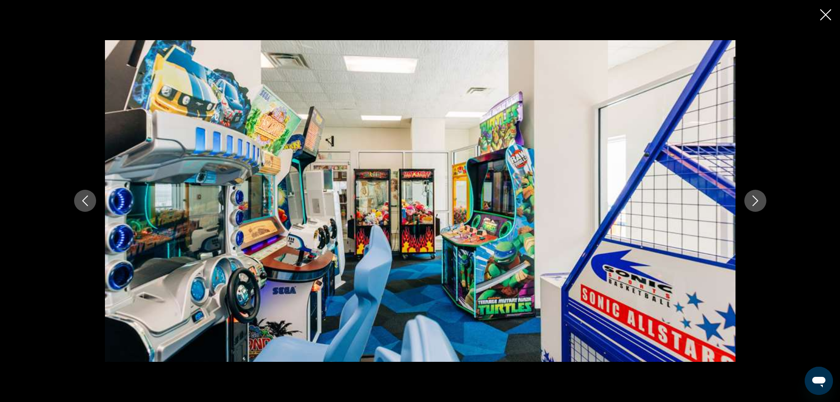
click at [758, 199] on icon "Next image" at bounding box center [755, 200] width 11 height 11
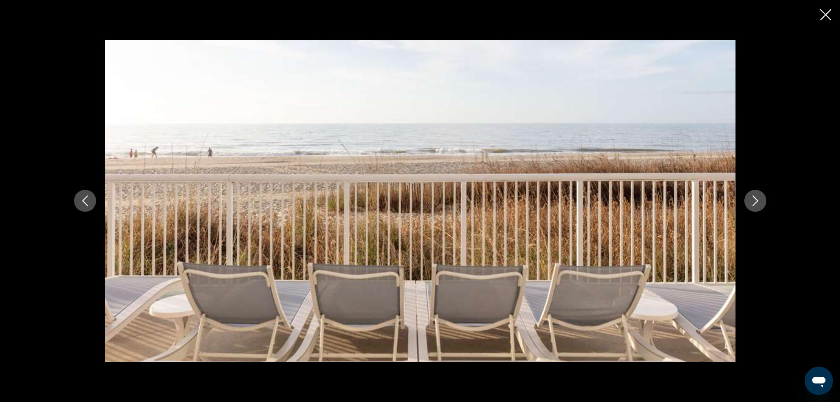
click at [758, 199] on icon "Next image" at bounding box center [755, 200] width 11 height 11
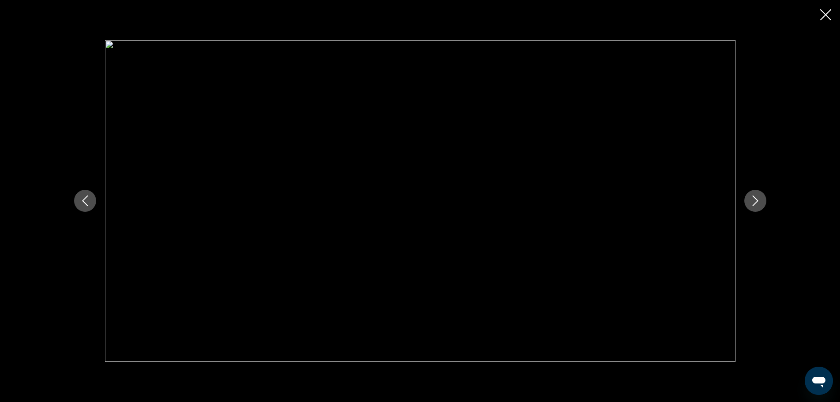
click at [758, 199] on icon "Next image" at bounding box center [755, 200] width 11 height 11
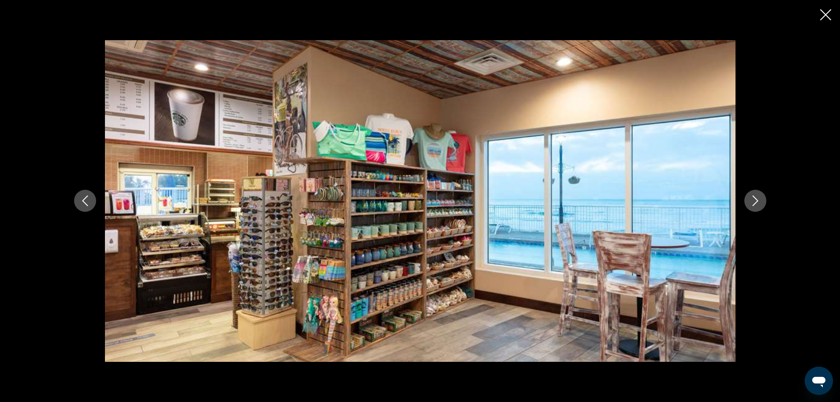
click at [758, 199] on icon "Next image" at bounding box center [755, 200] width 11 height 11
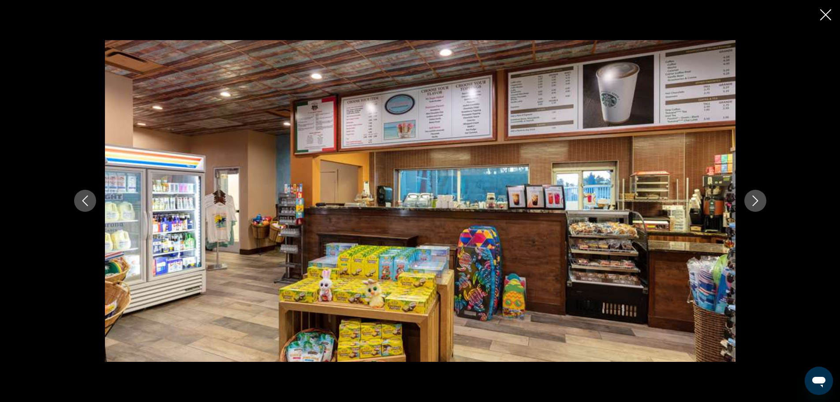
click at [758, 199] on icon "Next image" at bounding box center [755, 200] width 11 height 11
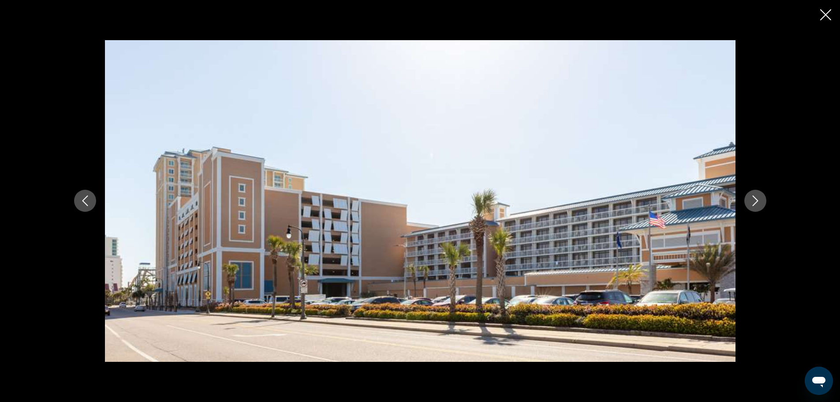
click at [758, 199] on icon "Next image" at bounding box center [755, 200] width 11 height 11
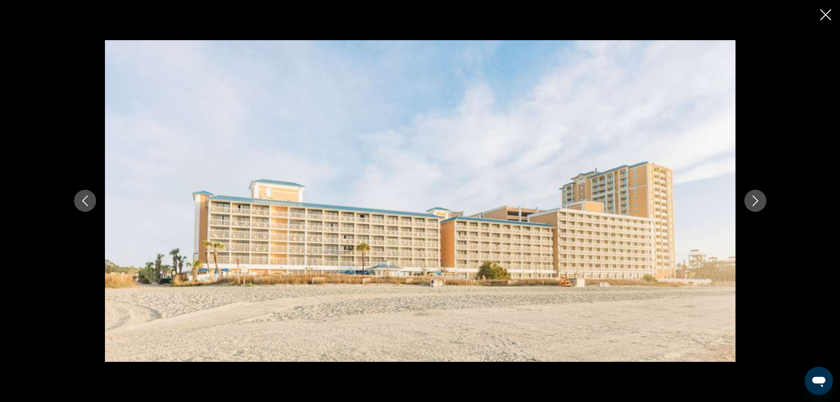
click at [829, 10] on icon "Close slideshow" at bounding box center [826, 14] width 11 height 11
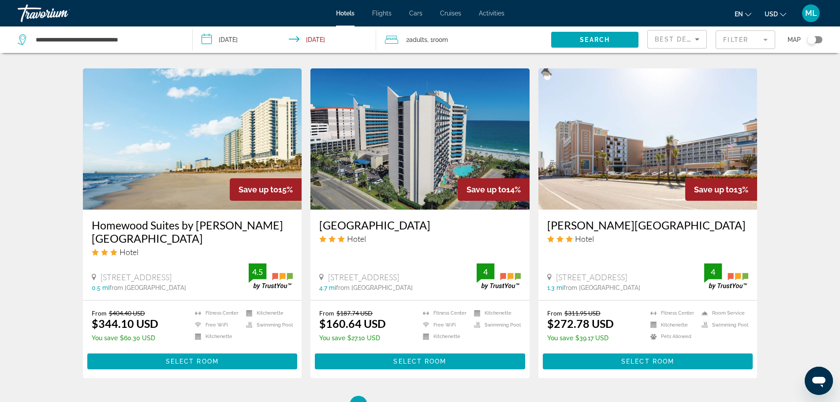
scroll to position [1041, 0]
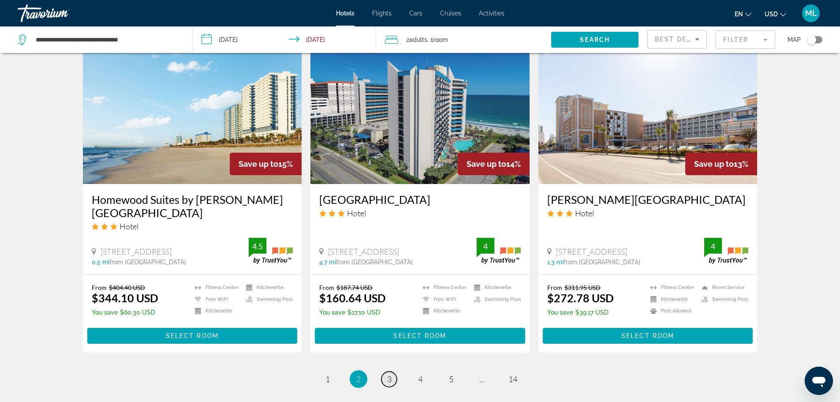
click at [389, 374] on span "3" at bounding box center [389, 379] width 4 height 10
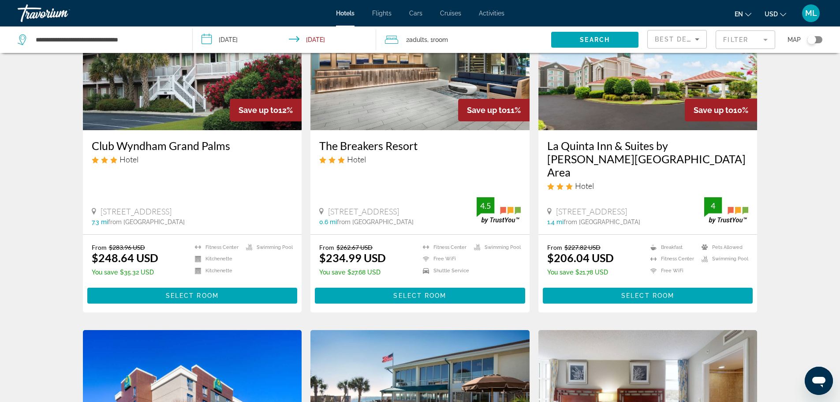
scroll to position [424, 0]
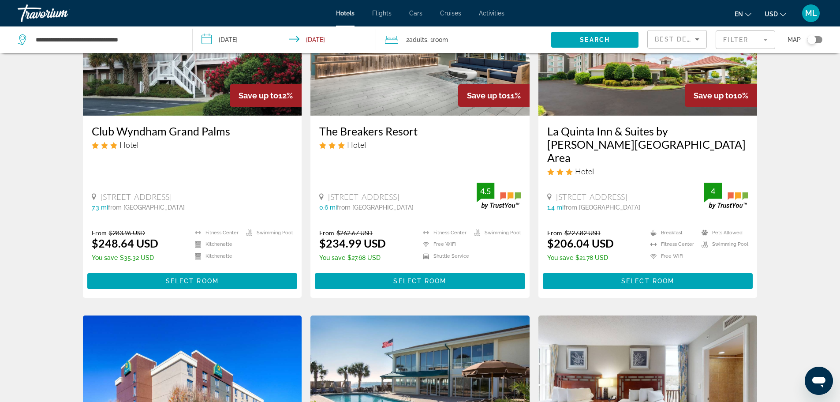
click at [651, 76] on img "Main content" at bounding box center [648, 44] width 219 height 141
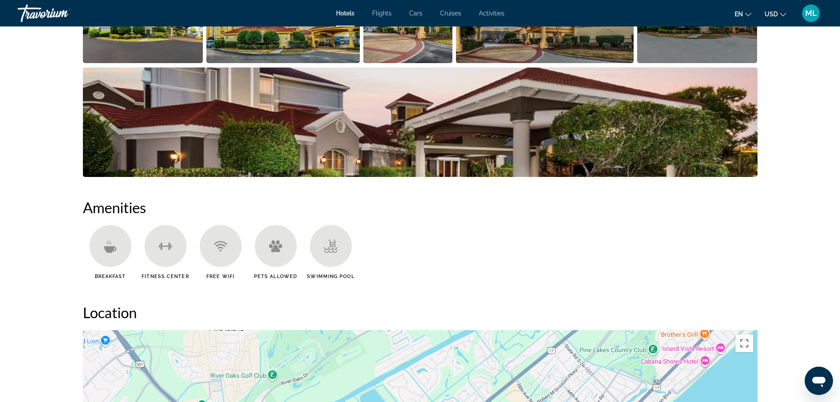
scroll to position [582, 0]
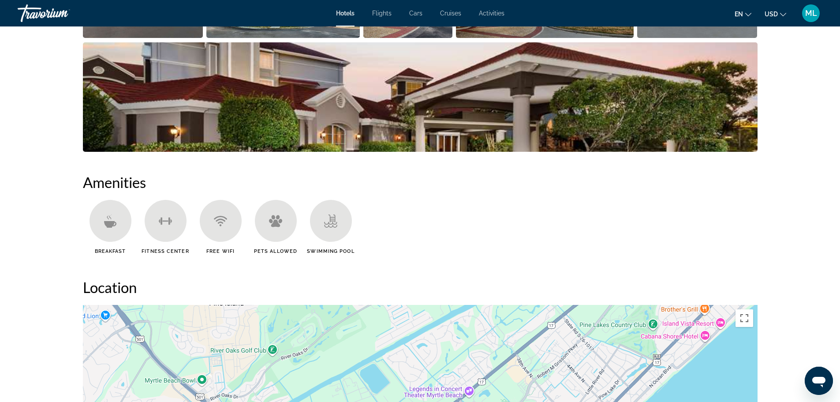
click at [311, 192] on div "Amenities Breakfast [GEOGRAPHIC_DATA] Free WiFi Pets Allowed Swimming Pool No a…" at bounding box center [420, 216] width 675 height 87
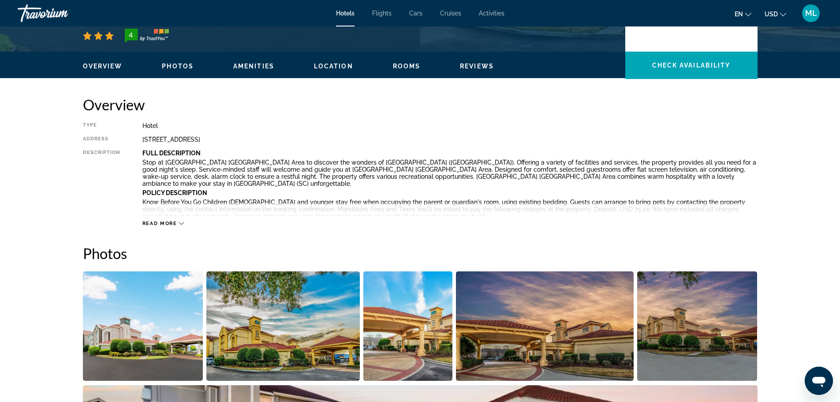
scroll to position [229, 0]
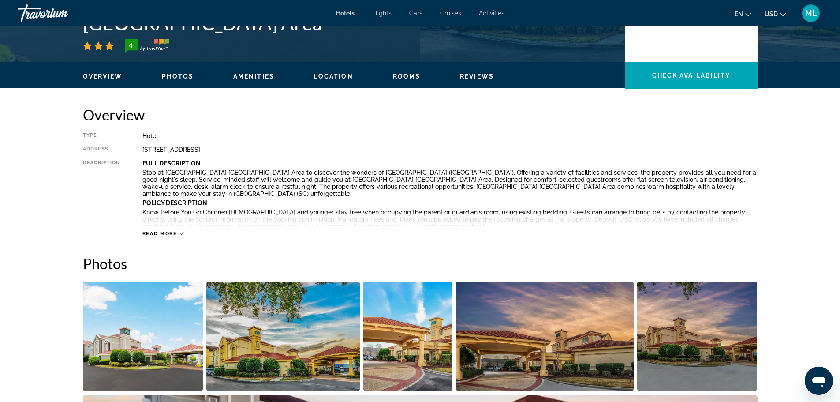
click at [311, 192] on p "Stop at [GEOGRAPHIC_DATA] [GEOGRAPHIC_DATA] Area to discover the wonders of [GE…" at bounding box center [450, 183] width 615 height 28
click at [154, 353] on img "Open full-screen image slider" at bounding box center [143, 335] width 120 height 109
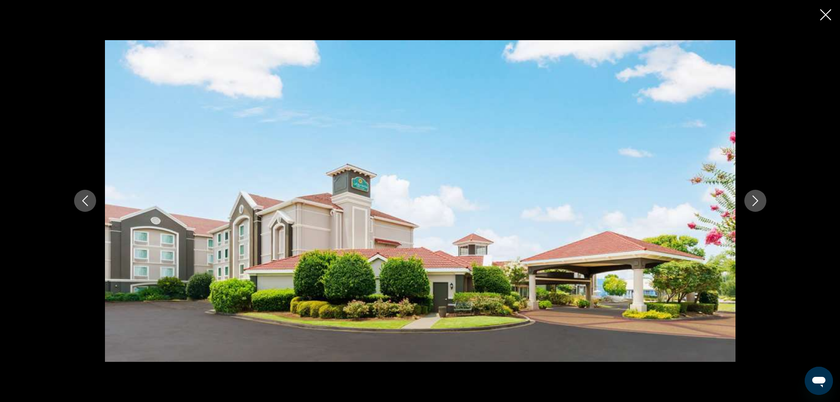
click at [758, 199] on icon "Next image" at bounding box center [755, 200] width 11 height 11
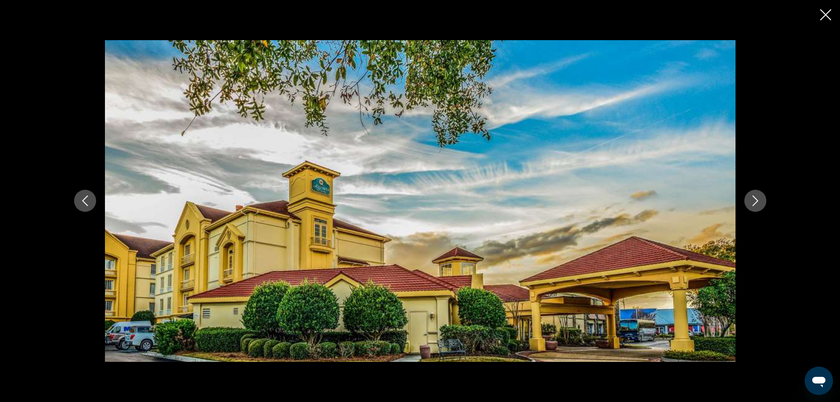
click at [758, 199] on icon "Next image" at bounding box center [755, 200] width 11 height 11
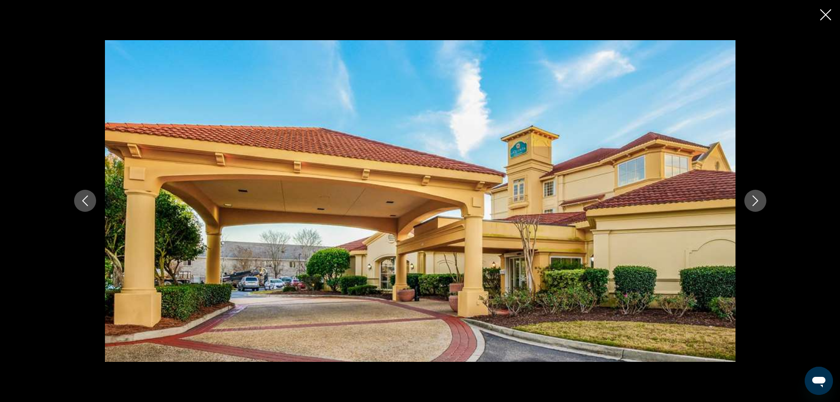
click at [758, 199] on icon "Next image" at bounding box center [755, 200] width 11 height 11
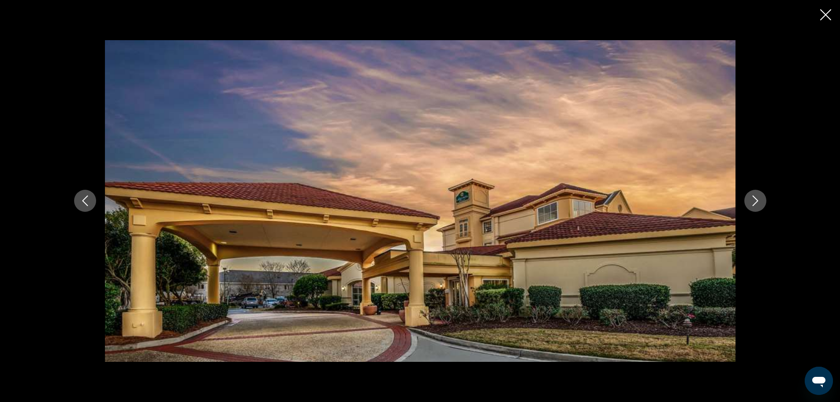
click at [758, 199] on icon "Next image" at bounding box center [755, 200] width 11 height 11
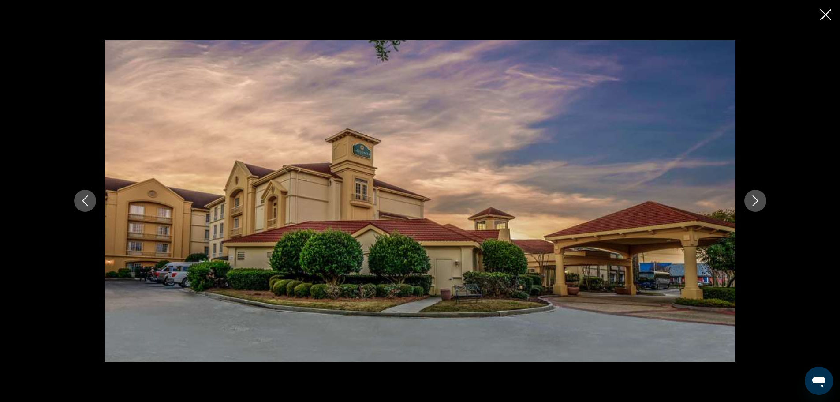
click at [758, 199] on icon "Next image" at bounding box center [755, 200] width 11 height 11
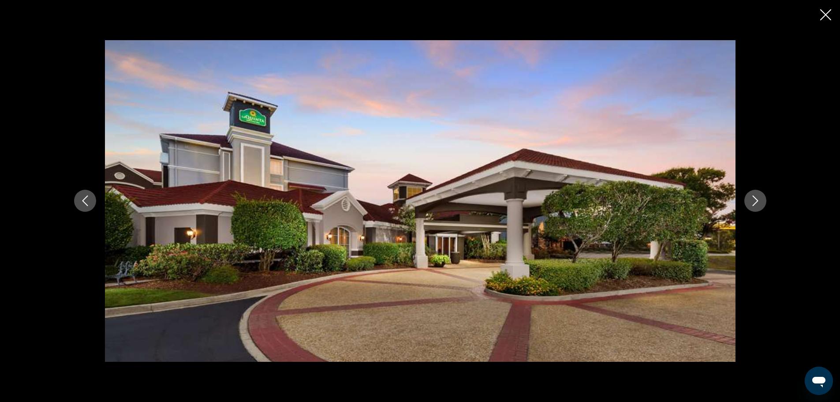
click at [758, 199] on icon "Next image" at bounding box center [755, 200] width 11 height 11
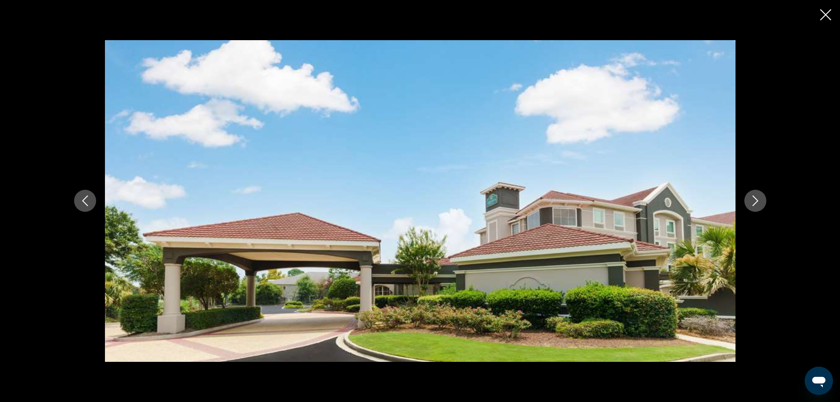
click at [758, 199] on icon "Next image" at bounding box center [755, 200] width 11 height 11
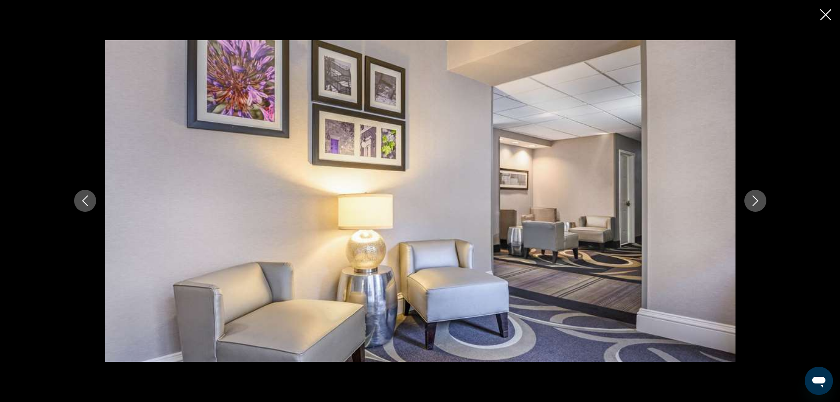
click at [758, 199] on icon "Next image" at bounding box center [755, 200] width 11 height 11
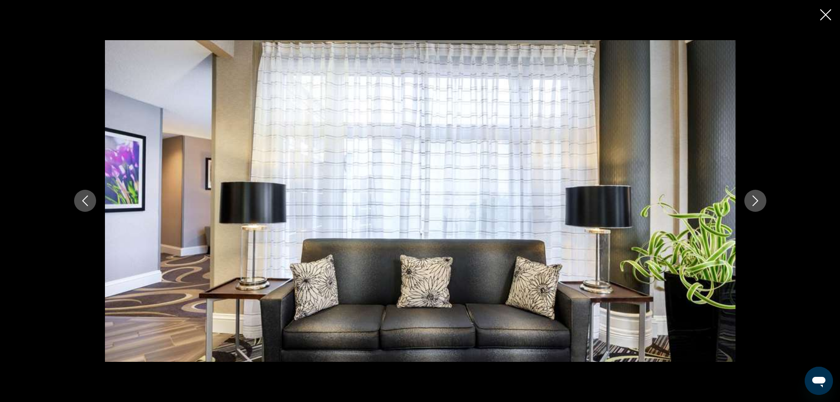
click at [758, 199] on icon "Next image" at bounding box center [755, 200] width 11 height 11
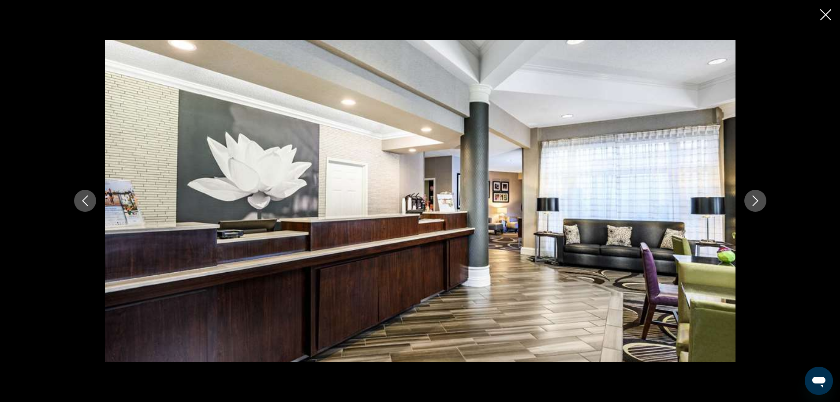
click at [758, 199] on icon "Next image" at bounding box center [755, 200] width 11 height 11
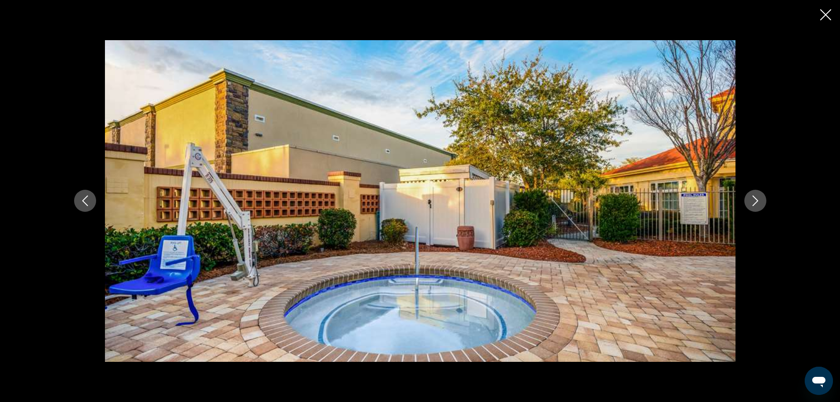
click at [758, 199] on icon "Next image" at bounding box center [755, 200] width 11 height 11
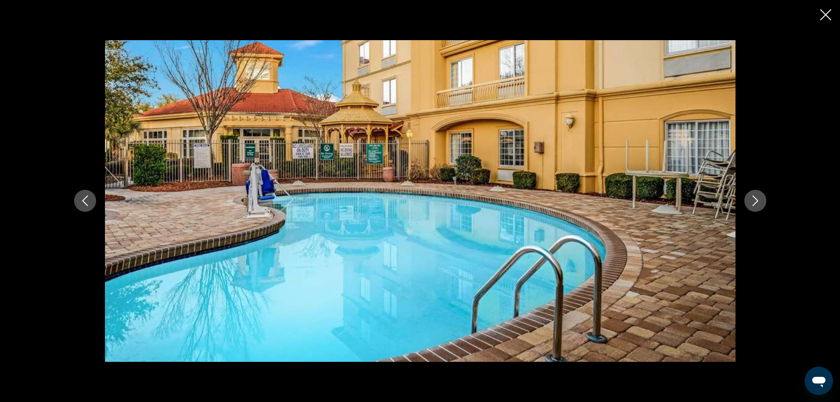
click at [758, 199] on icon "Next image" at bounding box center [755, 200] width 11 height 11
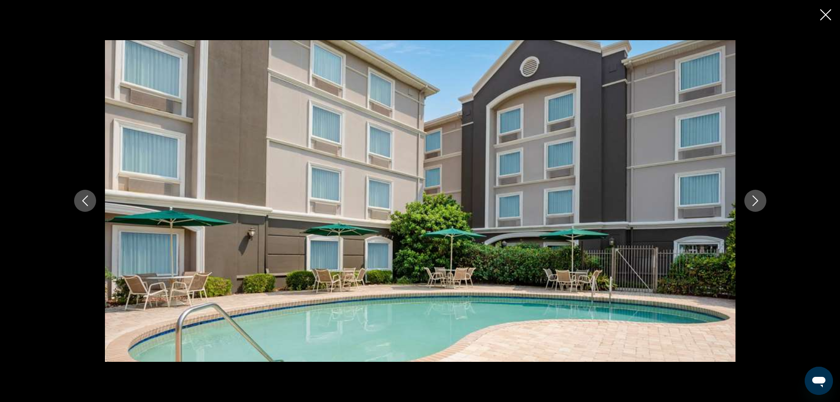
click at [758, 199] on icon "Next image" at bounding box center [755, 200] width 11 height 11
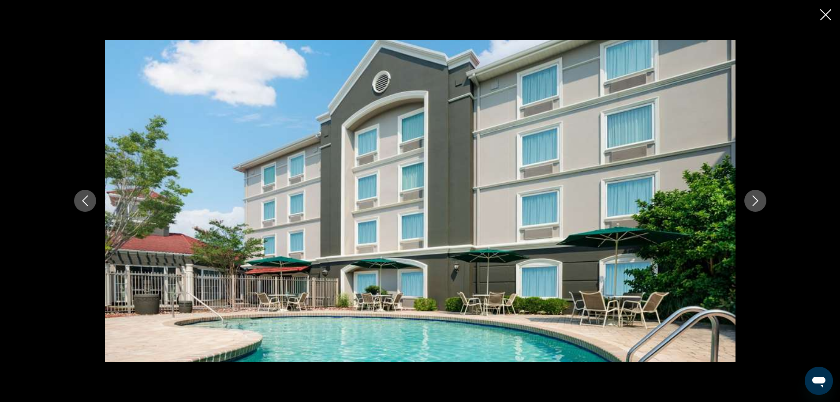
click at [758, 199] on icon "Next image" at bounding box center [755, 200] width 11 height 11
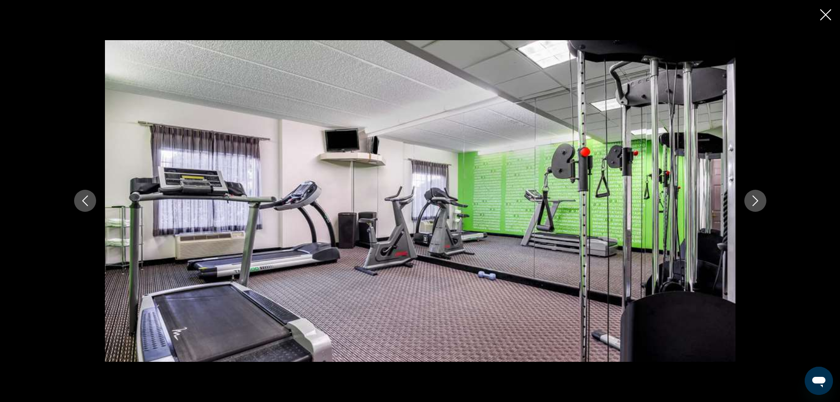
click at [758, 199] on icon "Next image" at bounding box center [755, 200] width 11 height 11
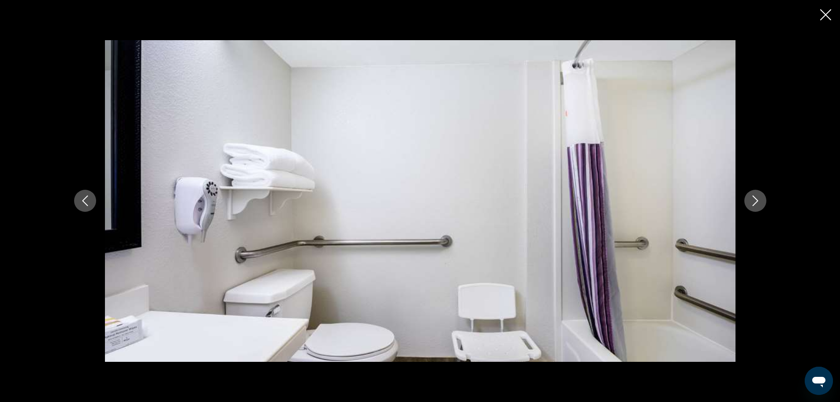
click at [826, 14] on icon "Close slideshow" at bounding box center [826, 14] width 11 height 11
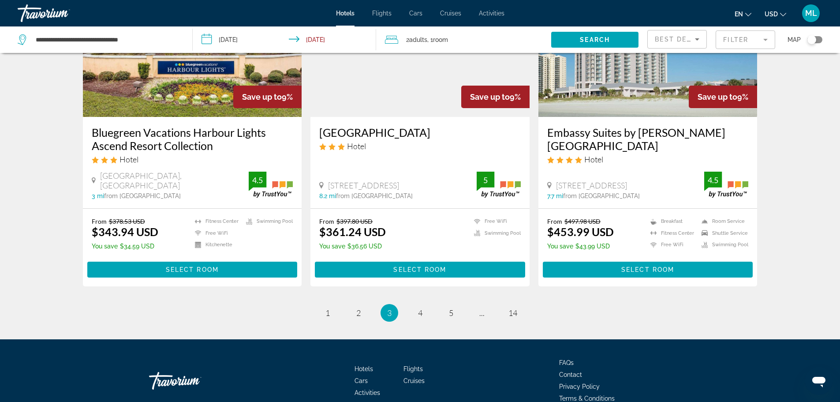
scroll to position [1094, 0]
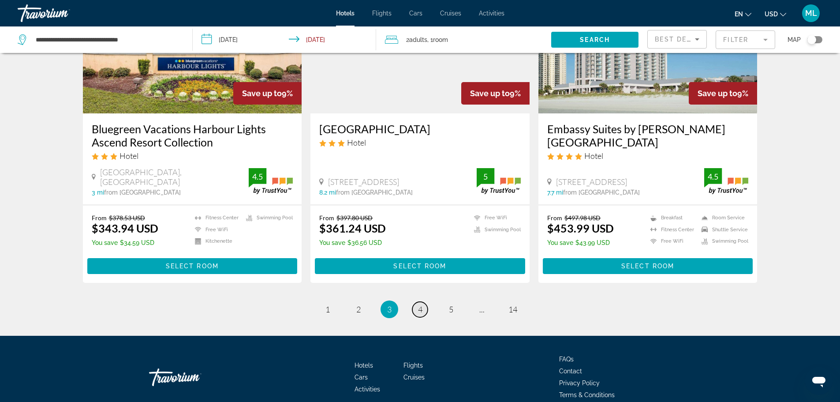
click at [421, 304] on span "4" at bounding box center [420, 309] width 4 height 10
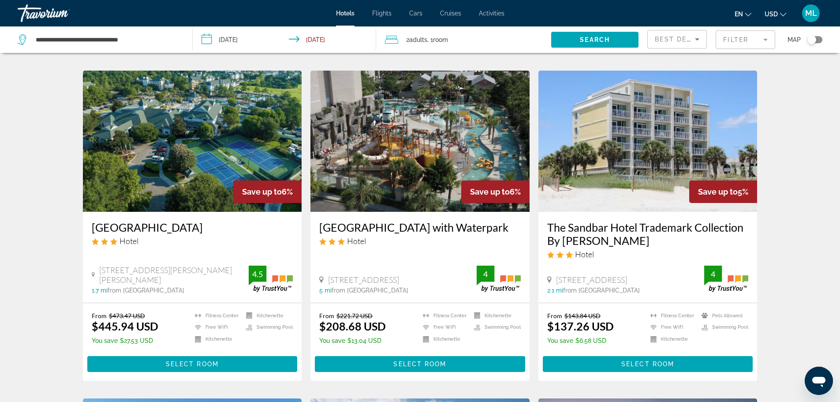
scroll to position [671, 0]
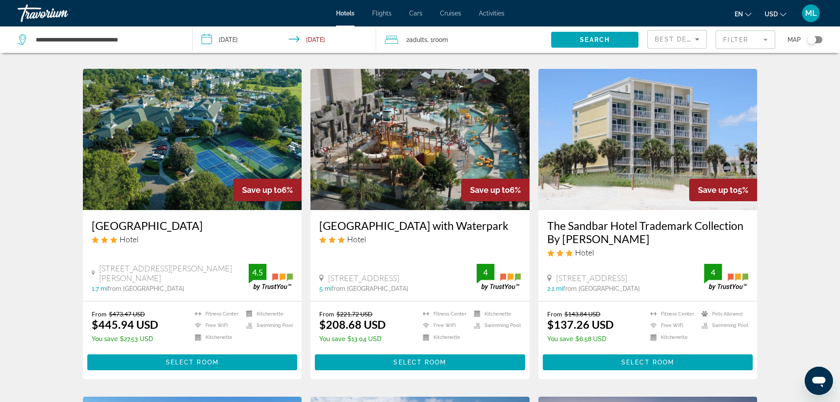
click at [394, 158] on img "Main content" at bounding box center [420, 139] width 219 height 141
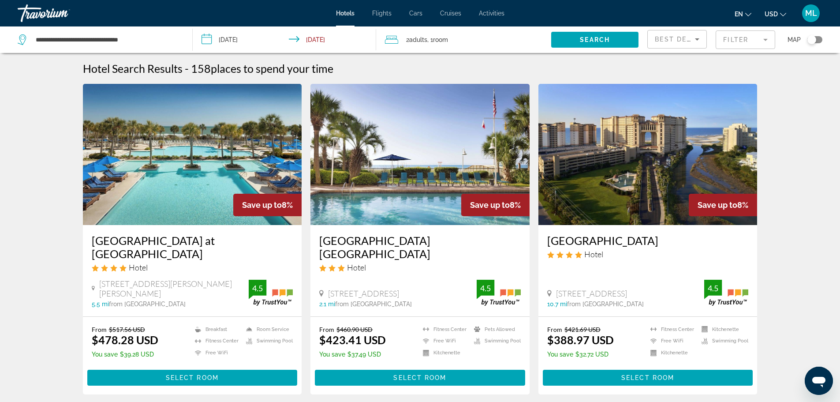
click at [631, 159] on img "Main content" at bounding box center [648, 154] width 219 height 141
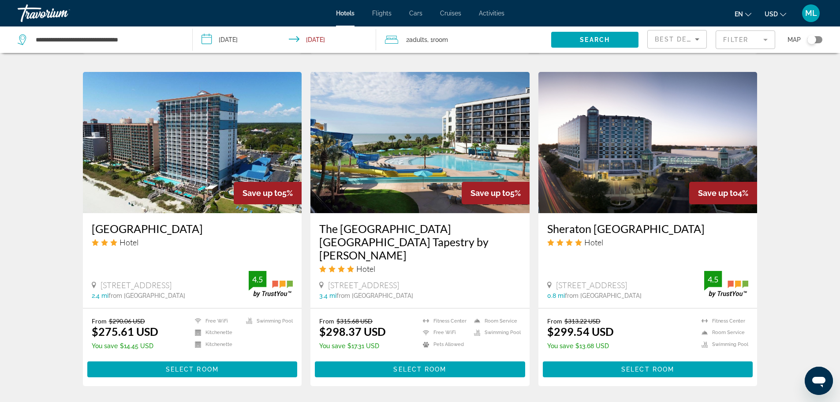
scroll to position [1024, 0]
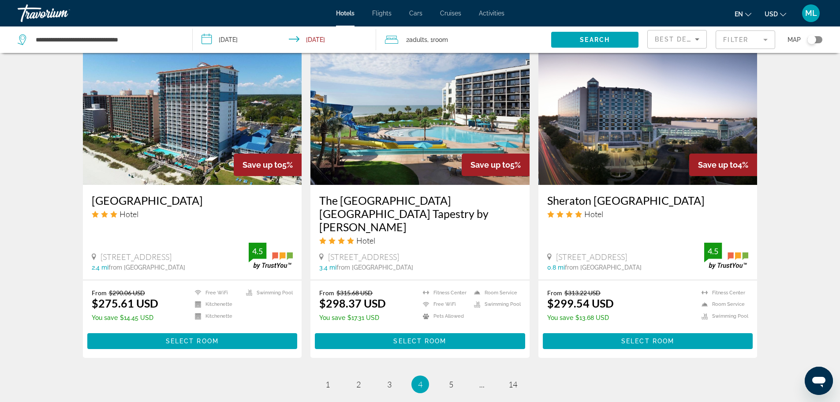
click at [419, 150] on img "Main content" at bounding box center [420, 114] width 219 height 141
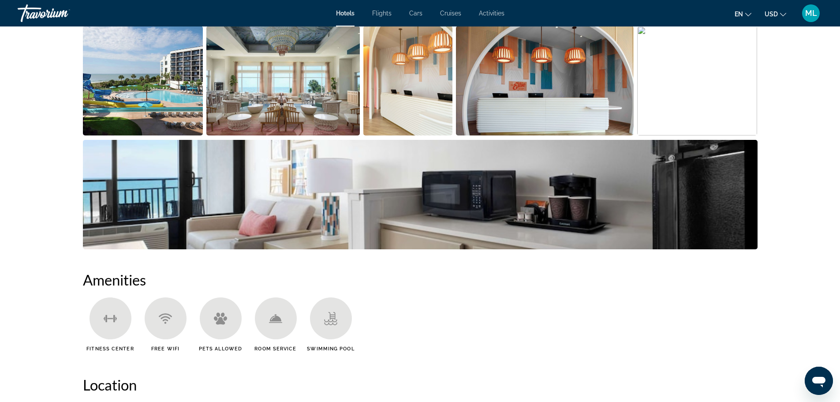
scroll to position [494, 0]
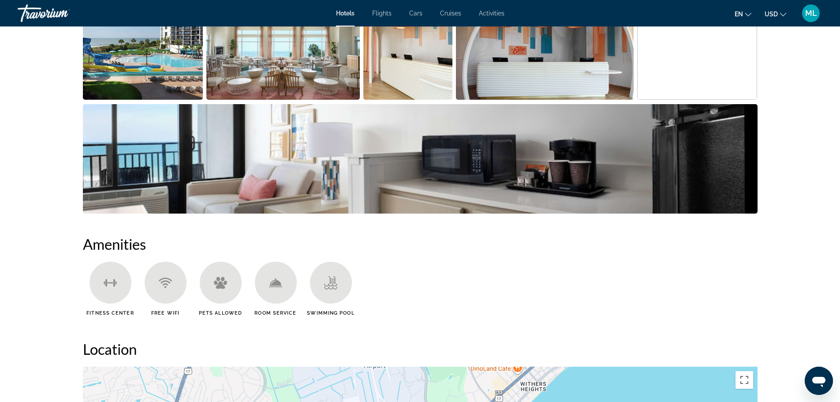
click at [154, 70] on img "Open full-screen image slider" at bounding box center [143, 44] width 120 height 109
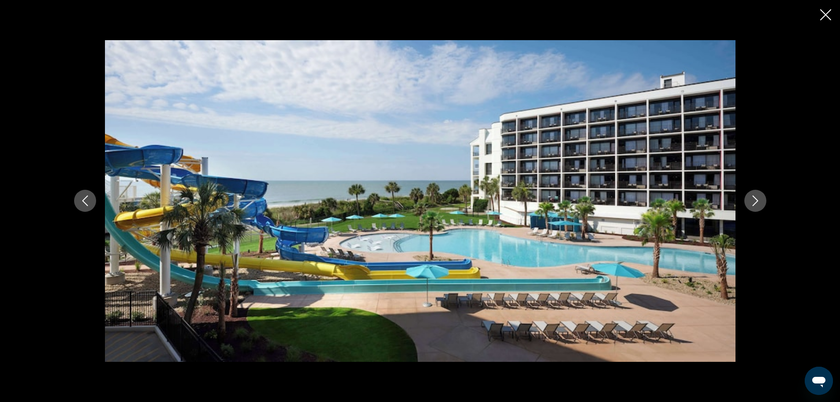
click at [758, 198] on icon "Next image" at bounding box center [755, 200] width 11 height 11
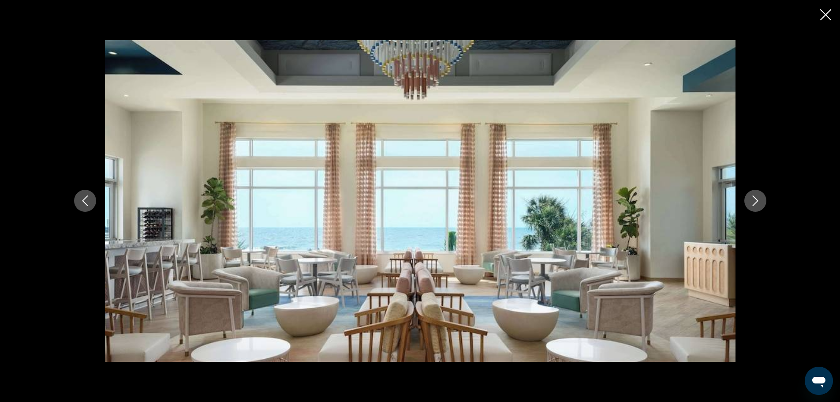
click at [758, 198] on icon "Next image" at bounding box center [755, 200] width 11 height 11
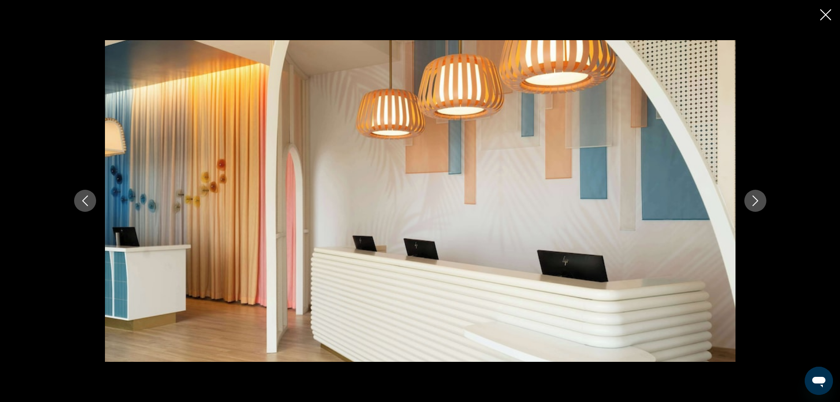
click at [758, 198] on icon "Next image" at bounding box center [755, 200] width 11 height 11
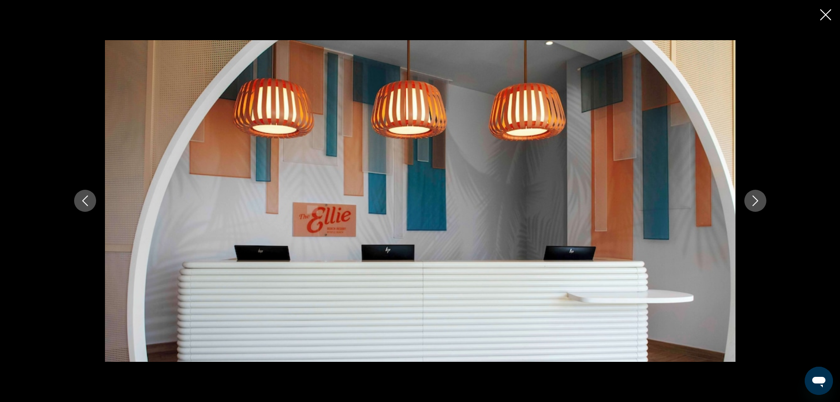
click at [758, 198] on icon "Next image" at bounding box center [755, 200] width 11 height 11
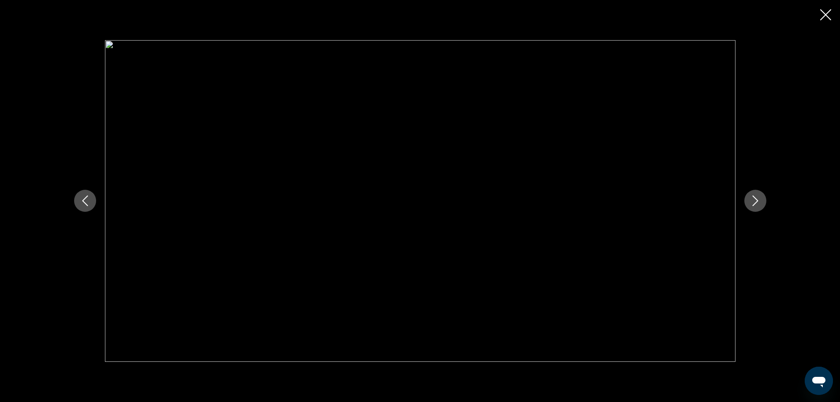
click at [758, 198] on icon "Next image" at bounding box center [755, 200] width 11 height 11
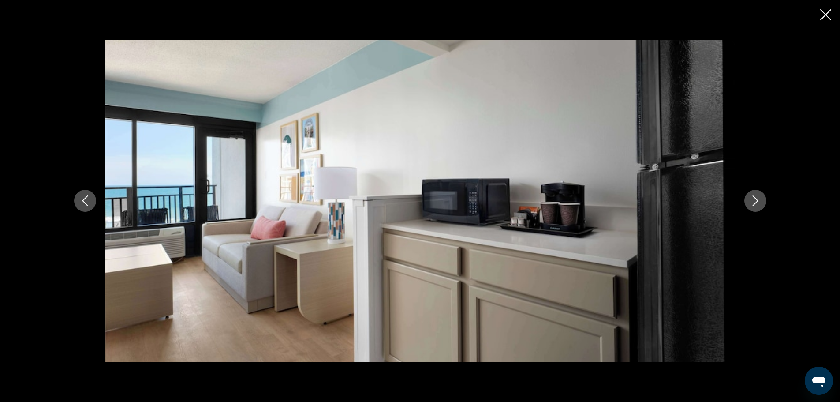
click at [758, 198] on icon "Next image" at bounding box center [755, 200] width 11 height 11
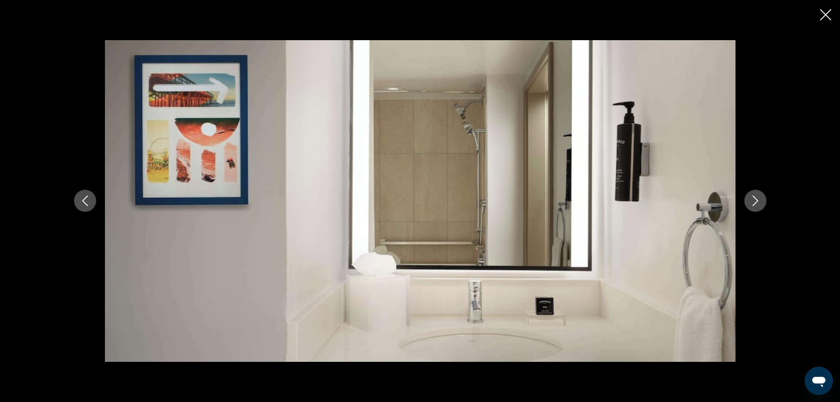
click at [758, 198] on icon "Next image" at bounding box center [755, 200] width 11 height 11
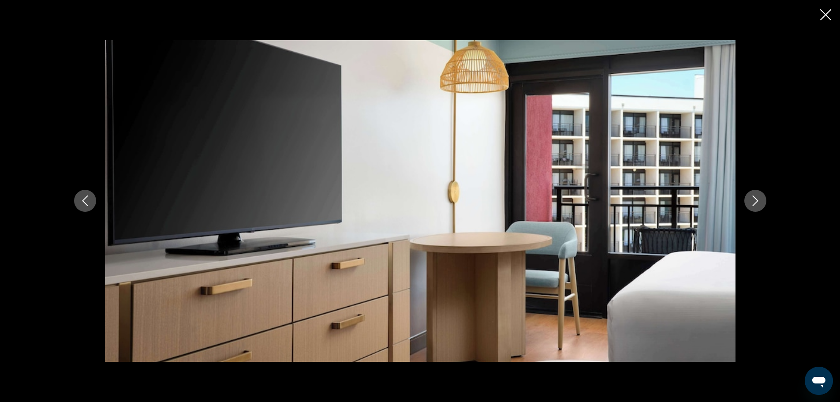
click at [758, 198] on icon "Next image" at bounding box center [755, 200] width 11 height 11
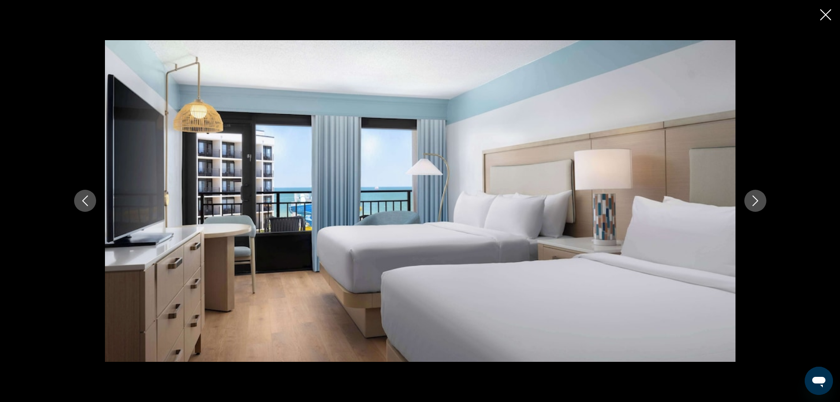
click at [753, 201] on icon "Next image" at bounding box center [755, 200] width 11 height 11
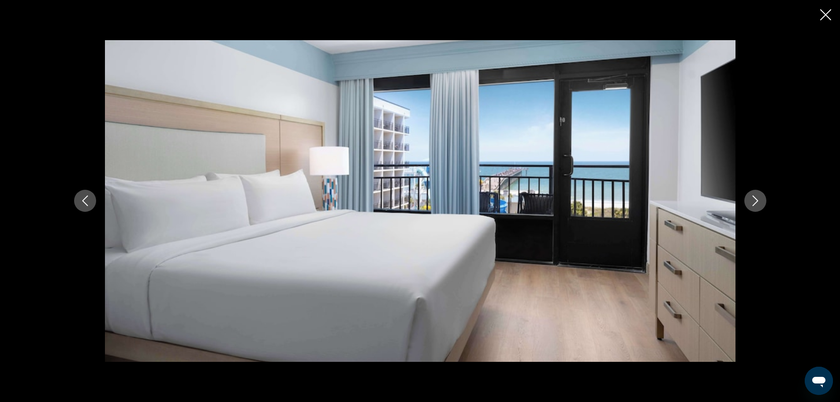
click at [753, 201] on icon "Next image" at bounding box center [755, 200] width 11 height 11
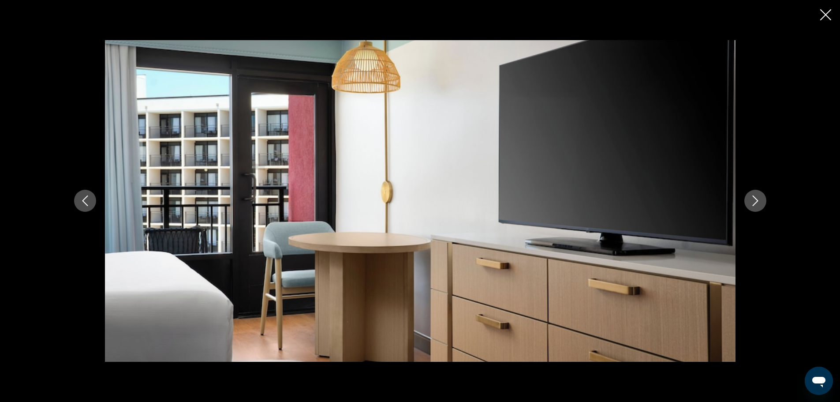
click at [753, 201] on icon "Next image" at bounding box center [755, 200] width 11 height 11
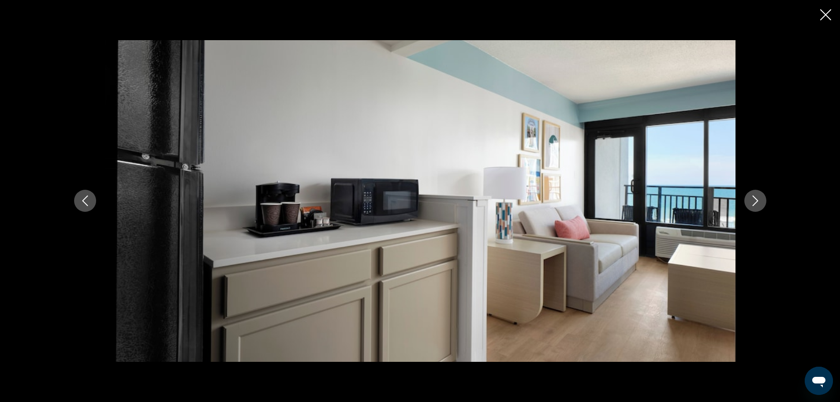
click at [823, 13] on icon "Close slideshow" at bounding box center [826, 14] width 11 height 11
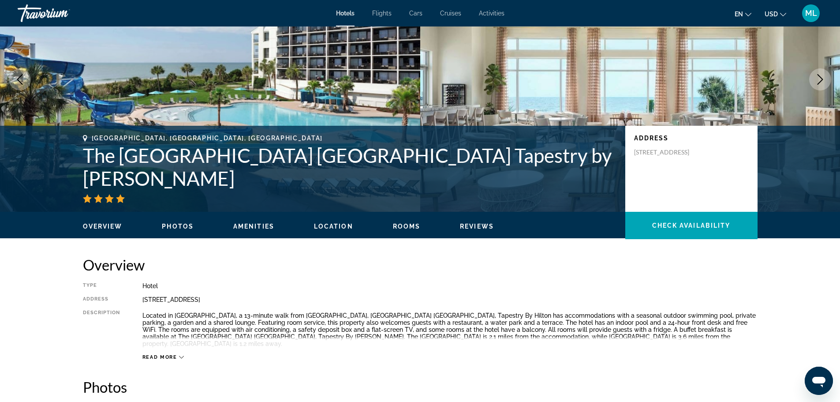
scroll to position [0, 0]
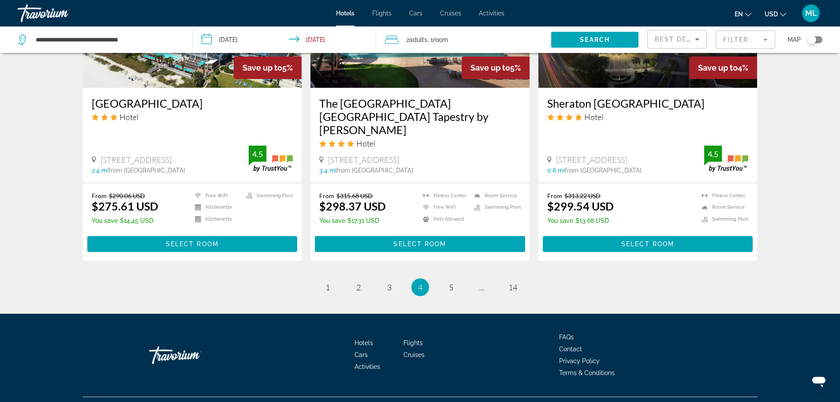
scroll to position [1126, 0]
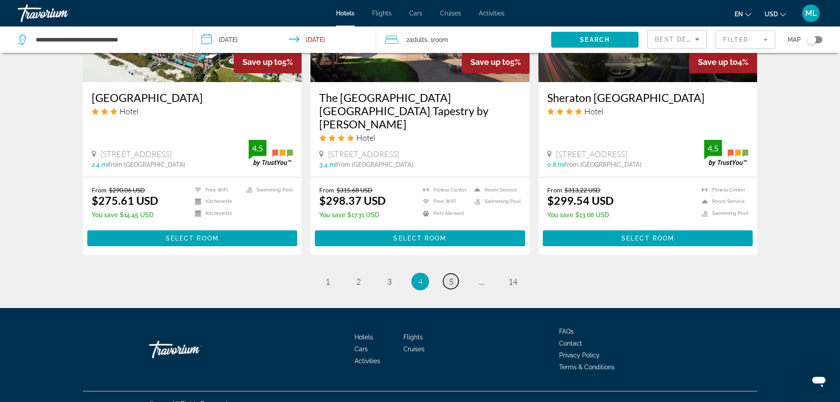
click at [451, 277] on span "5" at bounding box center [451, 282] width 4 height 10
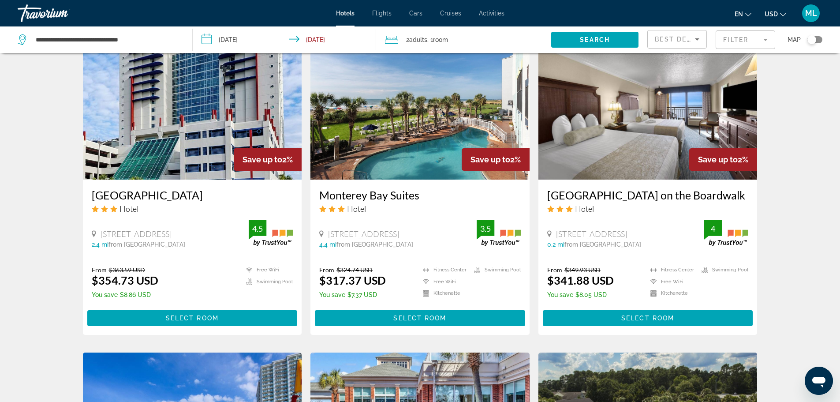
scroll to position [688, 0]
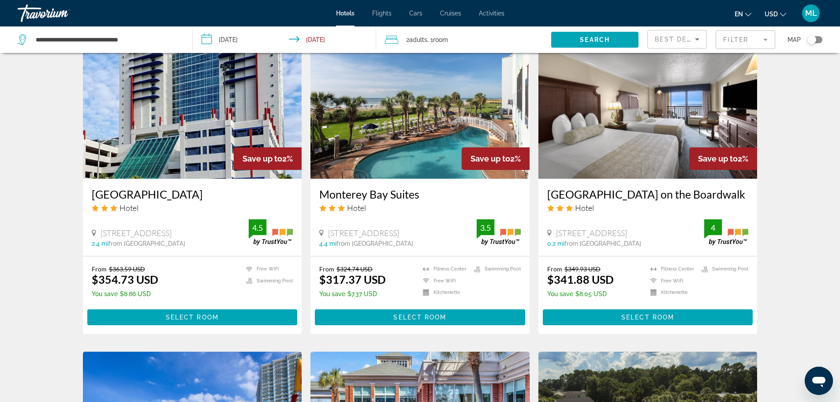
click at [706, 158] on span "Save up to" at bounding box center [718, 158] width 40 height 9
click at [660, 163] on img "Main content" at bounding box center [648, 108] width 219 height 141
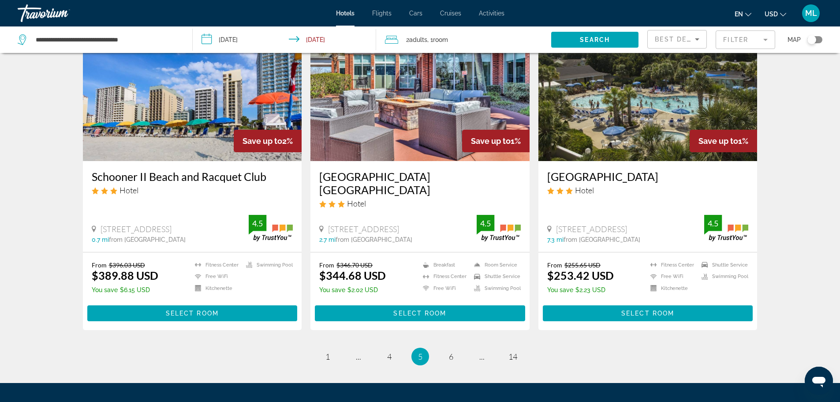
scroll to position [1041, 0]
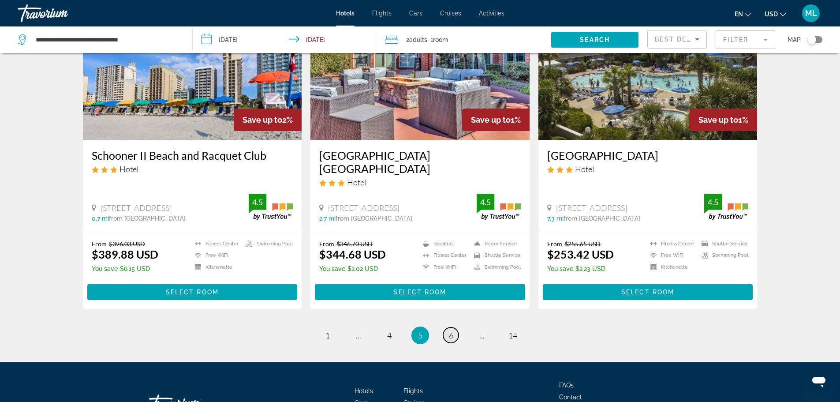
click at [453, 336] on span "6" at bounding box center [451, 335] width 4 height 10
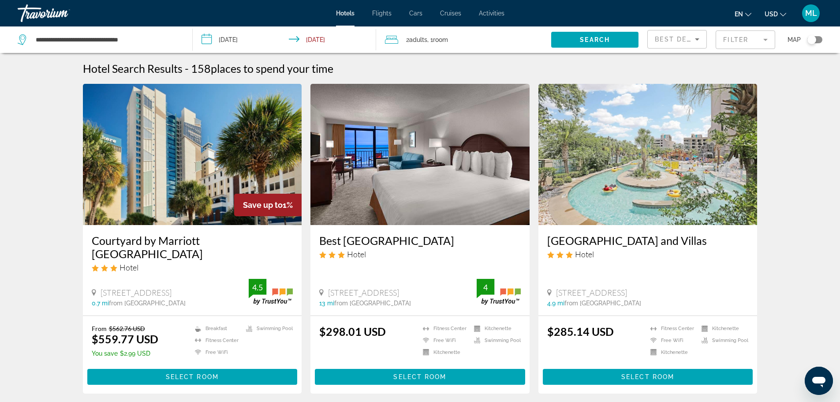
click at [402, 187] on img "Main content" at bounding box center [420, 154] width 219 height 141
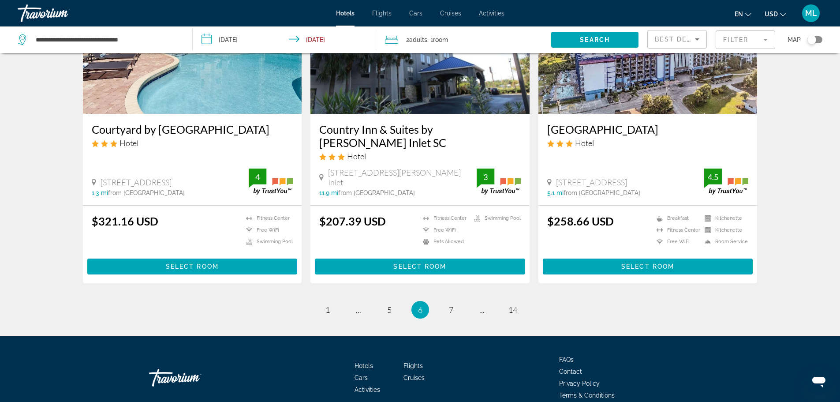
scroll to position [1136, 0]
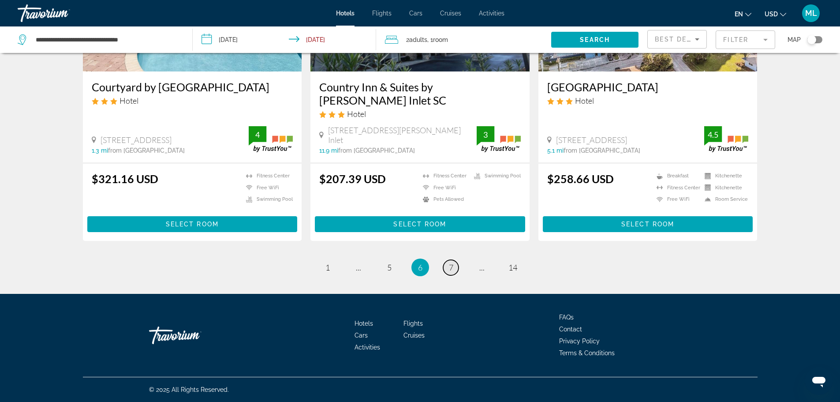
click at [450, 266] on span "7" at bounding box center [451, 268] width 4 height 10
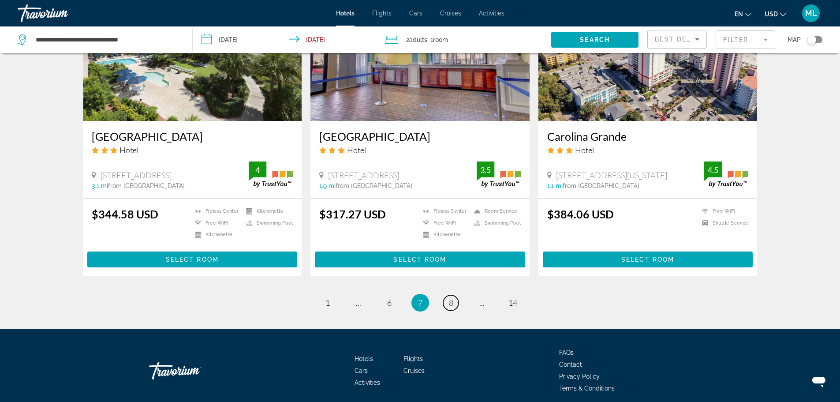
scroll to position [1083, 0]
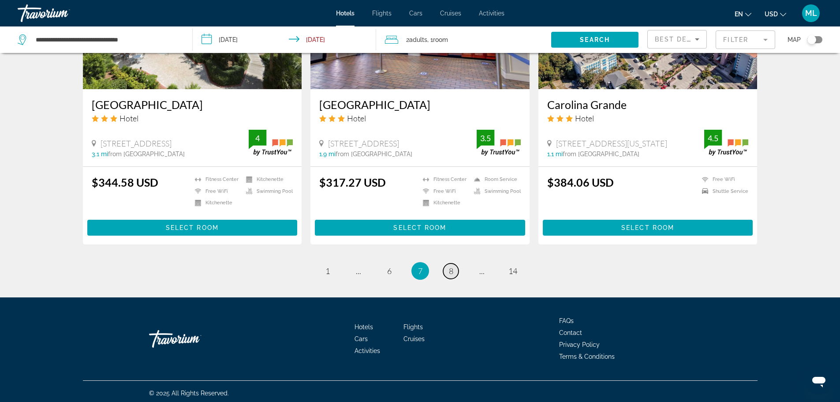
click at [450, 266] on span "8" at bounding box center [451, 271] width 4 height 10
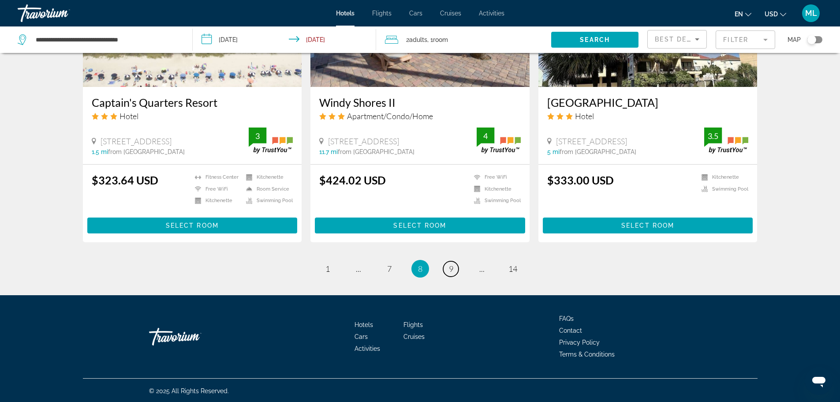
scroll to position [1100, 0]
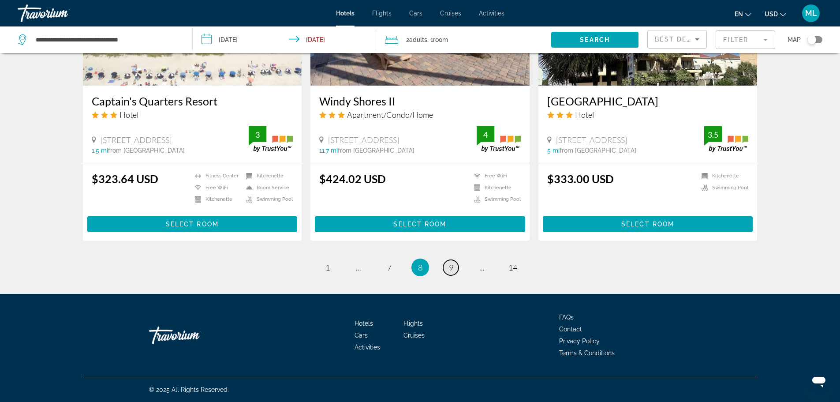
click at [445, 268] on link "page 9" at bounding box center [450, 267] width 15 height 15
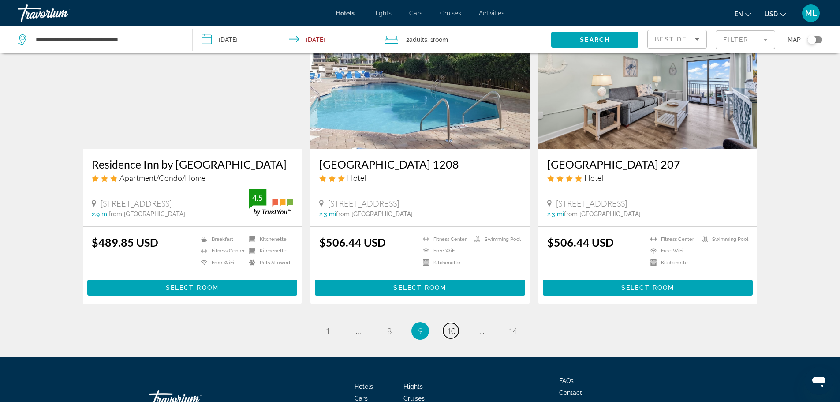
scroll to position [1006, 0]
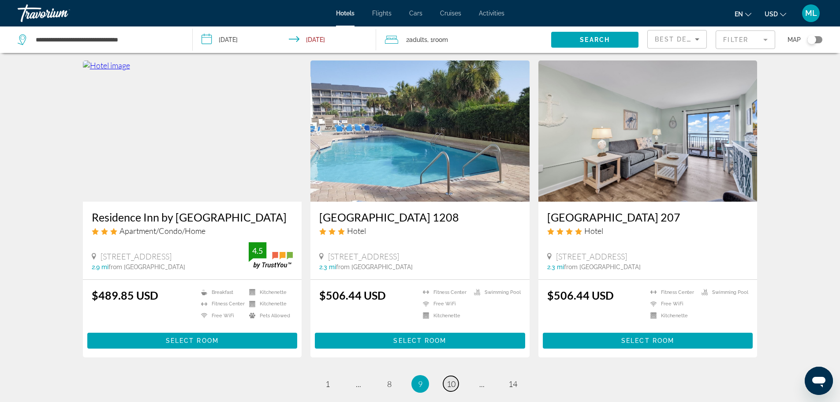
click at [451, 380] on span "10" at bounding box center [451, 384] width 9 height 10
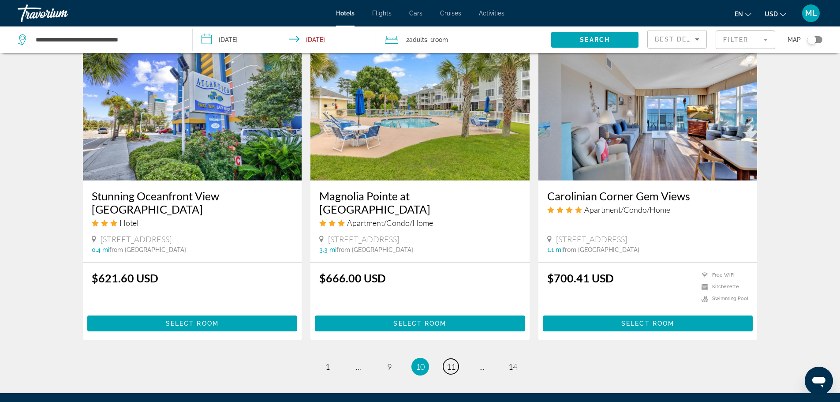
scroll to position [1006, 0]
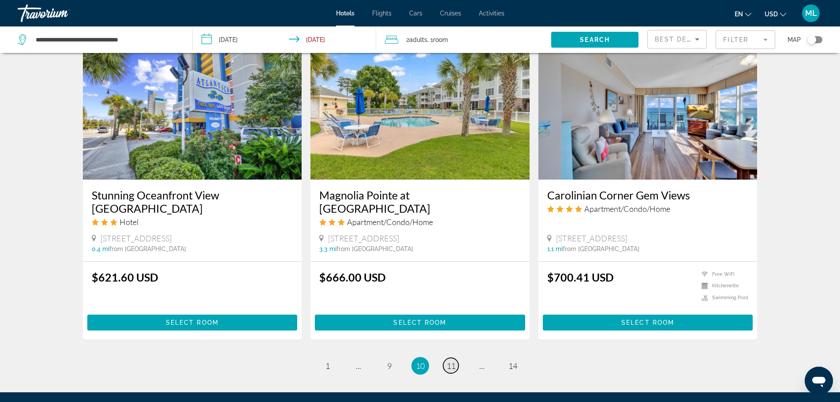
click at [452, 361] on span "11" at bounding box center [451, 366] width 9 height 10
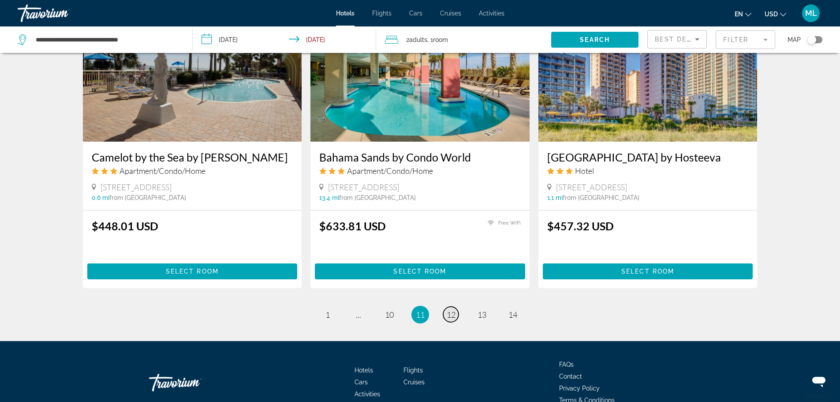
scroll to position [1059, 0]
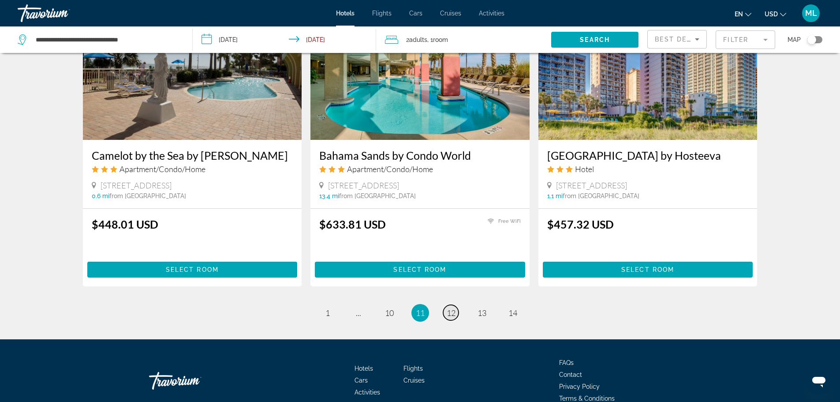
click at [446, 308] on link "page 12" at bounding box center [450, 312] width 15 height 15
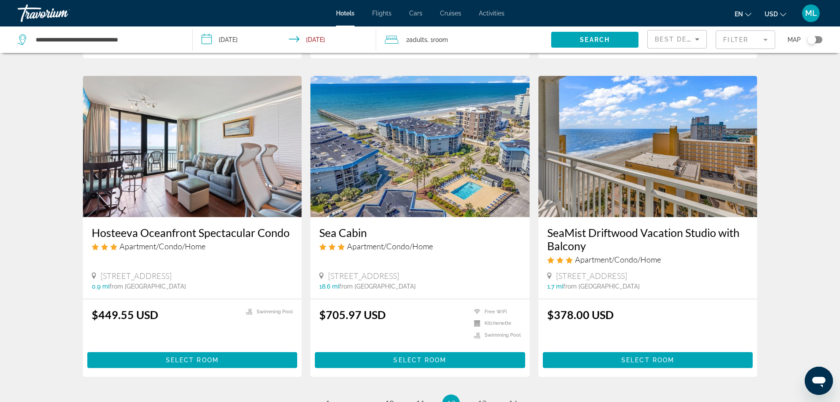
scroll to position [953, 0]
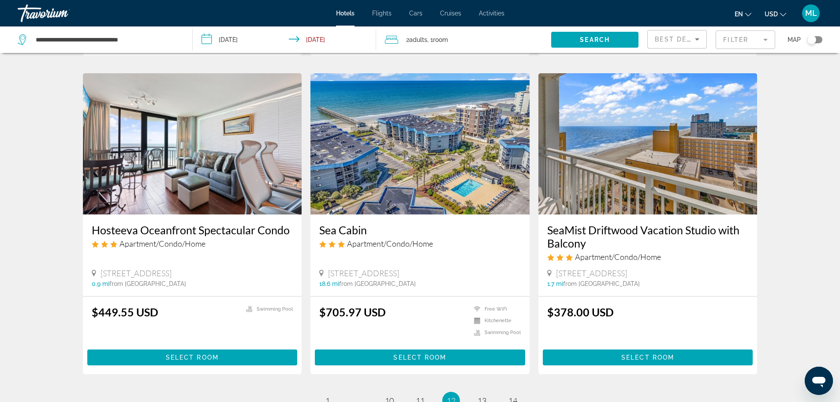
click at [615, 212] on img "Main content" at bounding box center [648, 143] width 219 height 141
